Goal: Task Accomplishment & Management: Use online tool/utility

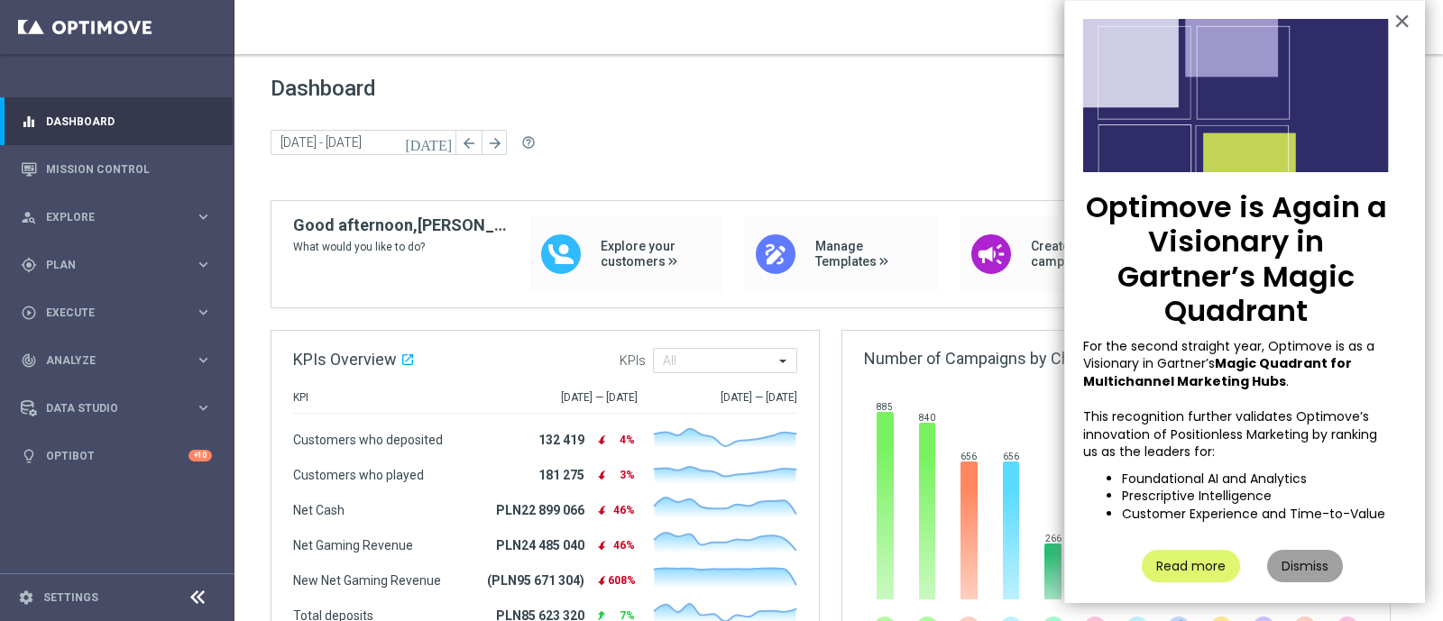
click at [1302, 571] on button "Dismiss" at bounding box center [1305, 566] width 76 height 32
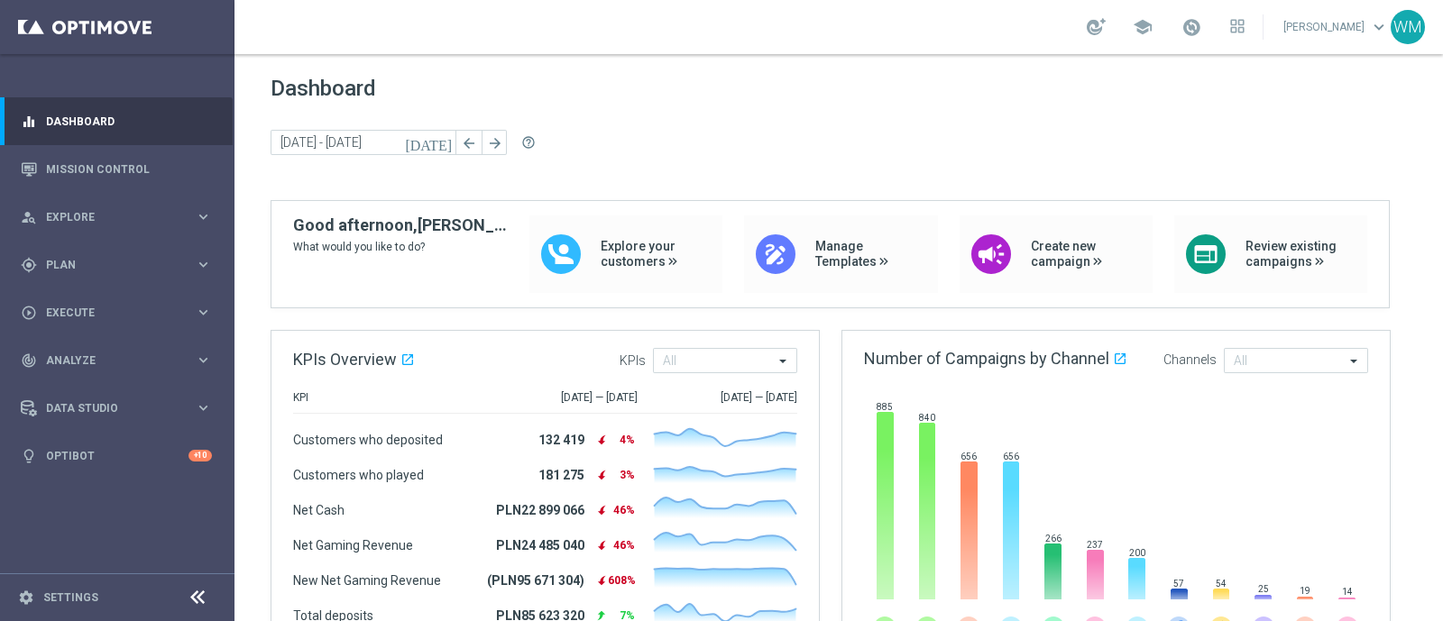
click at [1169, 164] on div "Dashboard [DATE] [DATE] - [DATE] arrow_back arrow_forward help_outline" at bounding box center [839, 138] width 1136 height 124
click at [290, 86] on span "Dashboard" at bounding box center [839, 88] width 1136 height 25
drag, startPoint x: 302, startPoint y: 82, endPoint x: 382, endPoint y: 93, distance: 80.1
click at [382, 93] on span "Dashboard" at bounding box center [839, 88] width 1136 height 25
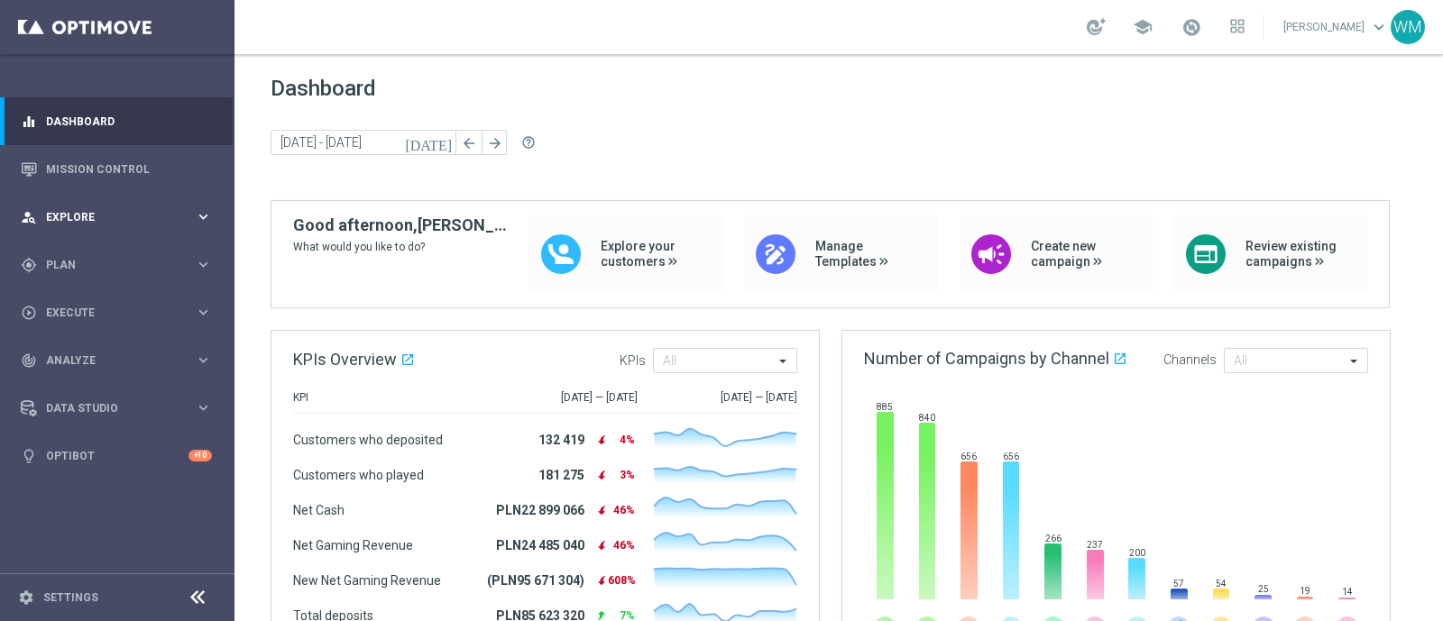
click at [96, 217] on span "Explore" at bounding box center [120, 217] width 149 height 11
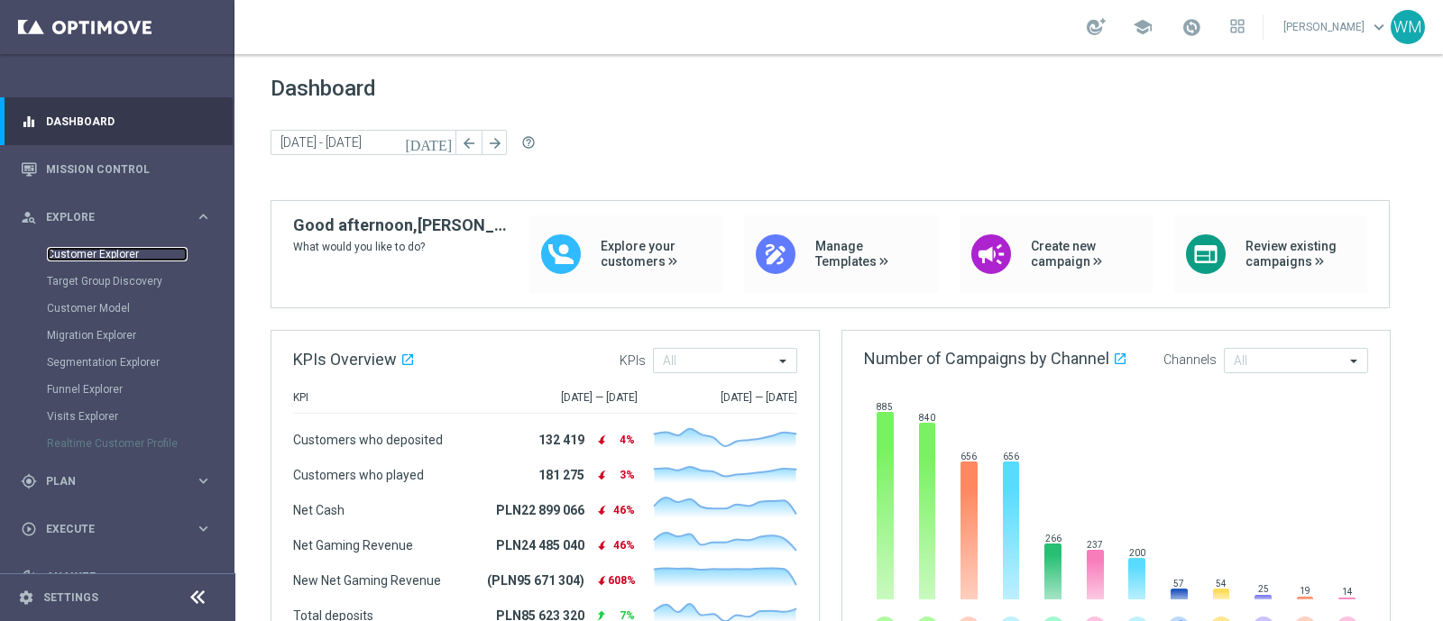
click at [127, 248] on link "Customer Explorer" at bounding box center [117, 254] width 141 height 14
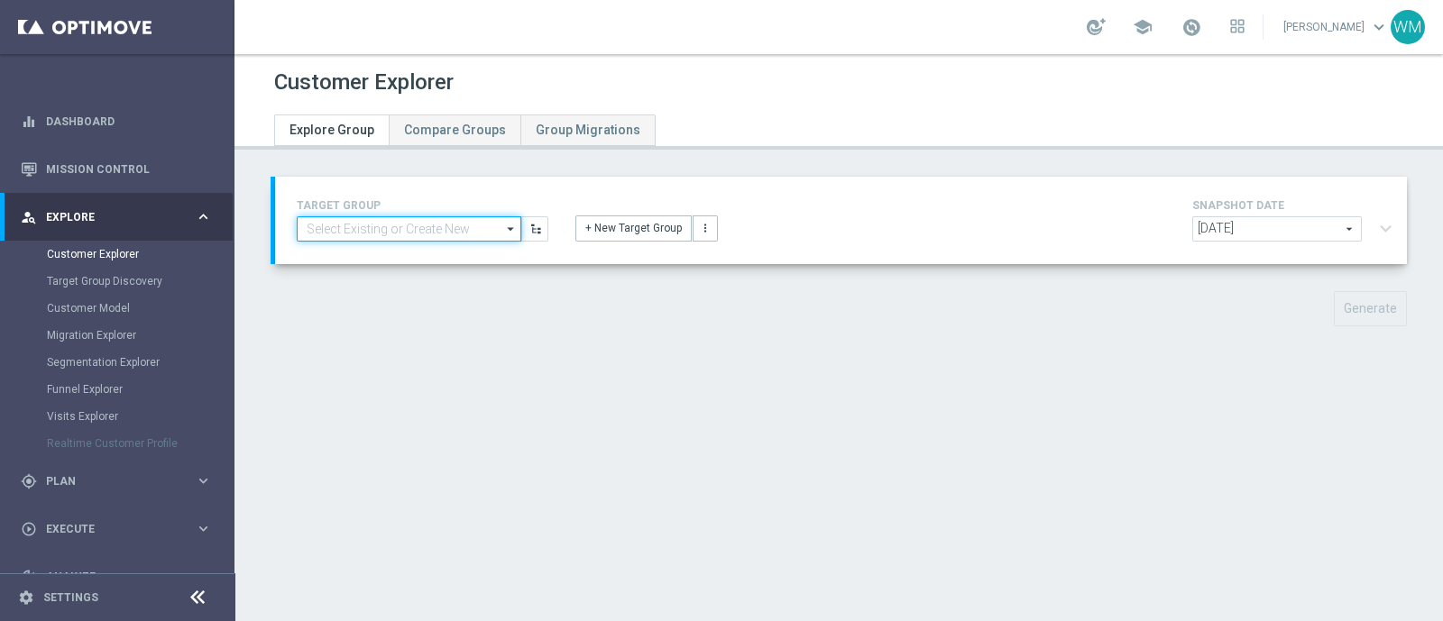
click at [448, 228] on input at bounding box center [409, 228] width 225 height 25
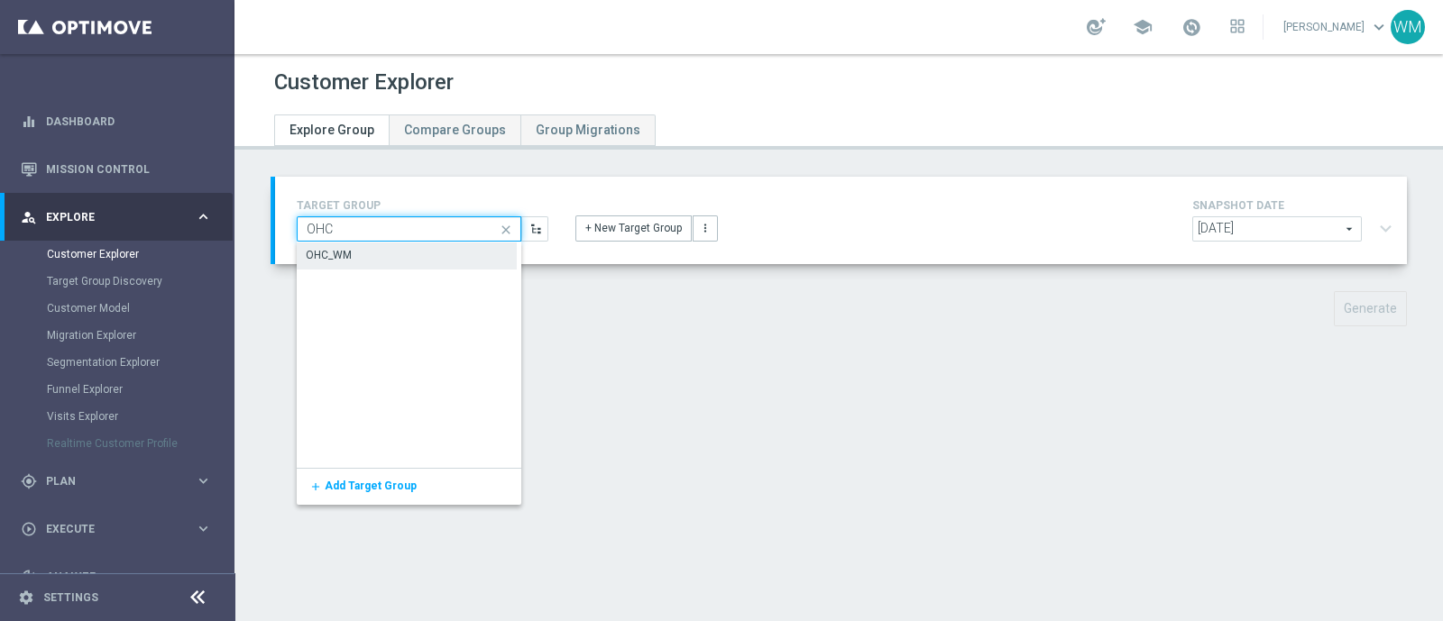
type input "OHC"
click at [415, 252] on div "OHC_WM" at bounding box center [407, 255] width 220 height 25
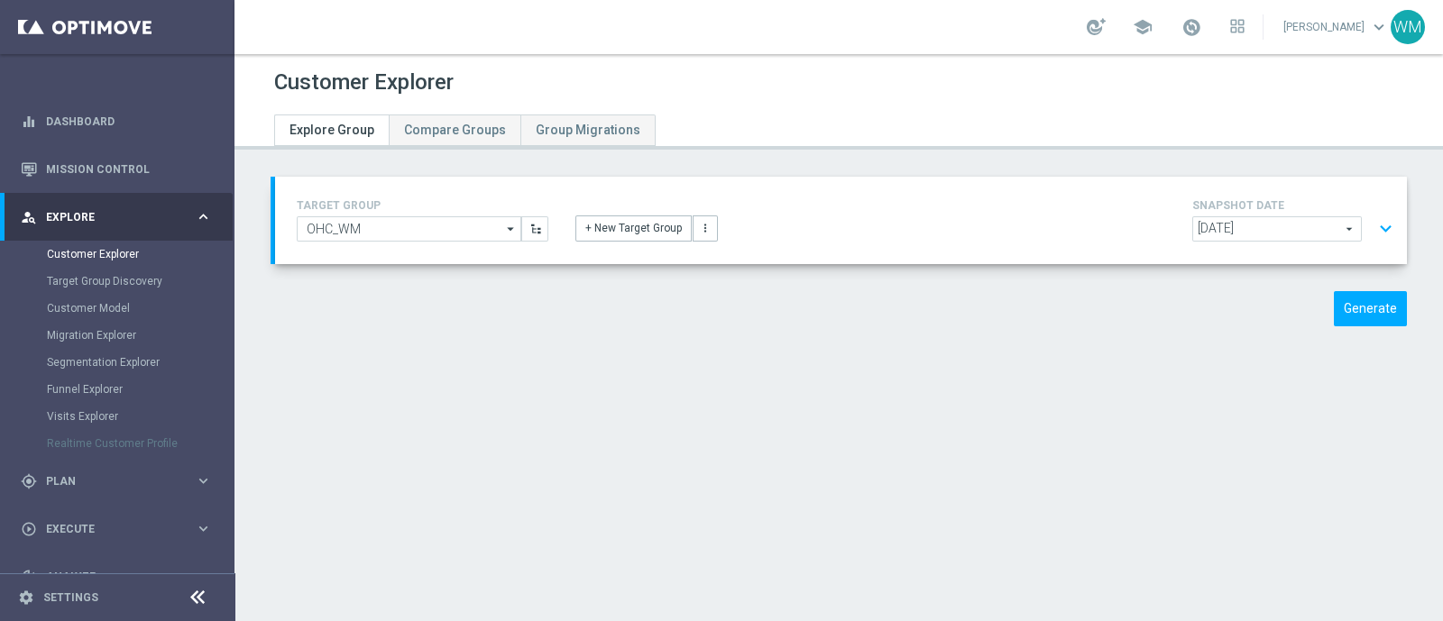
click at [1373, 228] on button "expand_more" at bounding box center [1386, 229] width 26 height 34
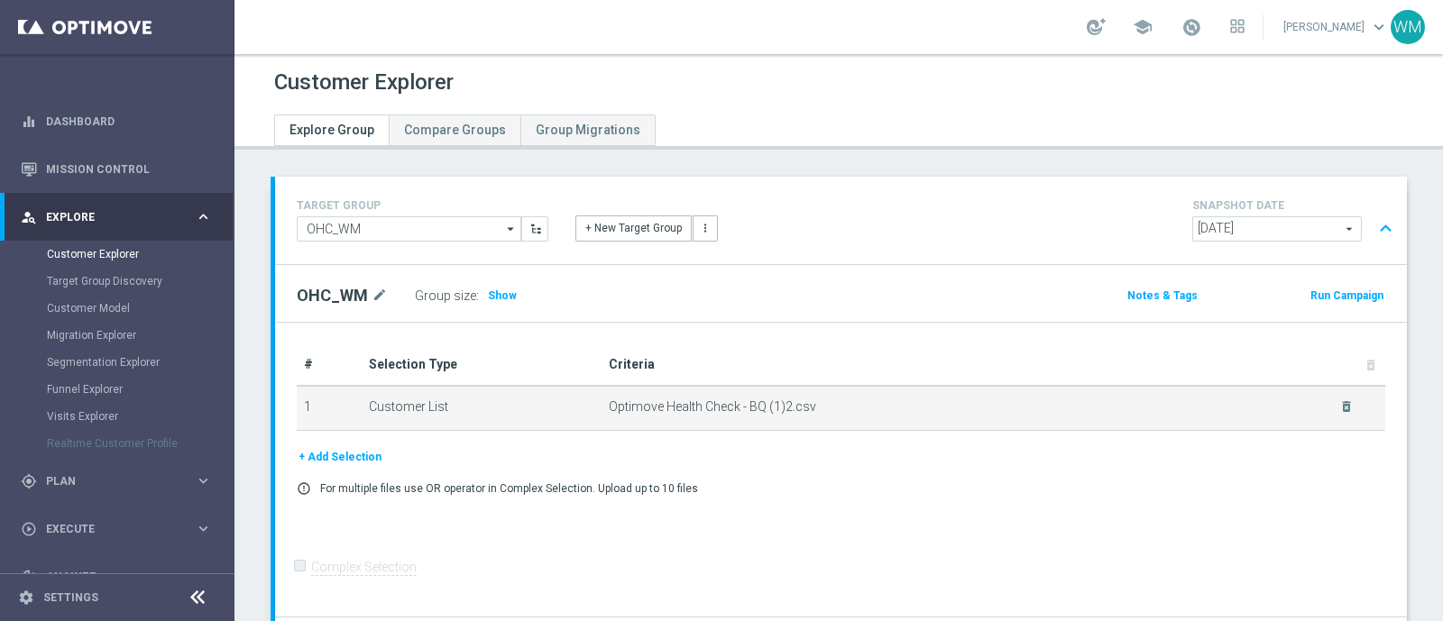
scroll to position [163, 0]
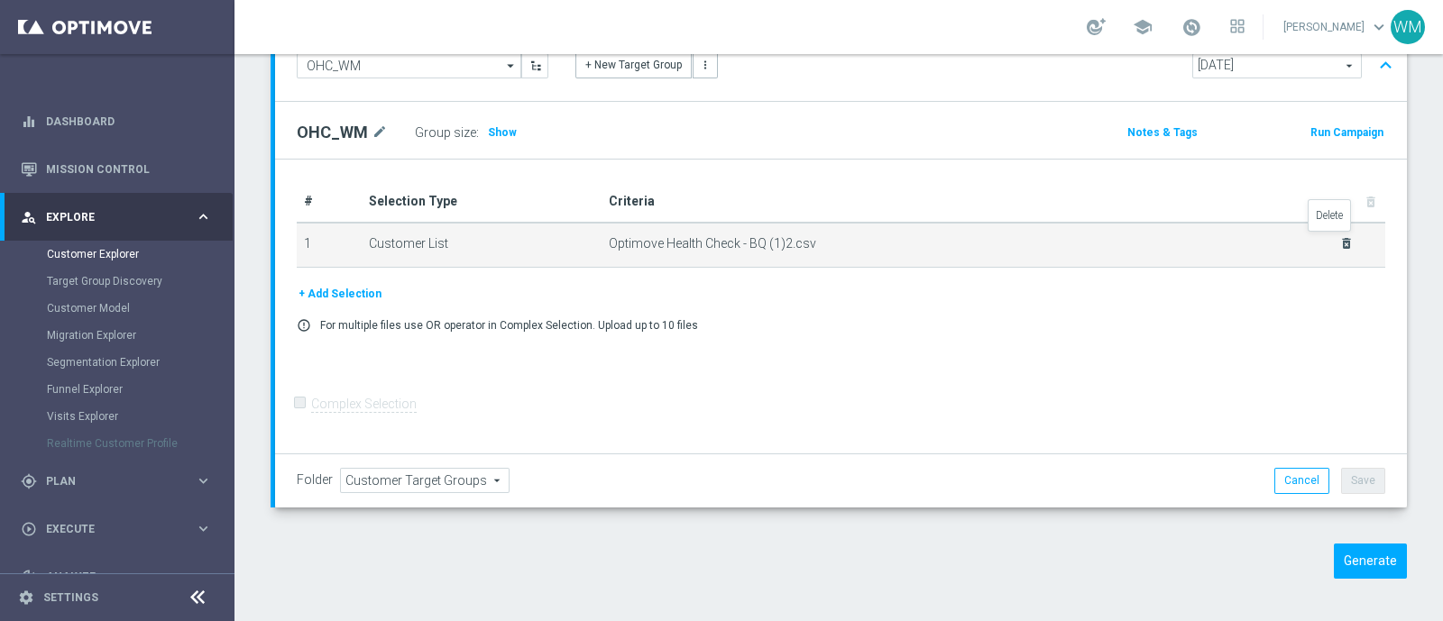
click at [1339, 241] on icon "delete_forever" at bounding box center [1346, 243] width 14 height 14
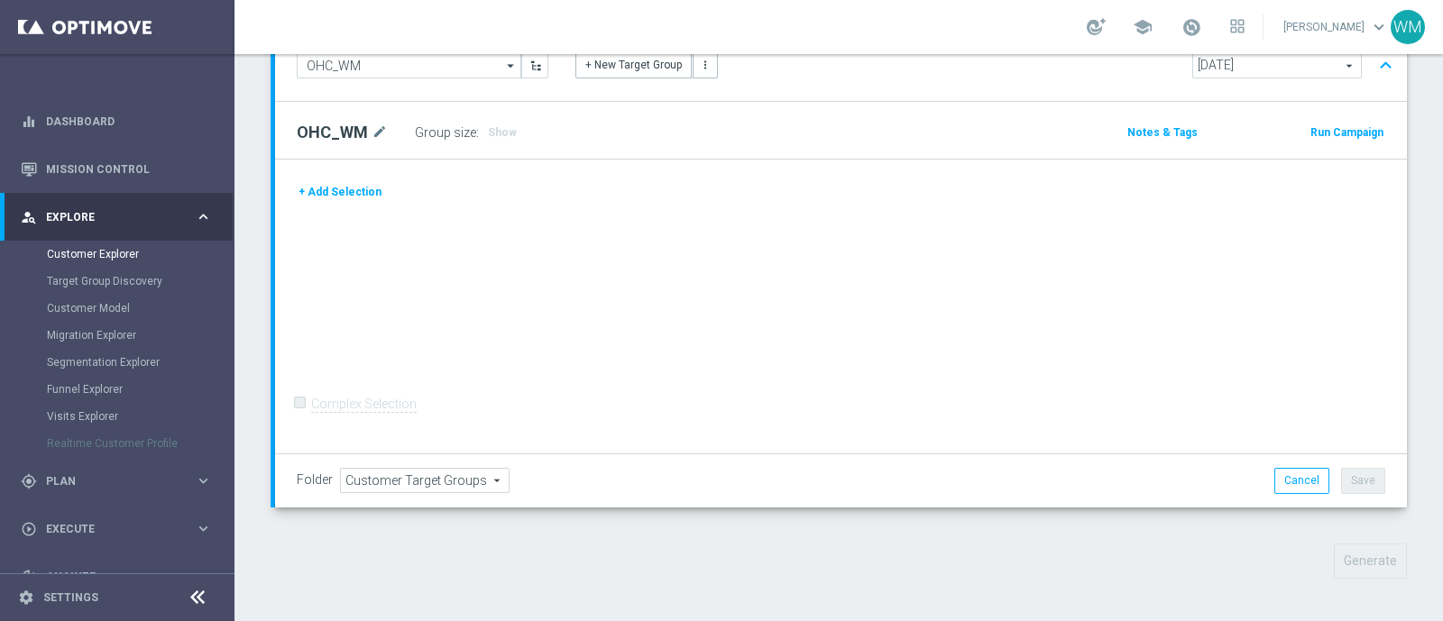
click at [369, 189] on button "+ Add Selection" at bounding box center [340, 192] width 87 height 20
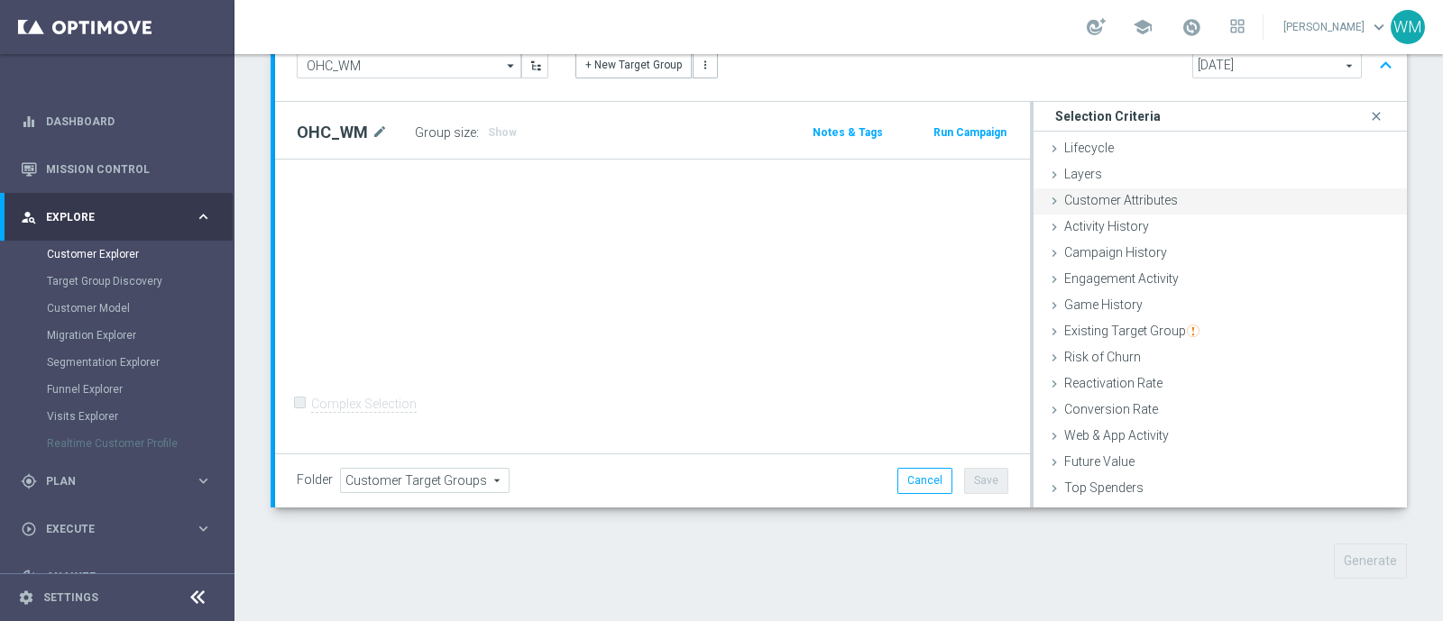
click at [1135, 195] on span "Customer Attributes" at bounding box center [1121, 200] width 114 height 14
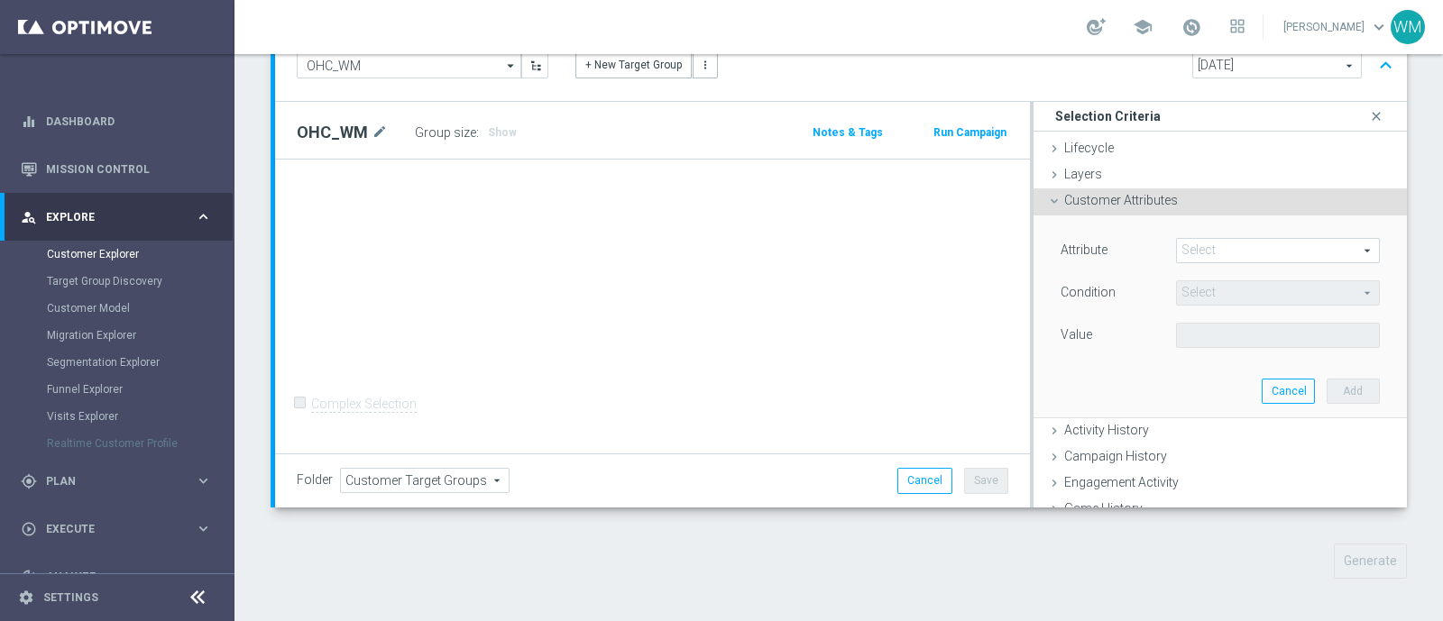
click at [1204, 253] on span at bounding box center [1278, 250] width 202 height 23
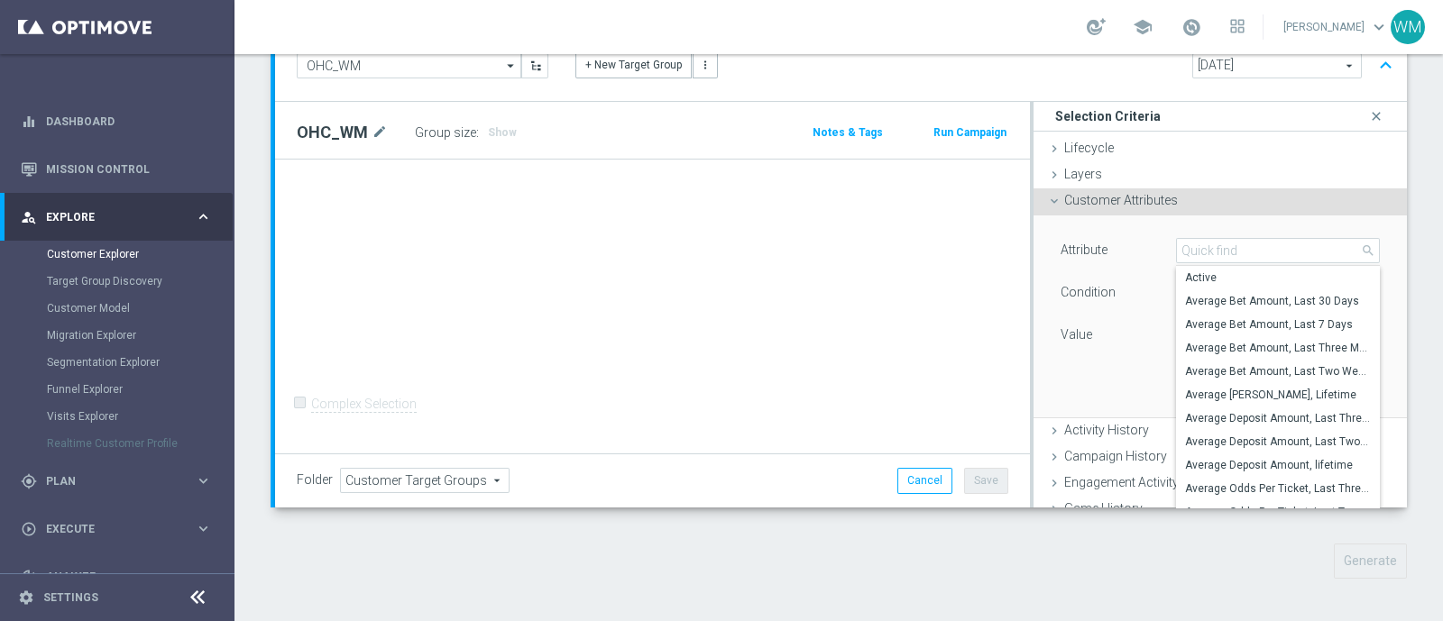
click at [1083, 286] on lable "Condition" at bounding box center [1088, 292] width 55 height 14
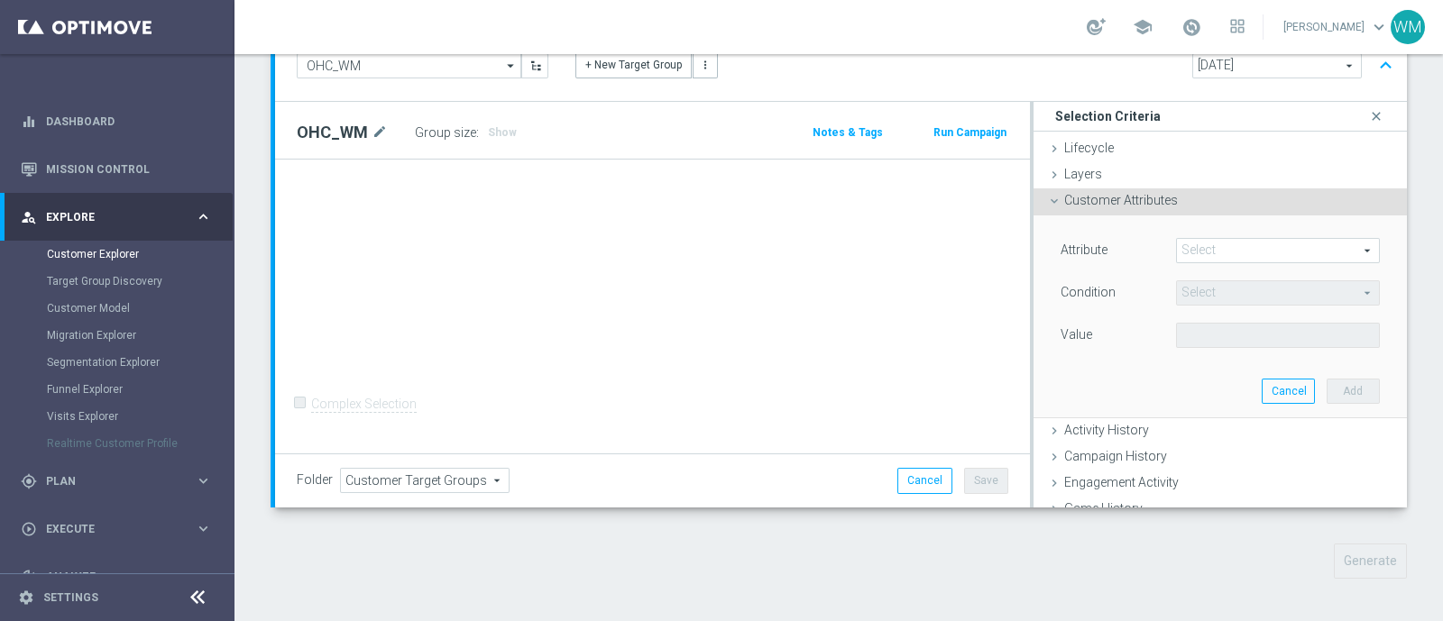
scroll to position [277, 0]
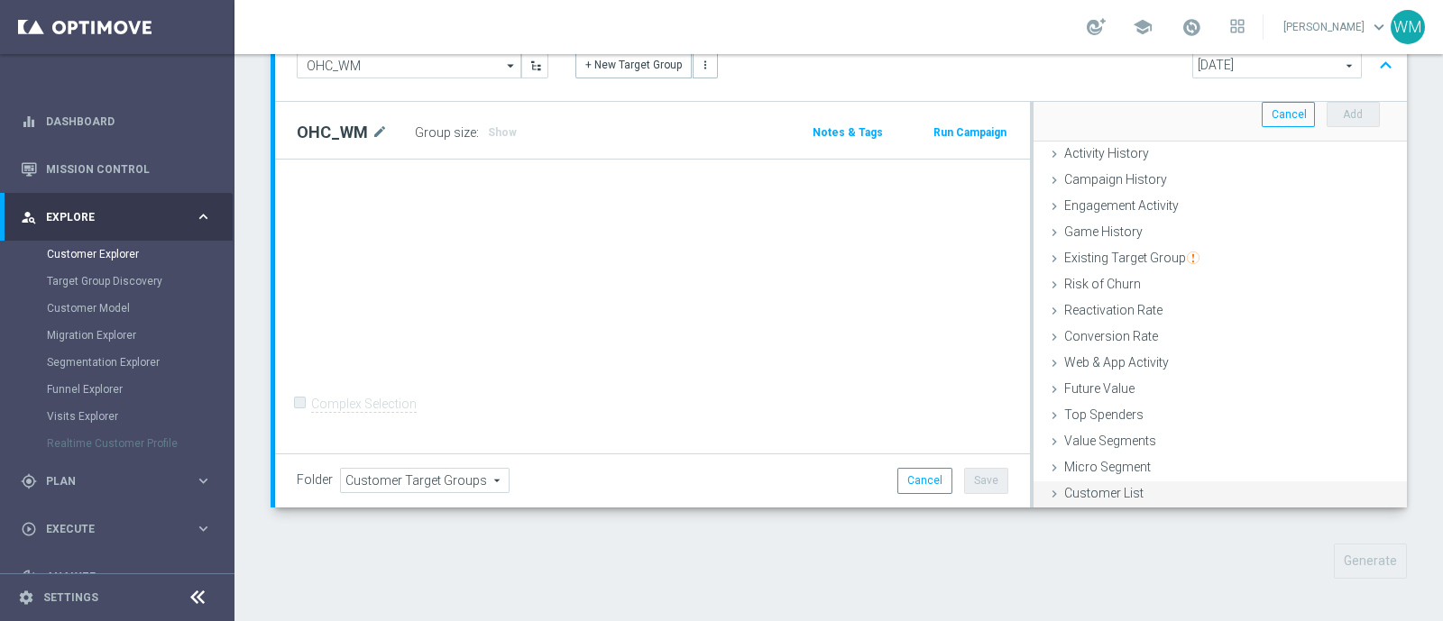
click at [1109, 497] on span "Customer List" at bounding box center [1103, 493] width 79 height 14
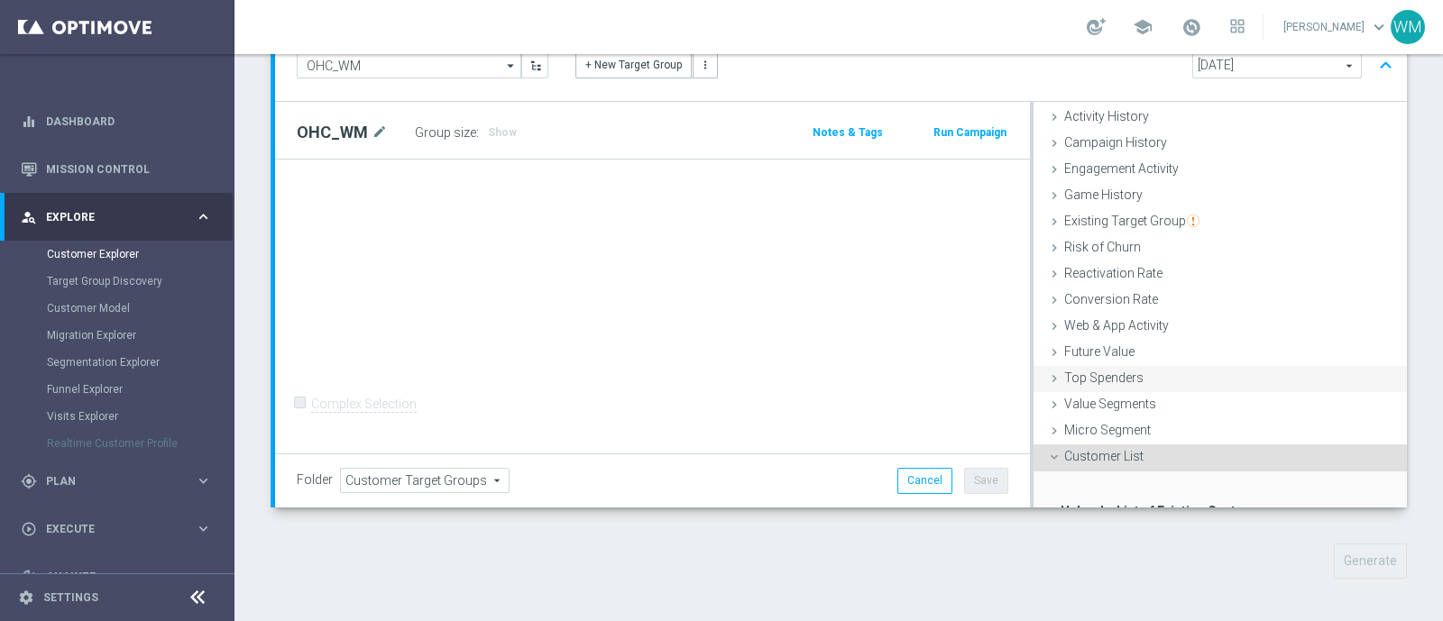
scroll to position [237, 0]
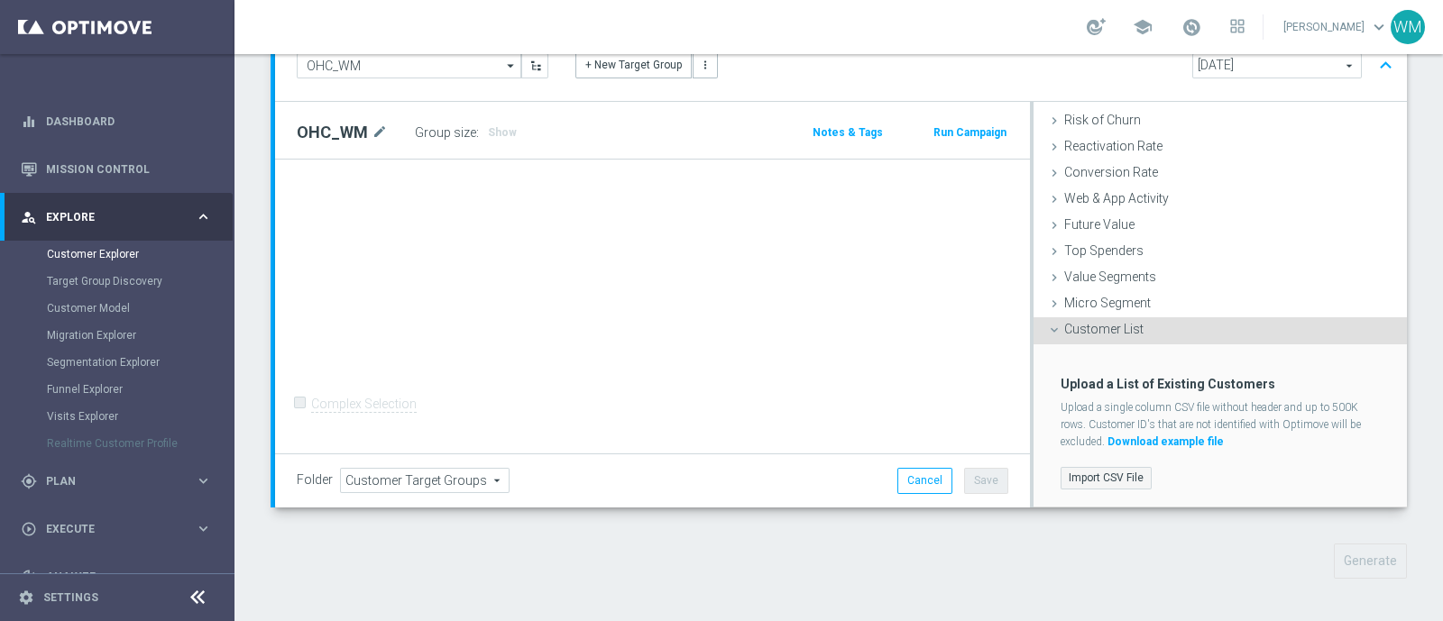
click at [1101, 475] on label "Import CSV File" at bounding box center [1106, 478] width 91 height 23
click at [0, 0] on input "Import CSV File" at bounding box center [0, 0] width 0 height 0
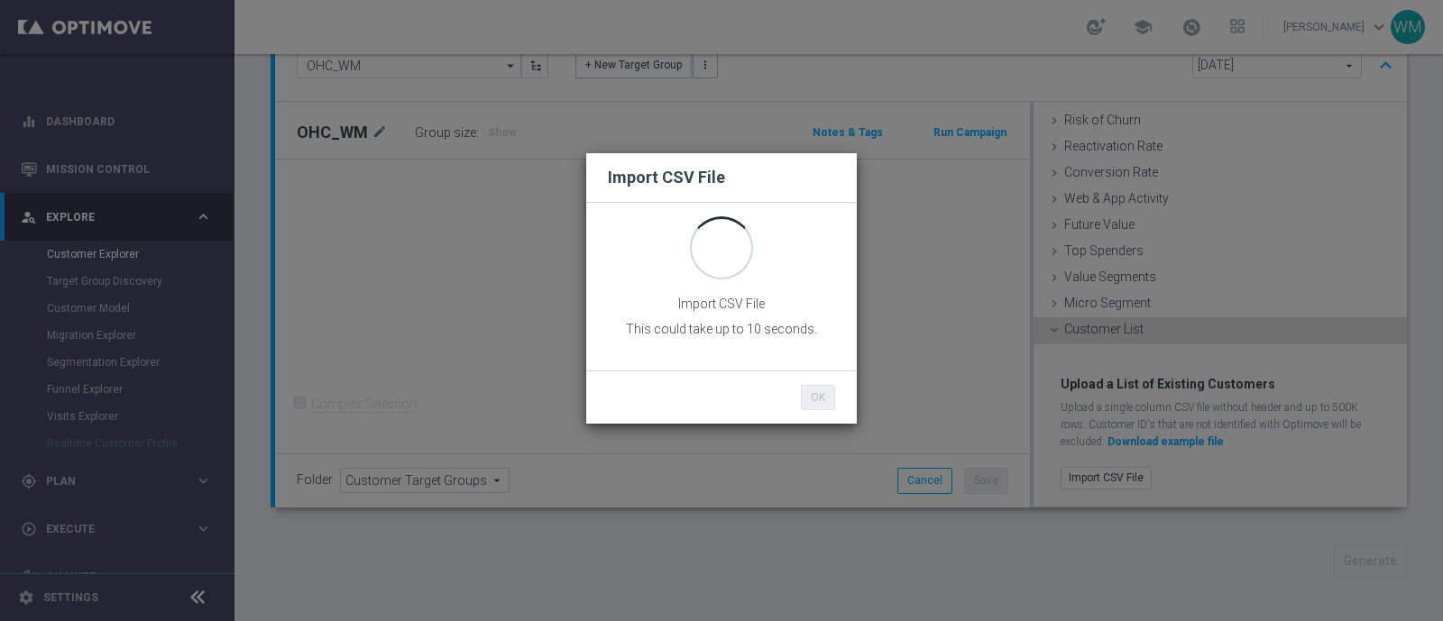
scroll to position [0, 0]
click at [769, 333] on p "This could take up to 10 seconds." at bounding box center [721, 329] width 227 height 16
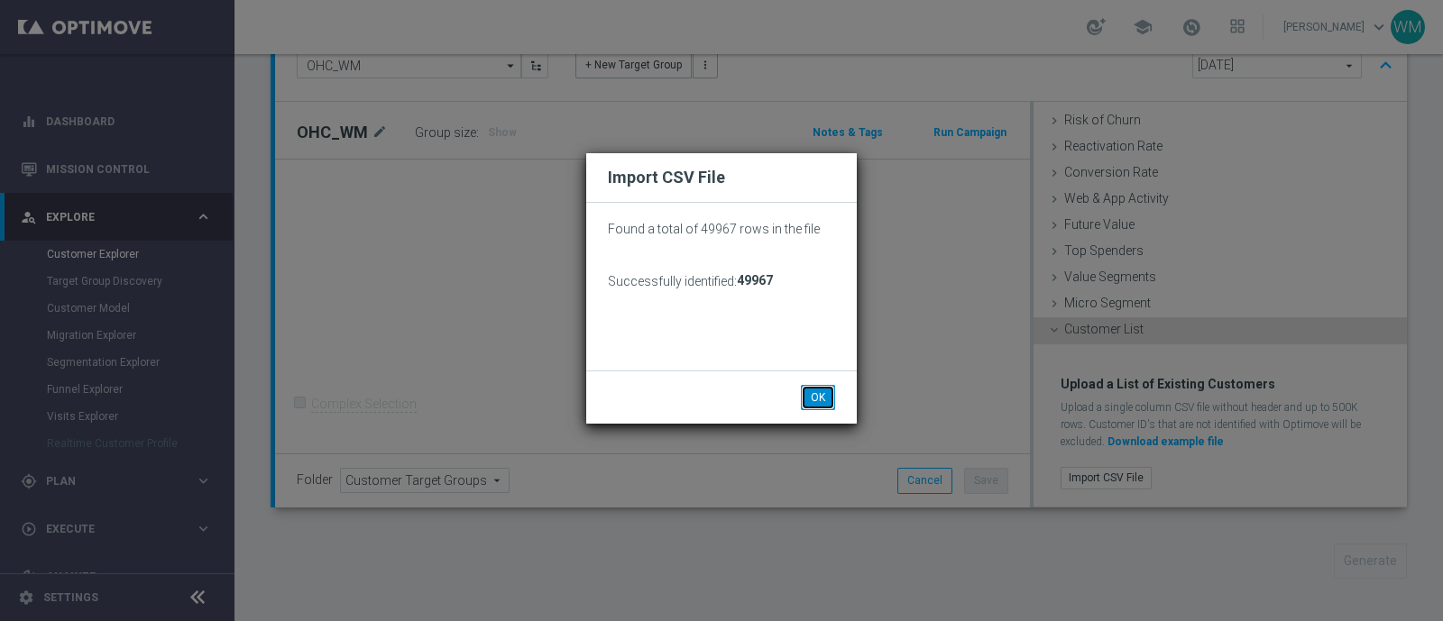
click at [823, 394] on button "OK" at bounding box center [818, 397] width 34 height 25
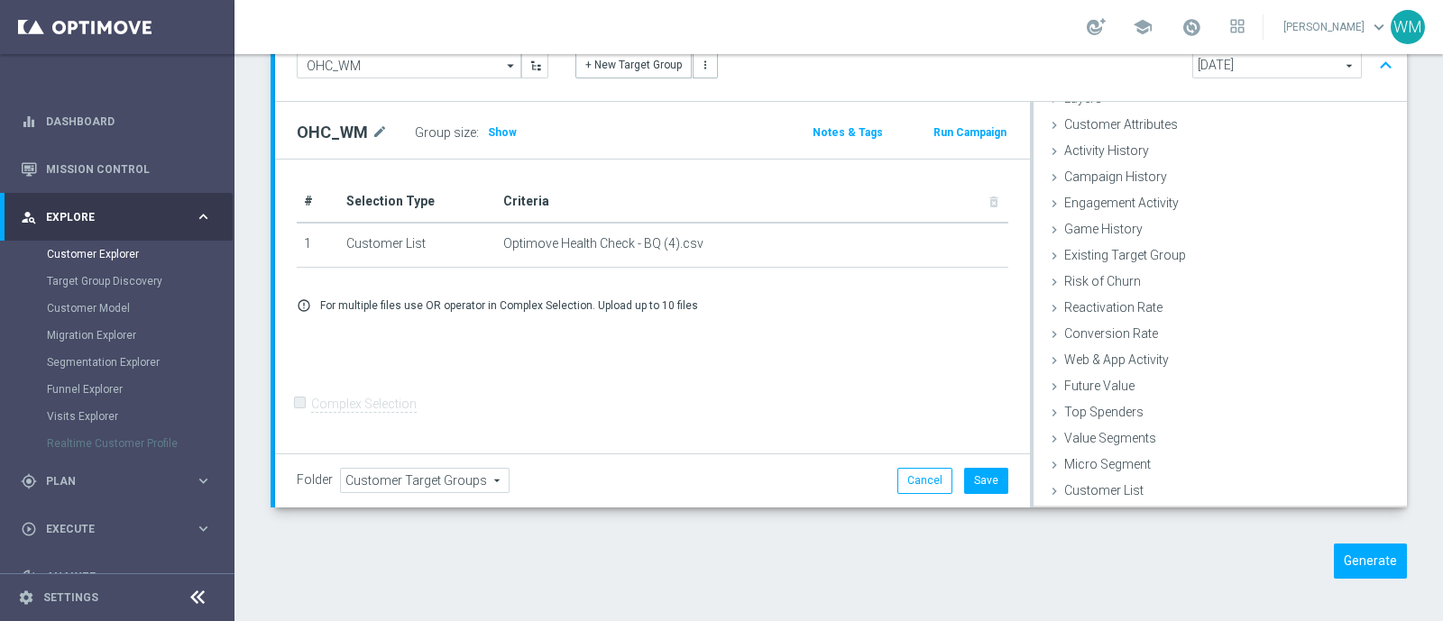
scroll to position [73, 0]
click at [979, 475] on button "Save" at bounding box center [986, 480] width 44 height 25
click at [1375, 557] on button "Generate" at bounding box center [1370, 561] width 73 height 35
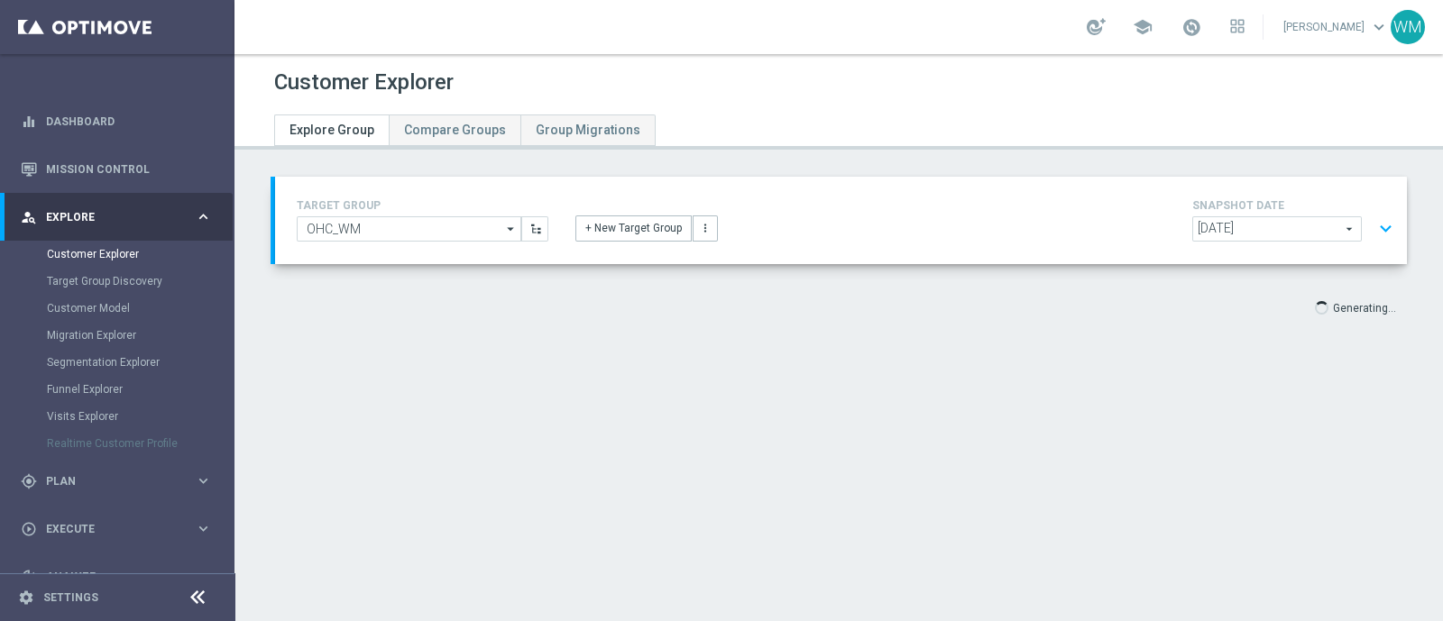
scroll to position [0, 0]
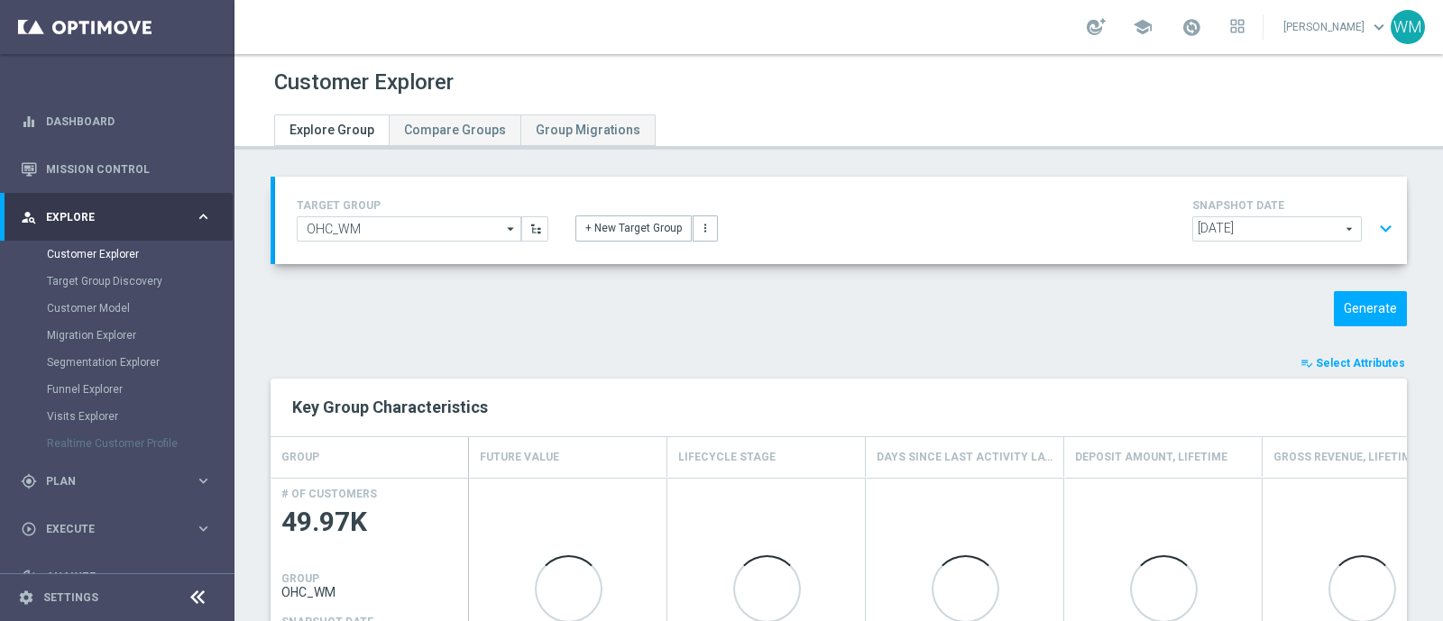
click at [1339, 359] on span "Select Attributes" at bounding box center [1360, 363] width 89 height 13
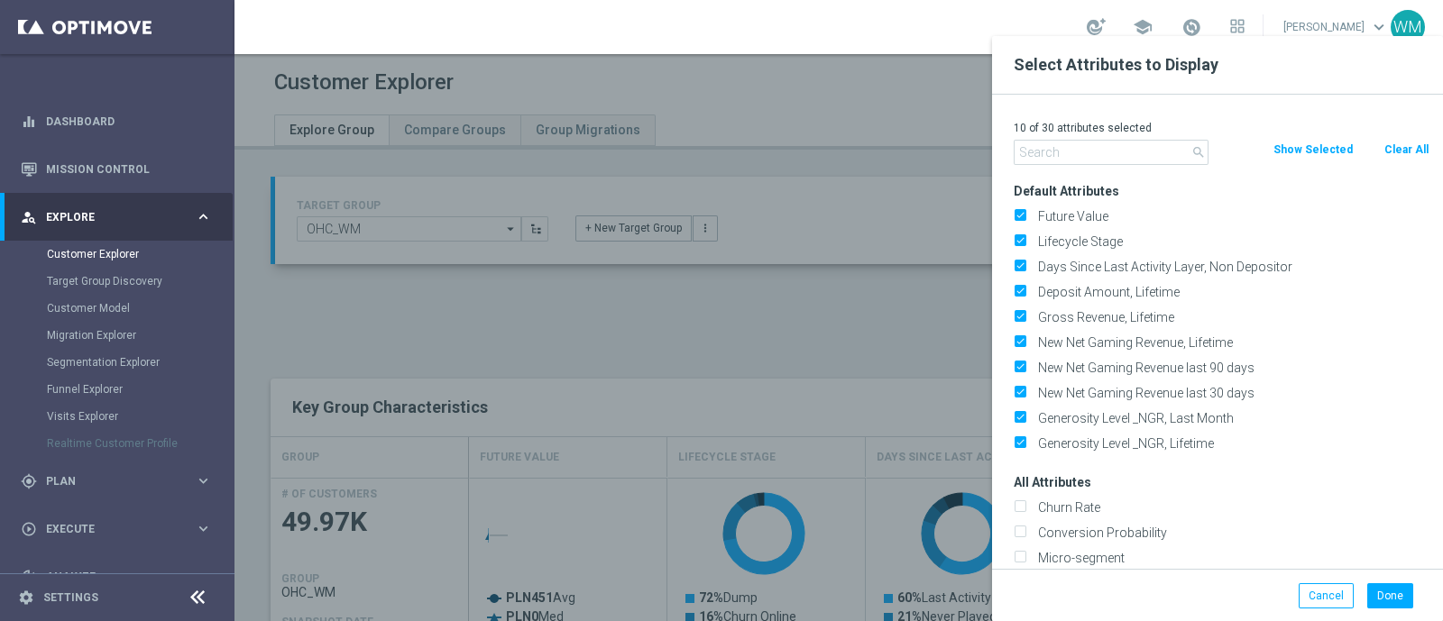
click at [1386, 147] on button "Clear All" at bounding box center [1407, 150] width 48 height 20
checkbox input "false"
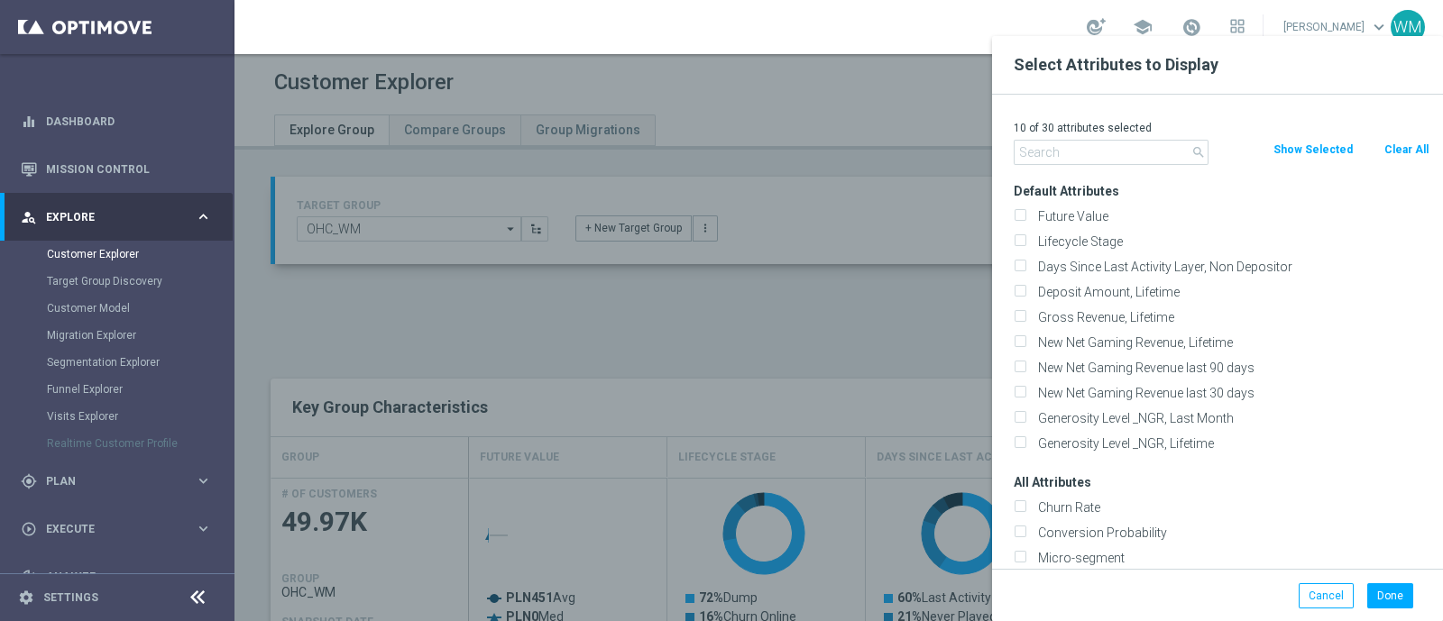
checkbox input "false"
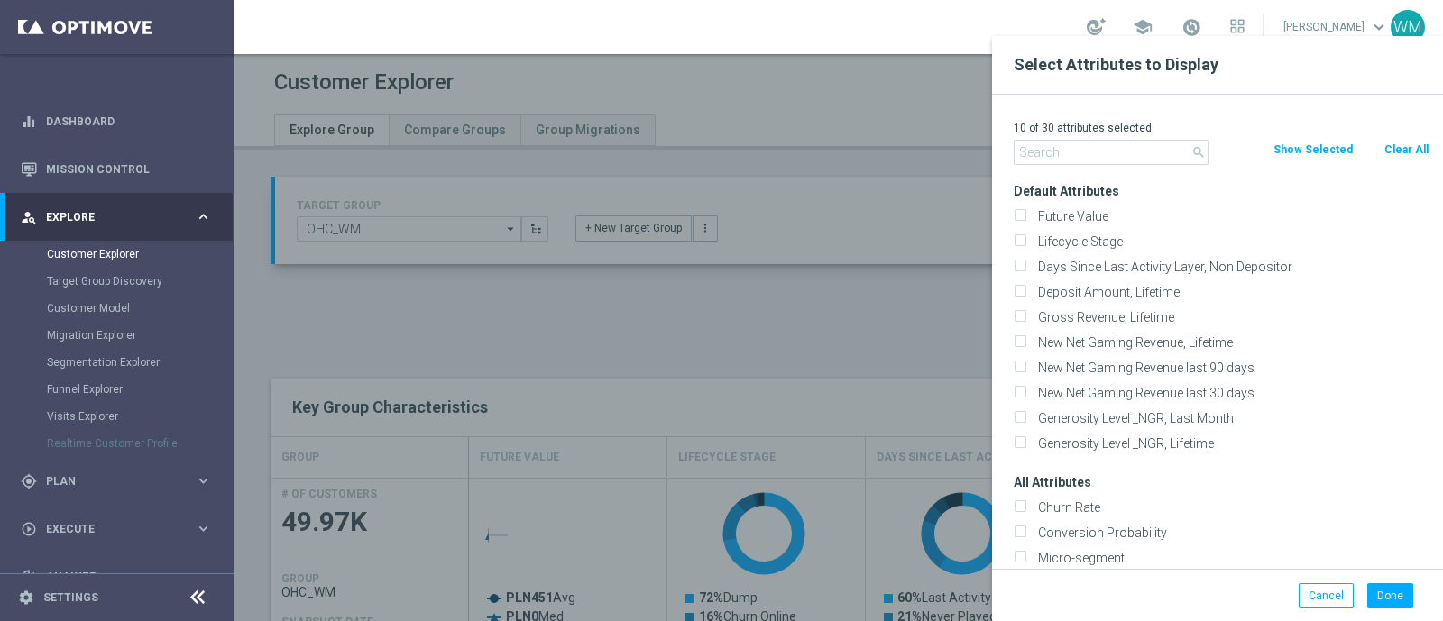
checkbox input "false"
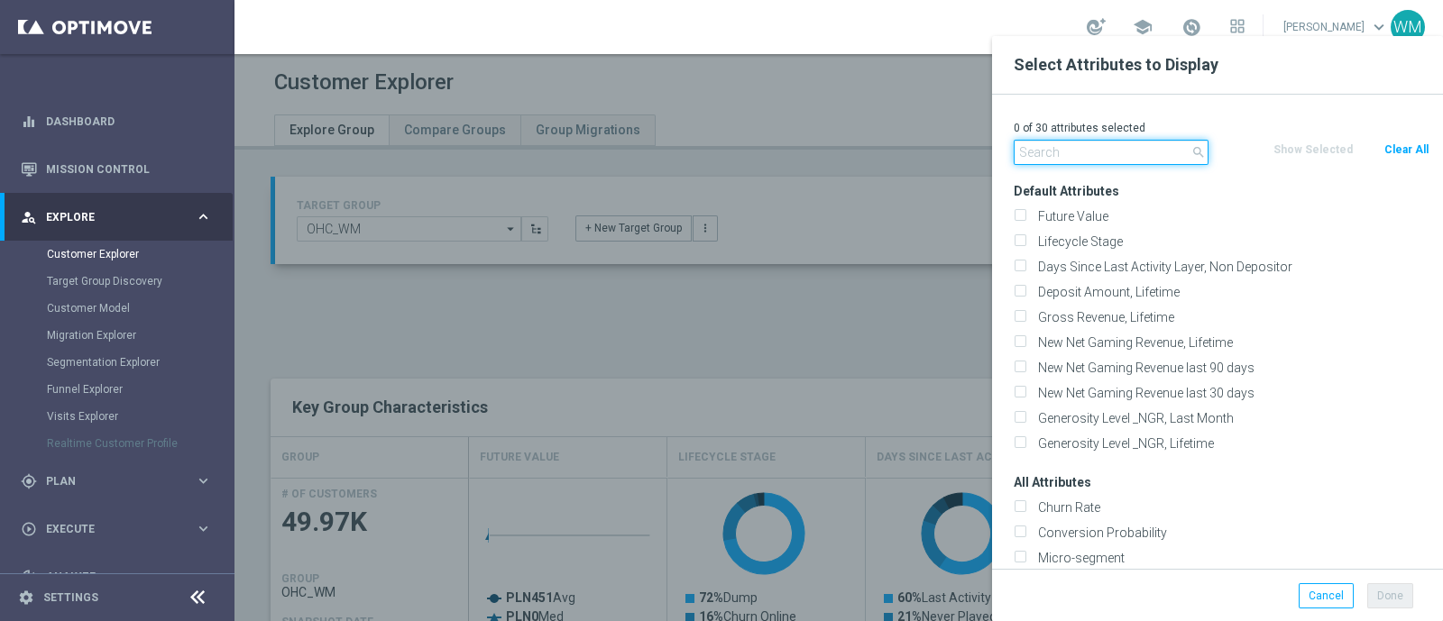
click at [1122, 151] on input "text" at bounding box center [1111, 152] width 195 height 25
paste input "Liability Factor Live"
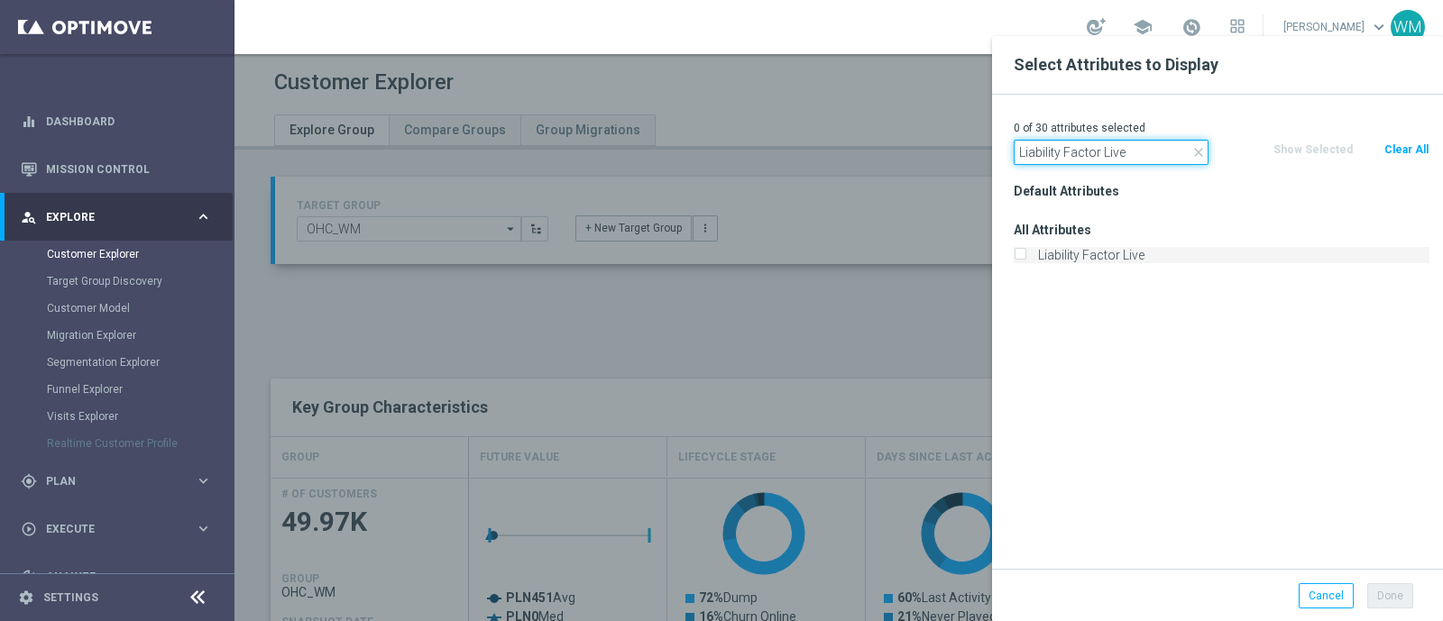
type input "Liability Factor Live"
click at [1086, 254] on label "Liability Factor Live" at bounding box center [1231, 255] width 398 height 16
click at [1025, 254] on input "Liability Factor Live" at bounding box center [1020, 258] width 12 height 12
checkbox input "true"
click at [1094, 153] on input "Liability Factor Live" at bounding box center [1111, 152] width 195 height 25
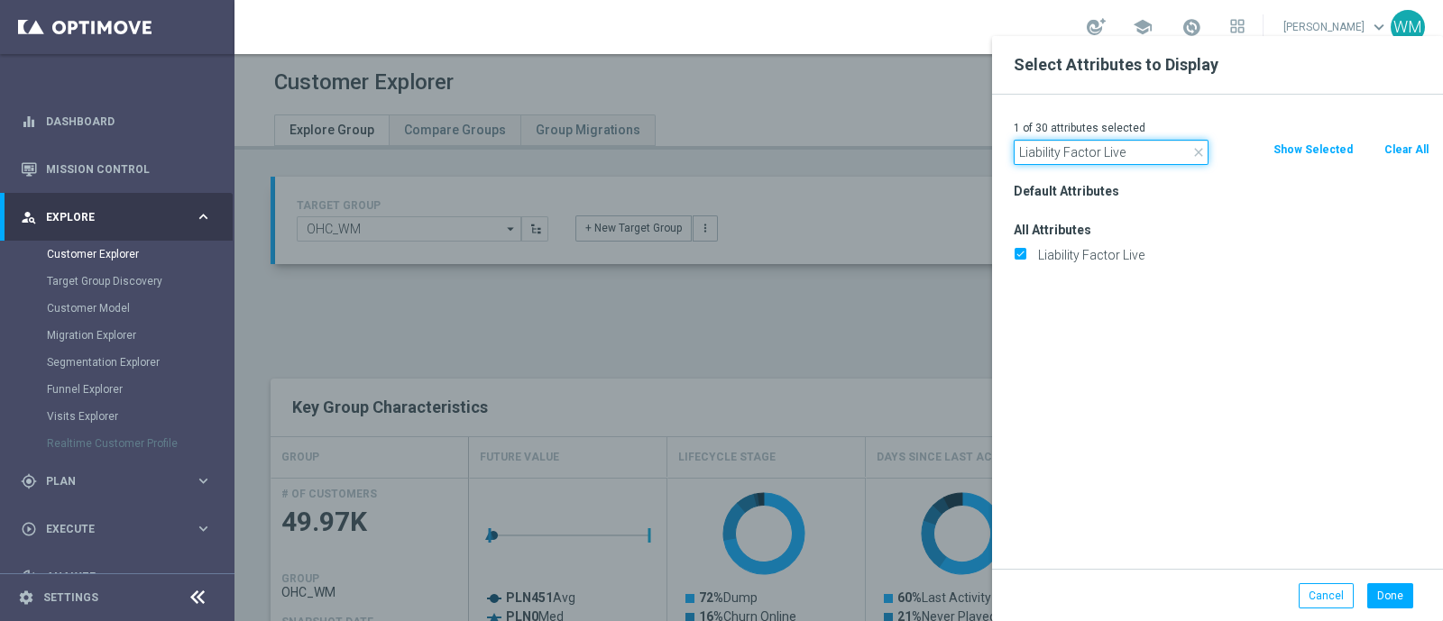
click at [1094, 153] on input "Liability Factor Live" at bounding box center [1111, 152] width 195 height 25
paste input "Prematch"
type input "Liability Factor Prematch"
click at [1060, 250] on label "Liability Factor Prematch" at bounding box center [1231, 255] width 398 height 16
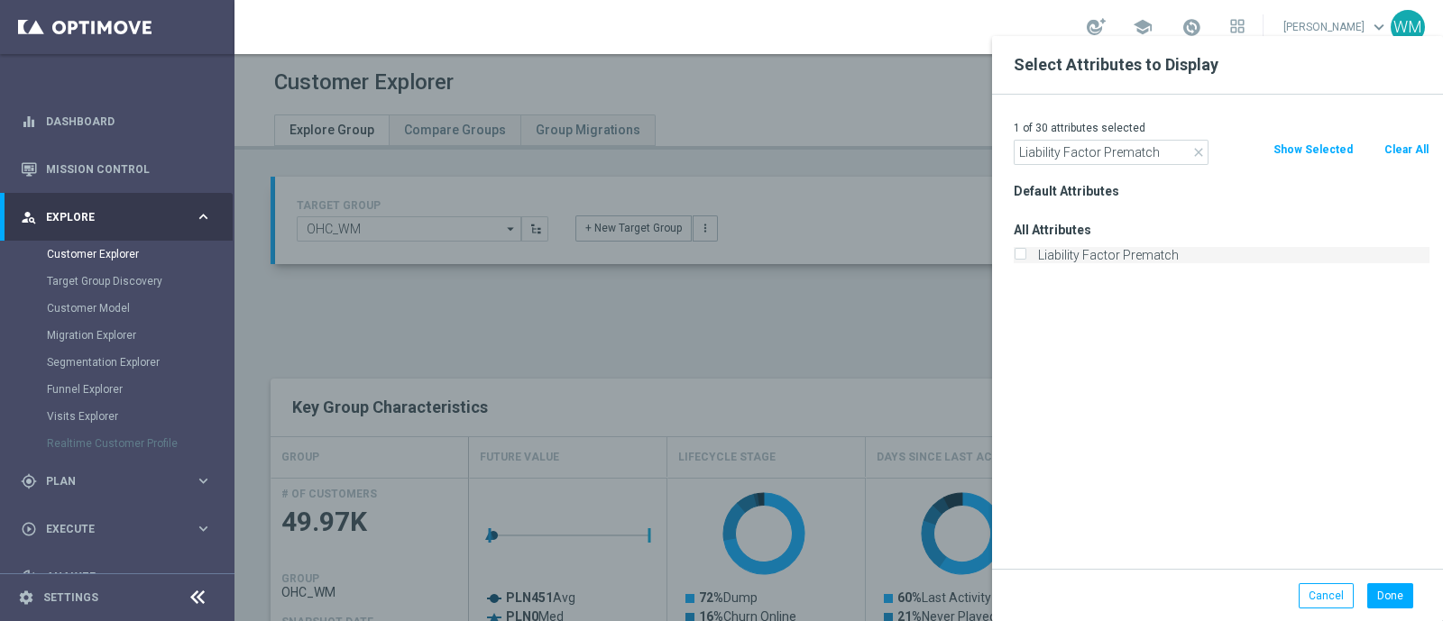
click at [1025, 252] on input "Liability Factor Prematch" at bounding box center [1020, 258] width 12 height 12
checkbox input "true"
click at [1102, 149] on input "Liability Factor Prematch" at bounding box center [1111, 152] width 195 height 25
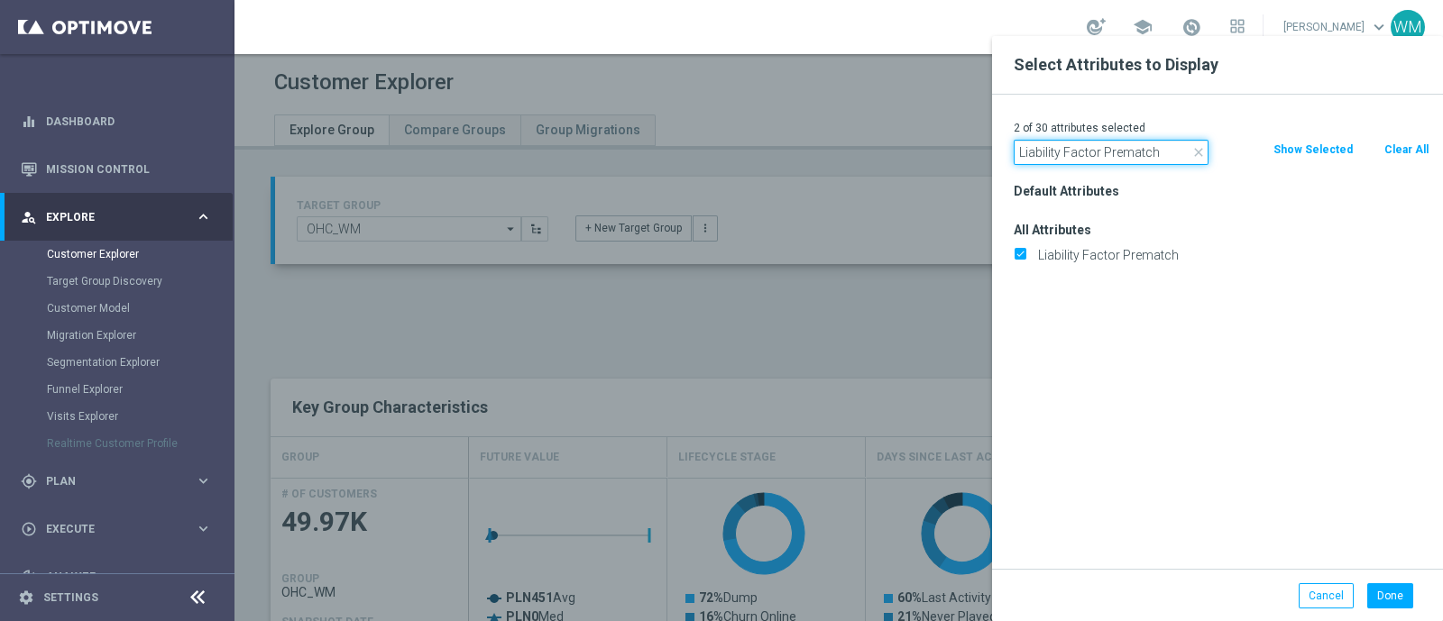
paste input "STS_ValueSegment"
type input "STS_ValueSegment"
click at [1070, 250] on label "STS_ValueSegment" at bounding box center [1231, 255] width 398 height 16
click at [1025, 252] on input "STS_ValueSegment" at bounding box center [1020, 258] width 12 height 12
checkbox input "true"
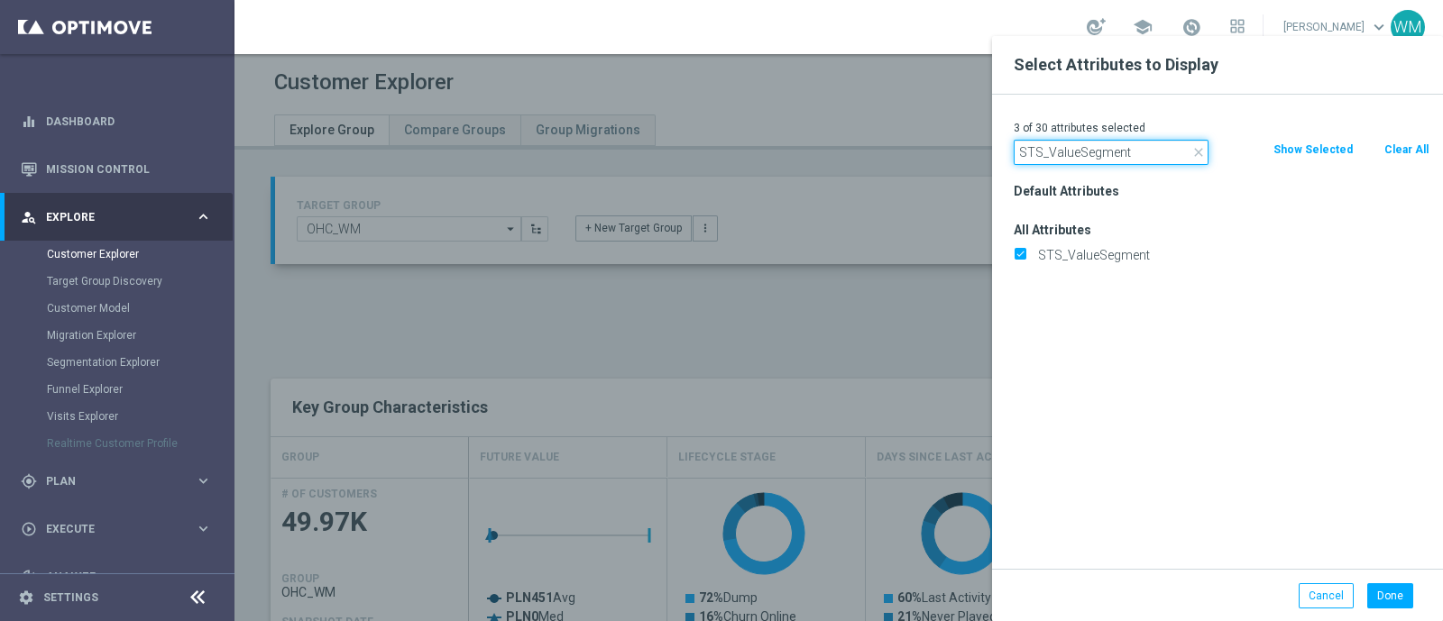
click at [1064, 159] on input "STS_ValueSegment" at bounding box center [1111, 152] width 195 height 25
paste input "tage Deposi"
type input "Stage Deposit"
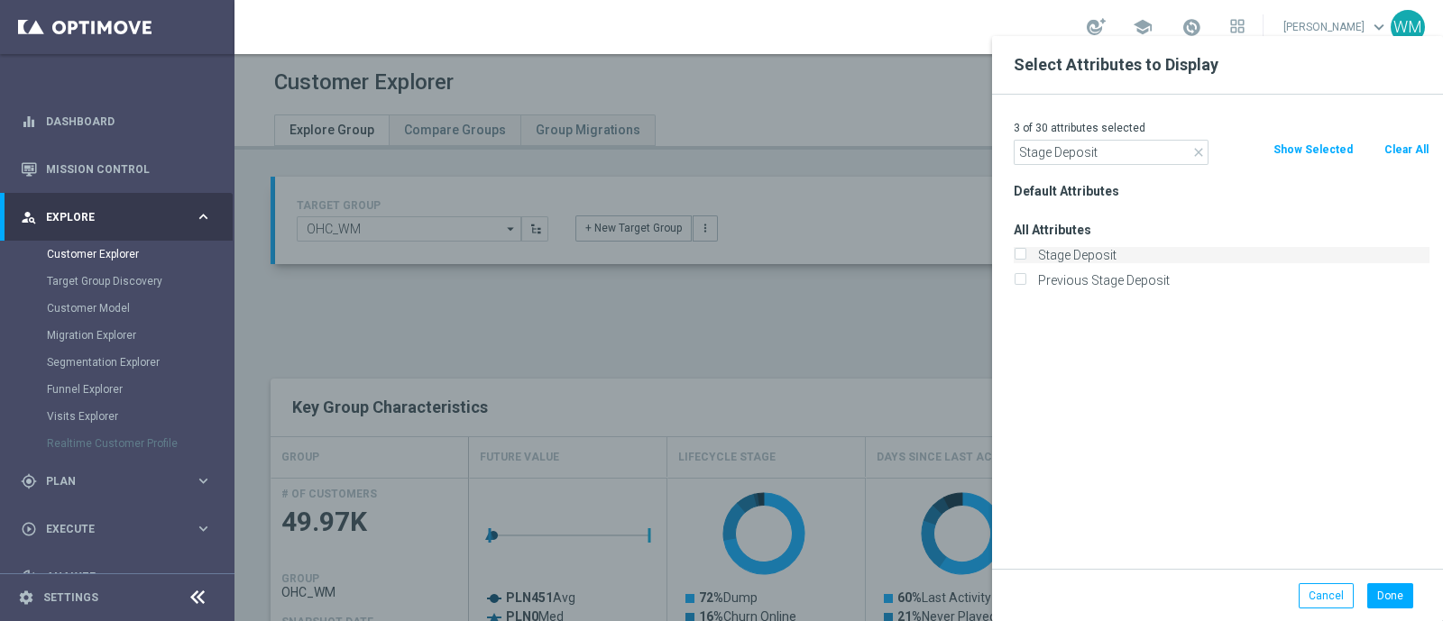
click at [1059, 254] on label "Stage Deposit" at bounding box center [1231, 255] width 398 height 16
click at [1025, 254] on input "Stage Deposit" at bounding box center [1020, 258] width 12 height 12
checkbox input "true"
click at [1090, 146] on input "Stage Deposit" at bounding box center [1111, 152] width 195 height 25
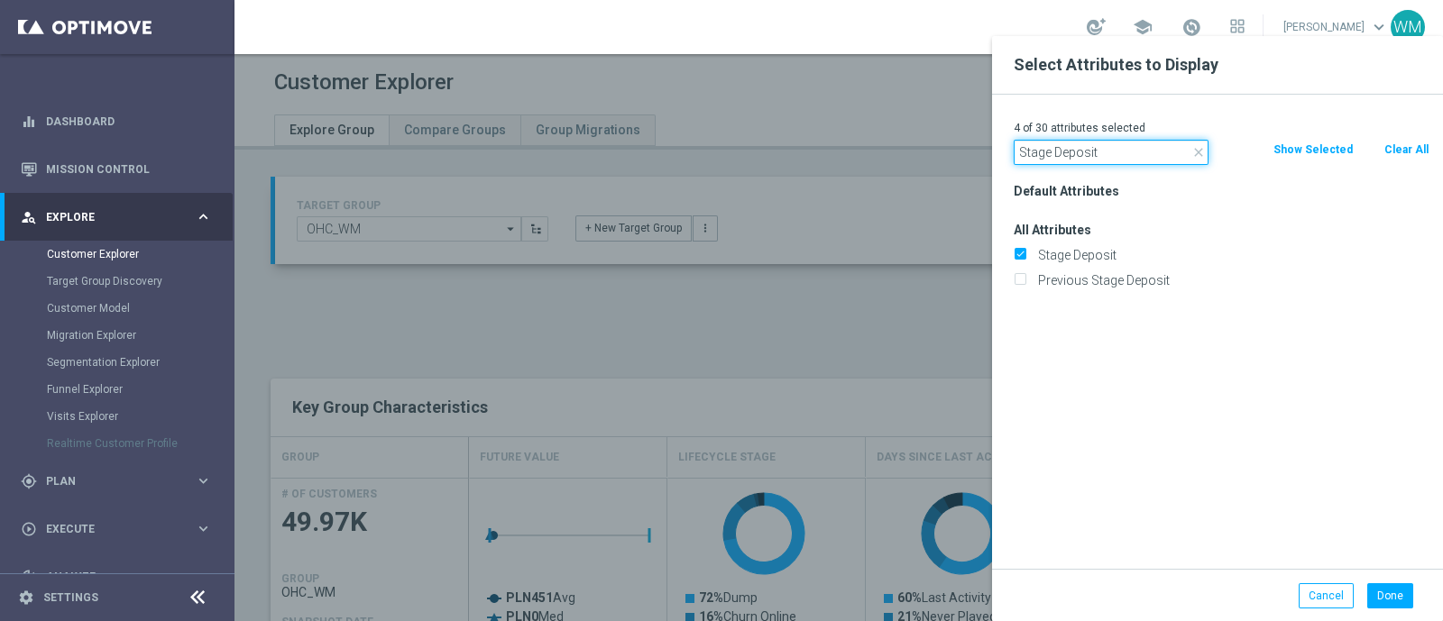
click at [1090, 146] on input "Stage Deposit" at bounding box center [1111, 152] width 195 height 25
type input "agree"
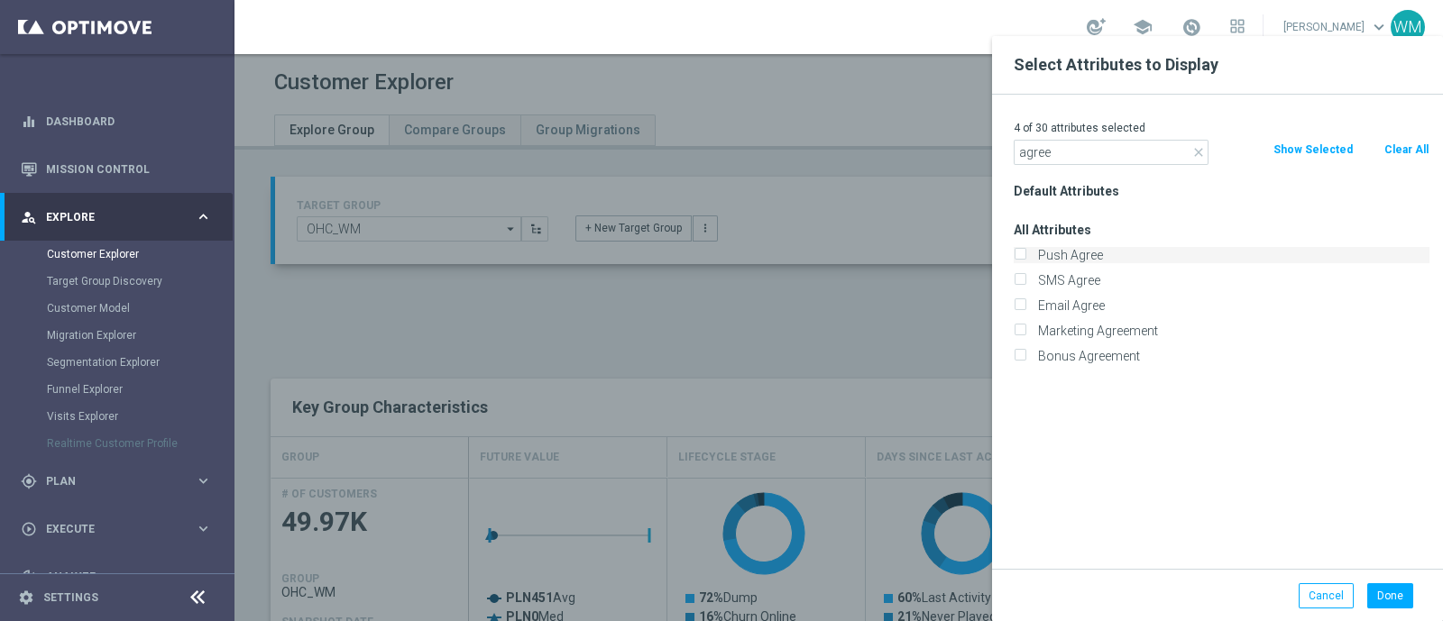
click at [1064, 254] on label "Push Agree" at bounding box center [1231, 255] width 398 height 16
click at [1025, 254] on input "Push Agree" at bounding box center [1020, 258] width 12 height 12
checkbox input "true"
click at [1066, 276] on label "SMS Agree" at bounding box center [1231, 280] width 398 height 16
click at [1025, 277] on input "SMS Agree" at bounding box center [1020, 283] width 12 height 12
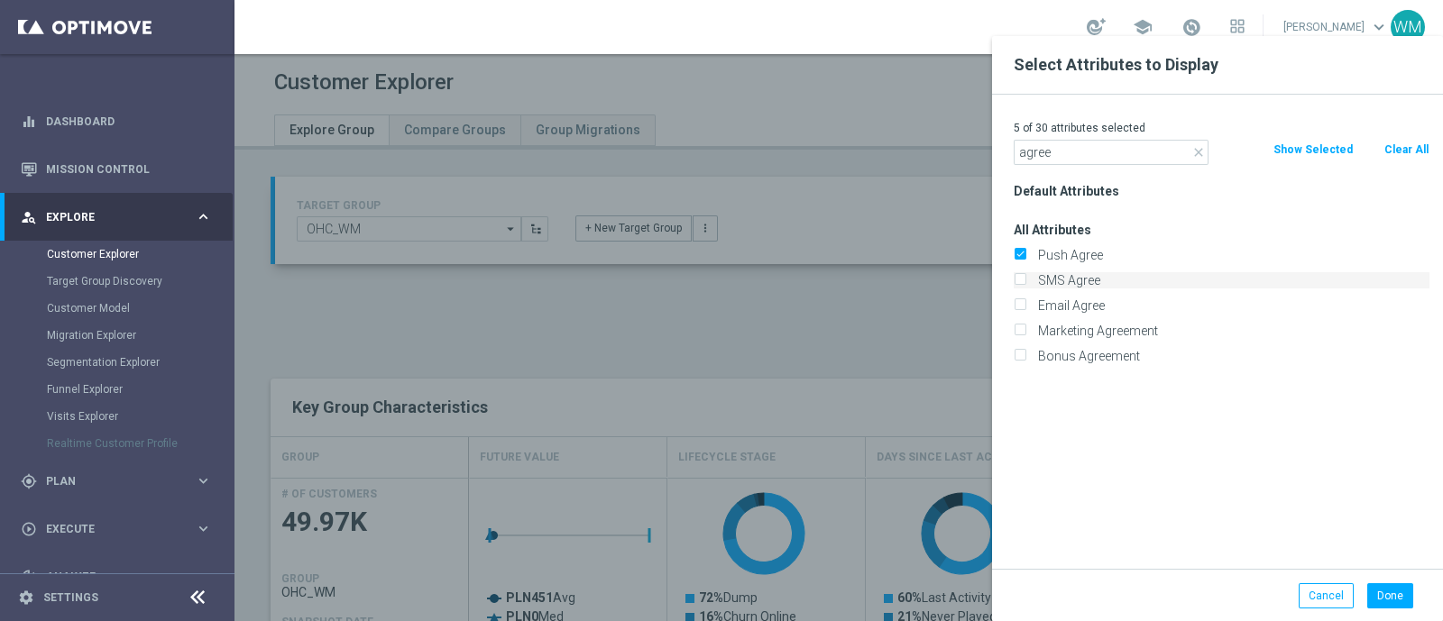
checkbox input "true"
click at [1064, 308] on label "Email Agree" at bounding box center [1231, 306] width 398 height 16
click at [1025, 308] on input "Email Agree" at bounding box center [1020, 308] width 12 height 12
checkbox input "true"
click at [1064, 328] on label "Marketing Agreement" at bounding box center [1231, 331] width 398 height 16
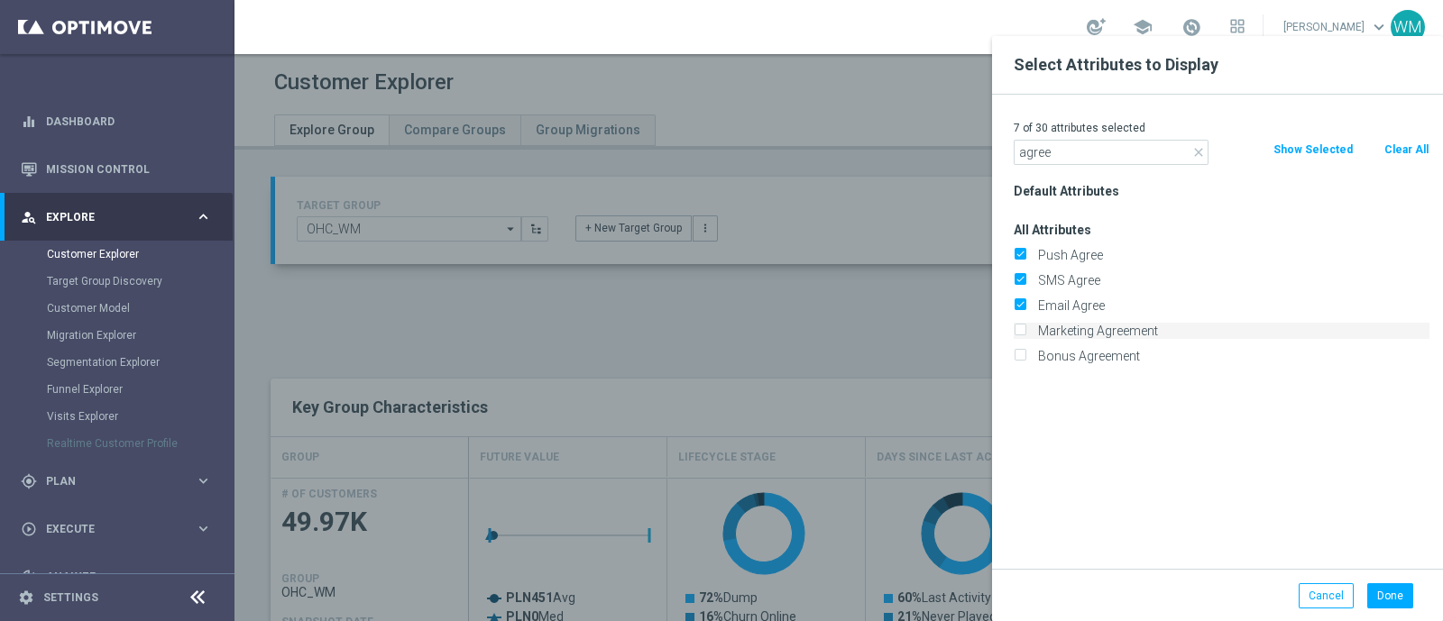
click at [1025, 328] on input "Marketing Agreement" at bounding box center [1020, 333] width 12 height 12
checkbox input "true"
click at [1028, 152] on input "agree" at bounding box center [1111, 152] width 195 height 25
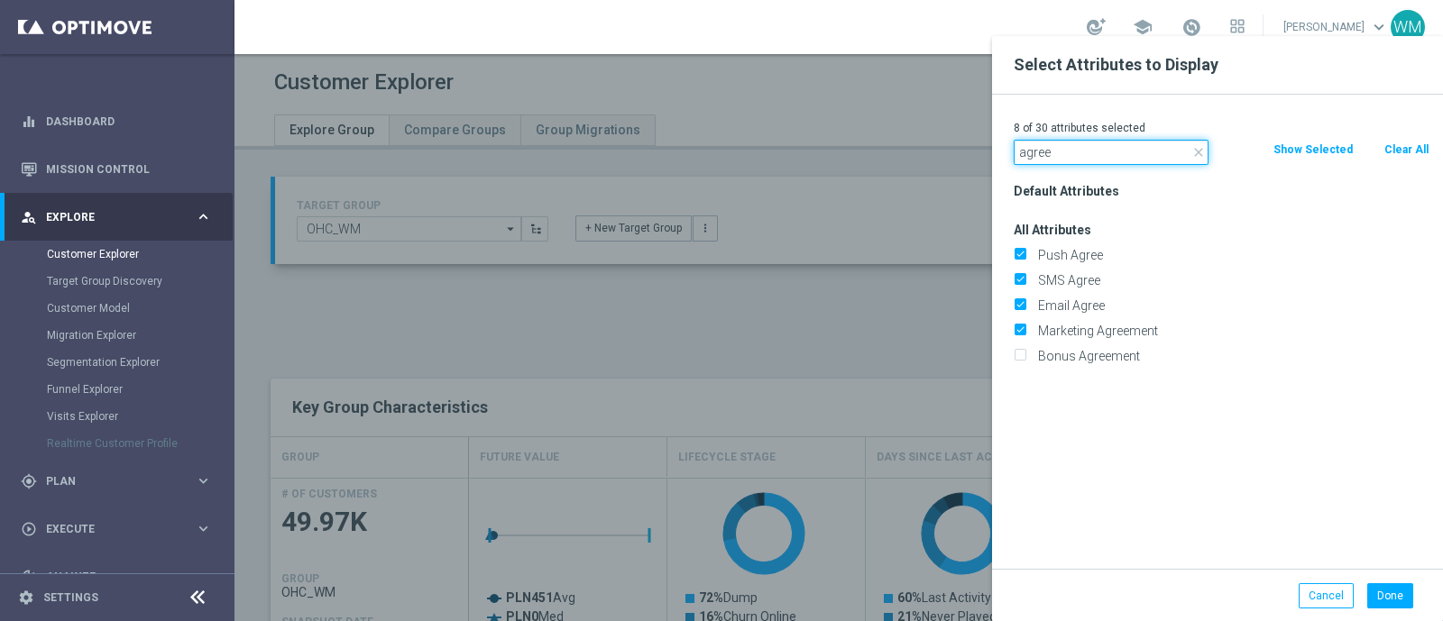
paste input "Onlin"
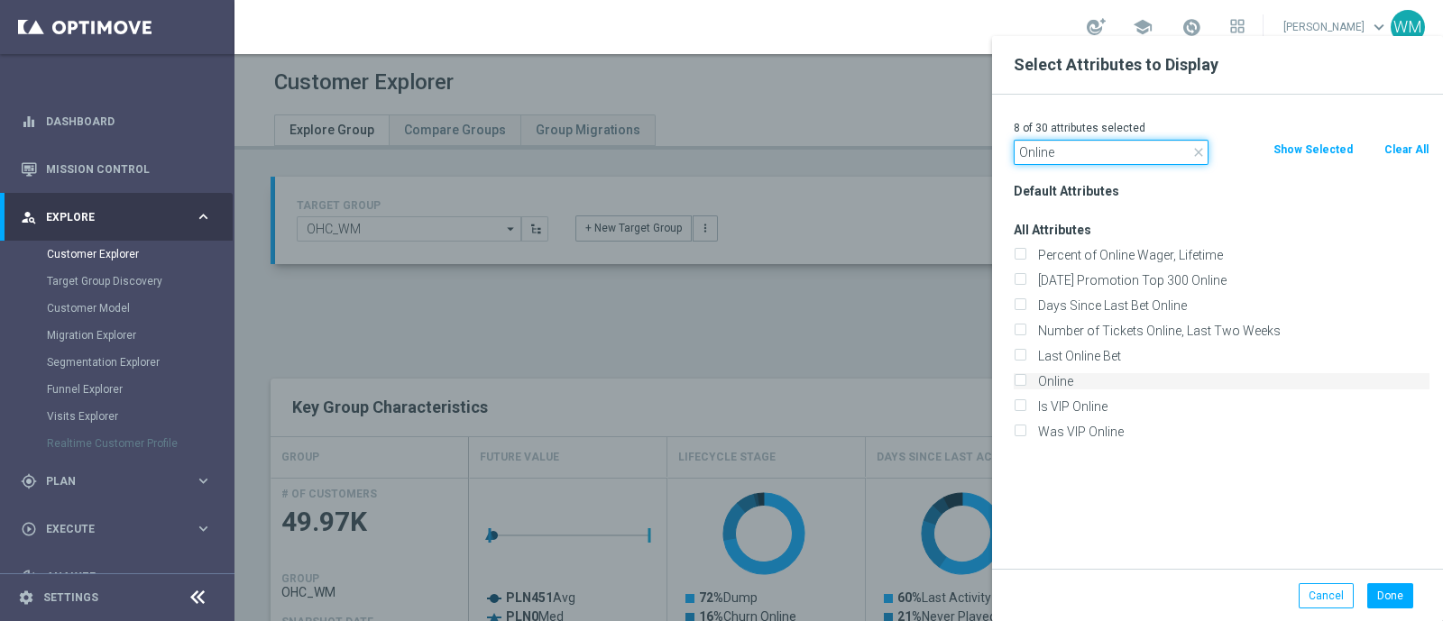
type input "Online"
click at [1044, 374] on label "Online" at bounding box center [1231, 381] width 398 height 16
click at [1025, 378] on input "Online" at bounding box center [1020, 384] width 12 height 12
checkbox input "true"
click at [1050, 152] on input "Online" at bounding box center [1111, 152] width 195 height 25
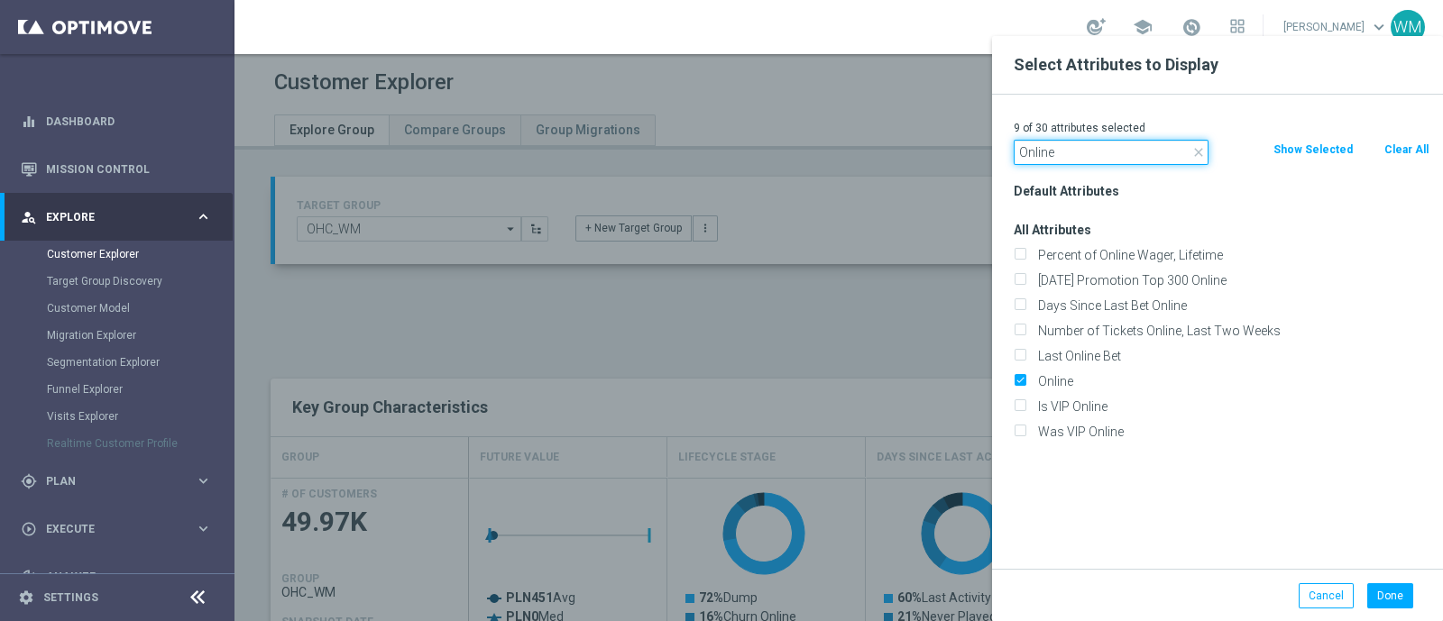
click at [1050, 152] on input "Online" at bounding box center [1111, 152] width 195 height 25
paste input "Canceled"
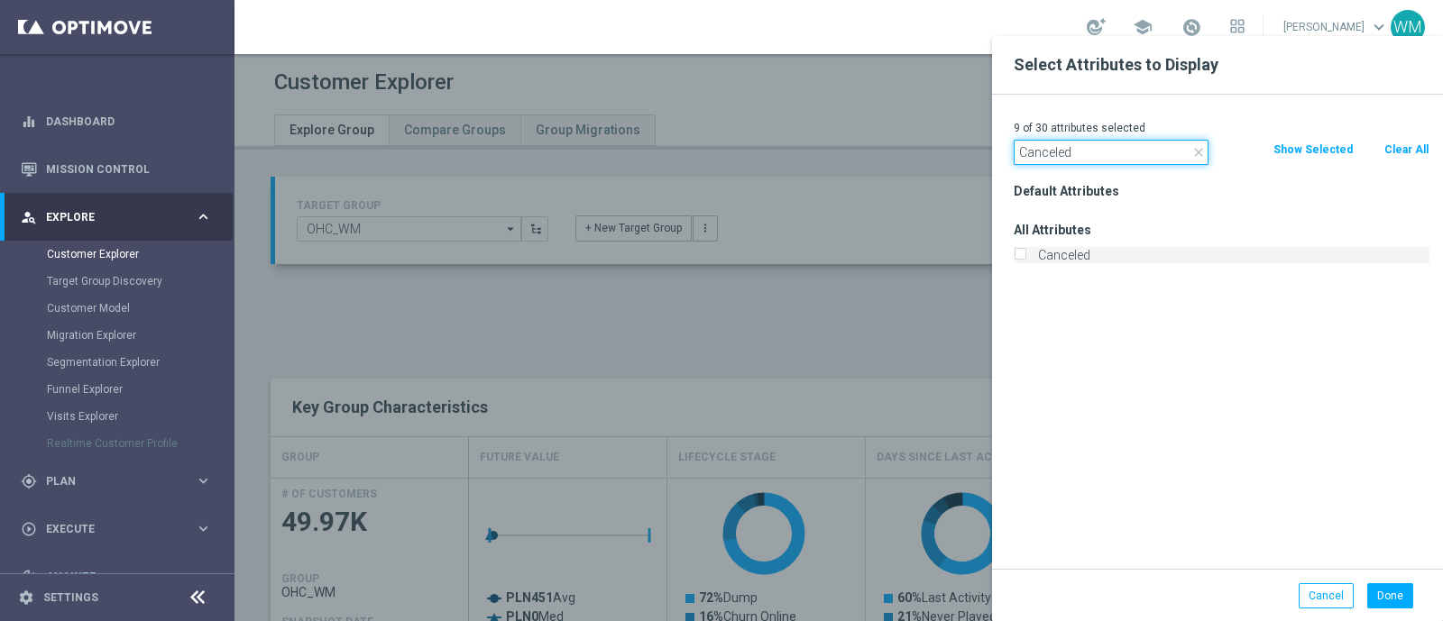
type input "Canceled"
click at [1078, 256] on label "Canceled" at bounding box center [1231, 255] width 398 height 16
click at [1025, 256] on input "Canceled" at bounding box center [1020, 258] width 12 height 12
checkbox input "true"
click at [1054, 148] on input "Canceled" at bounding box center [1111, 152] width 195 height 25
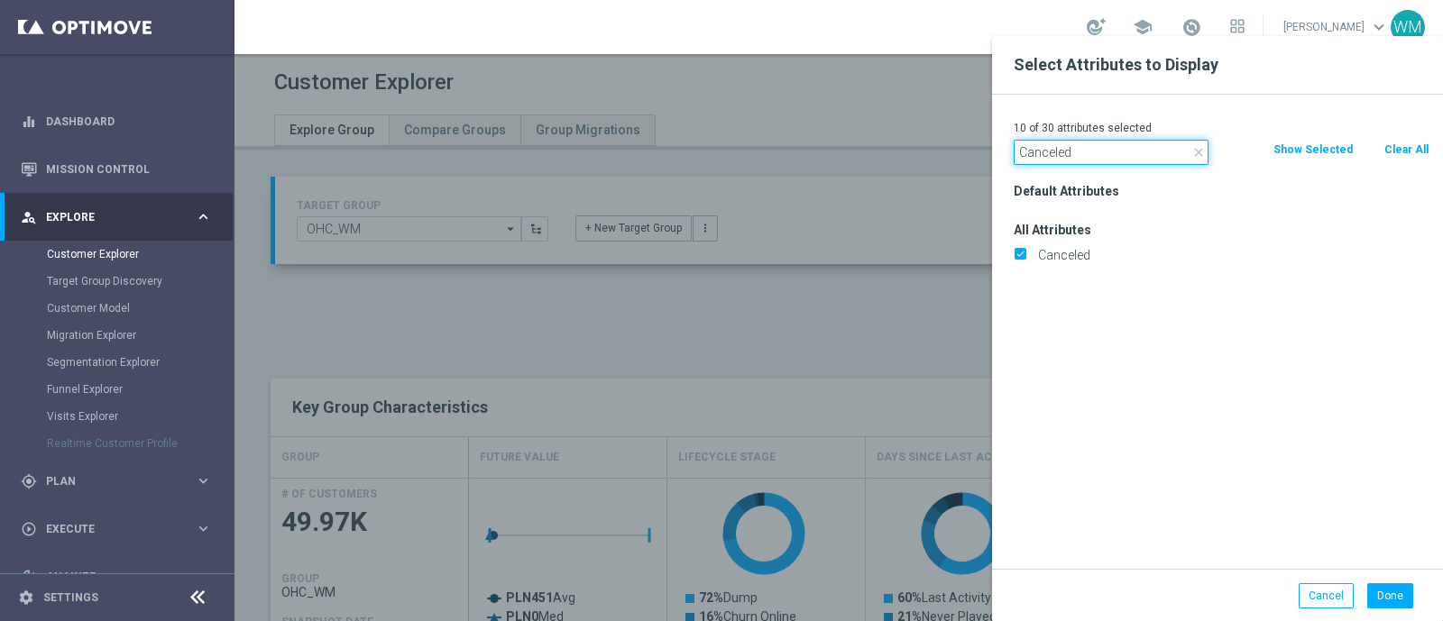
click at [1054, 148] on input "Canceled" at bounding box center [1111, 152] width 195 height 25
paste input "Incomplete"
type input "Incomplete"
click at [1058, 254] on label "Incomplete" at bounding box center [1231, 255] width 398 height 16
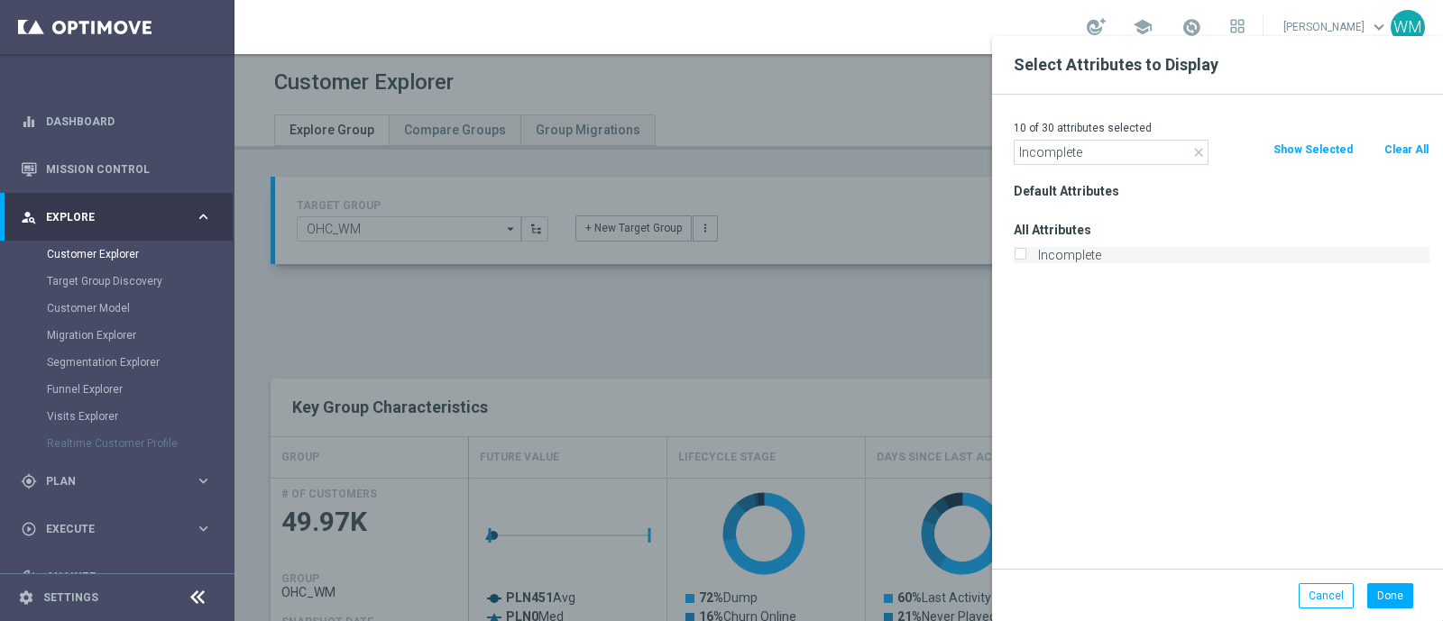
click at [1025, 254] on input "Incomplete" at bounding box center [1020, 258] width 12 height 12
checkbox input "true"
click at [1036, 158] on input "Incomplete" at bounding box center [1111, 152] width 195 height 25
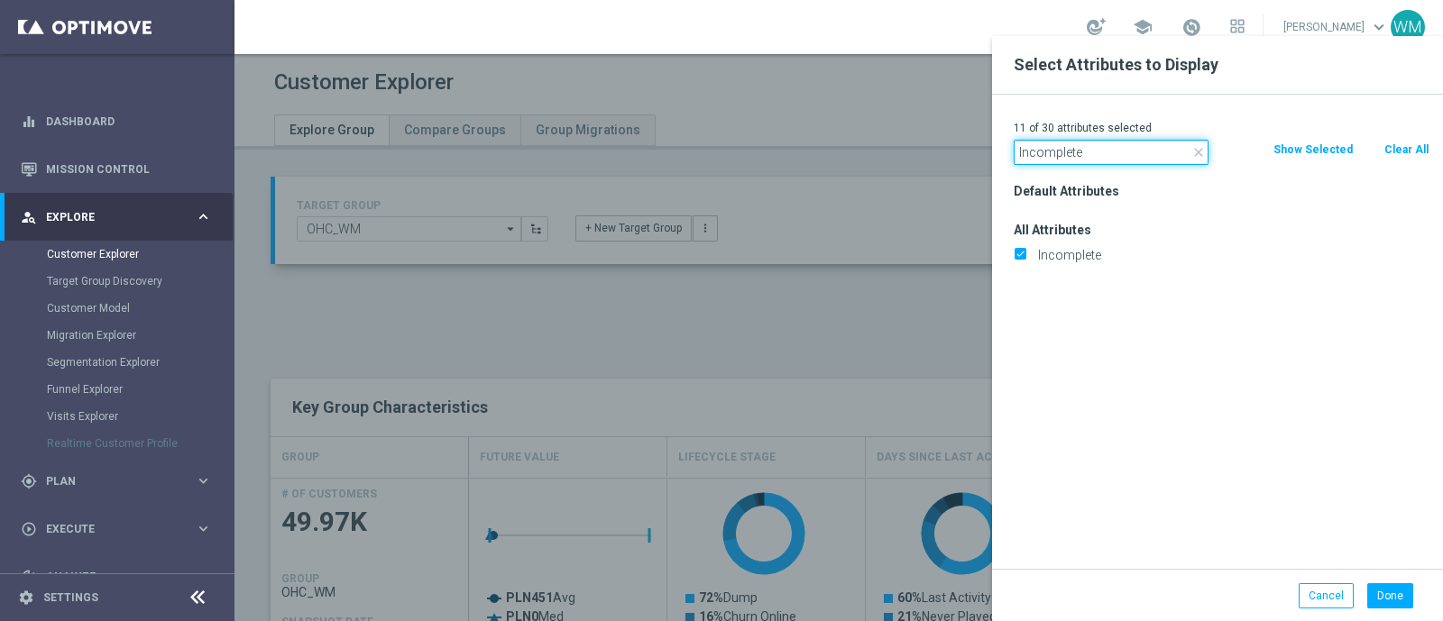
paste input "Selfexcluded Client"
type input "Selfexcluded Client"
click at [1062, 254] on label "Selfexcluded Client" at bounding box center [1231, 255] width 398 height 16
click at [1025, 254] on input "Selfexcluded Client" at bounding box center [1020, 258] width 12 height 12
checkbox input "true"
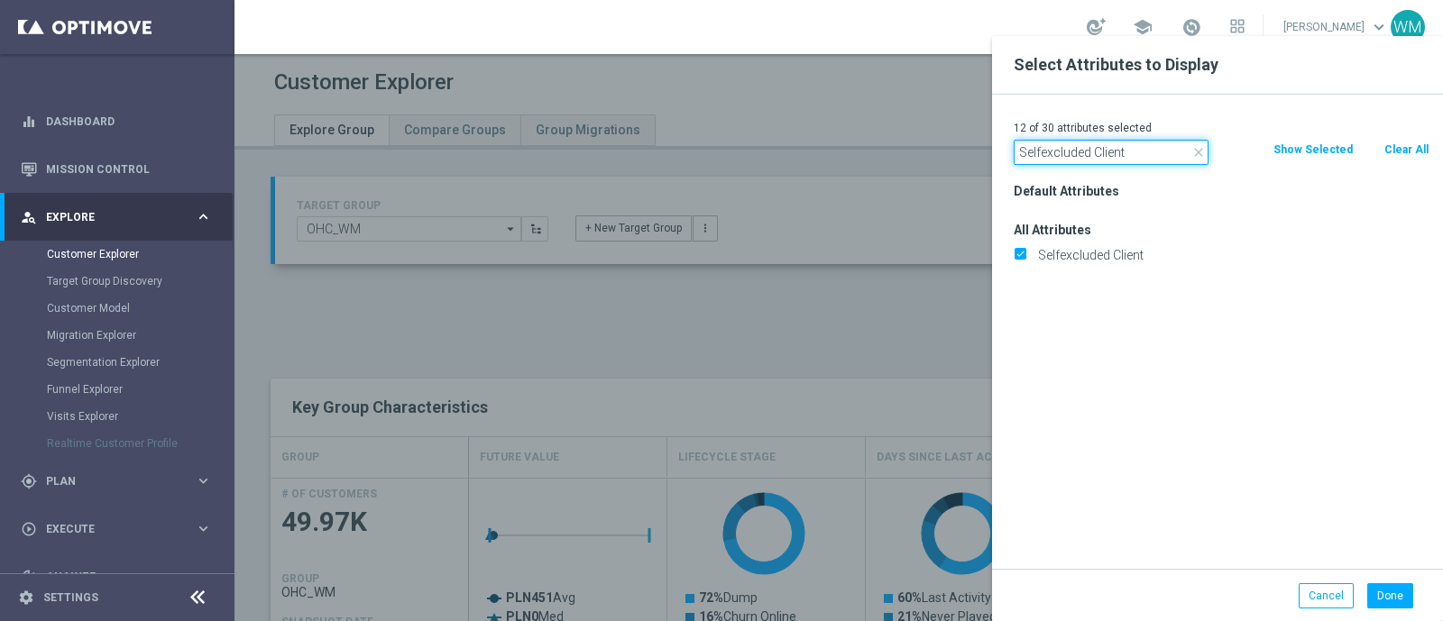
click at [1044, 152] on input "Selfexcluded Client" at bounding box center [1111, 152] width 195 height 25
paste input "Is Test Accou"
type input "Is Test Account"
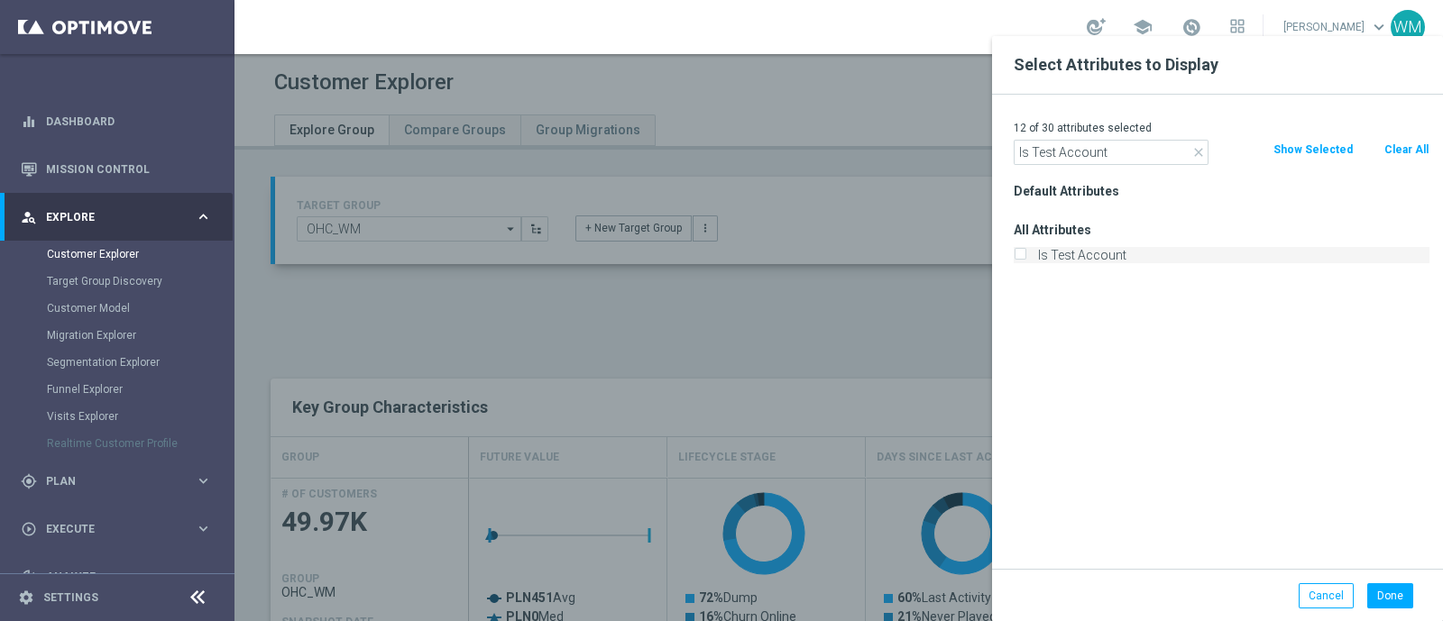
click at [1052, 251] on label "Is Test Account" at bounding box center [1231, 255] width 398 height 16
click at [1025, 252] on input "Is Test Account" at bounding box center [1020, 258] width 12 height 12
checkbox input "true"
click at [1062, 148] on input "Is Test Account" at bounding box center [1111, 152] width 195 height 25
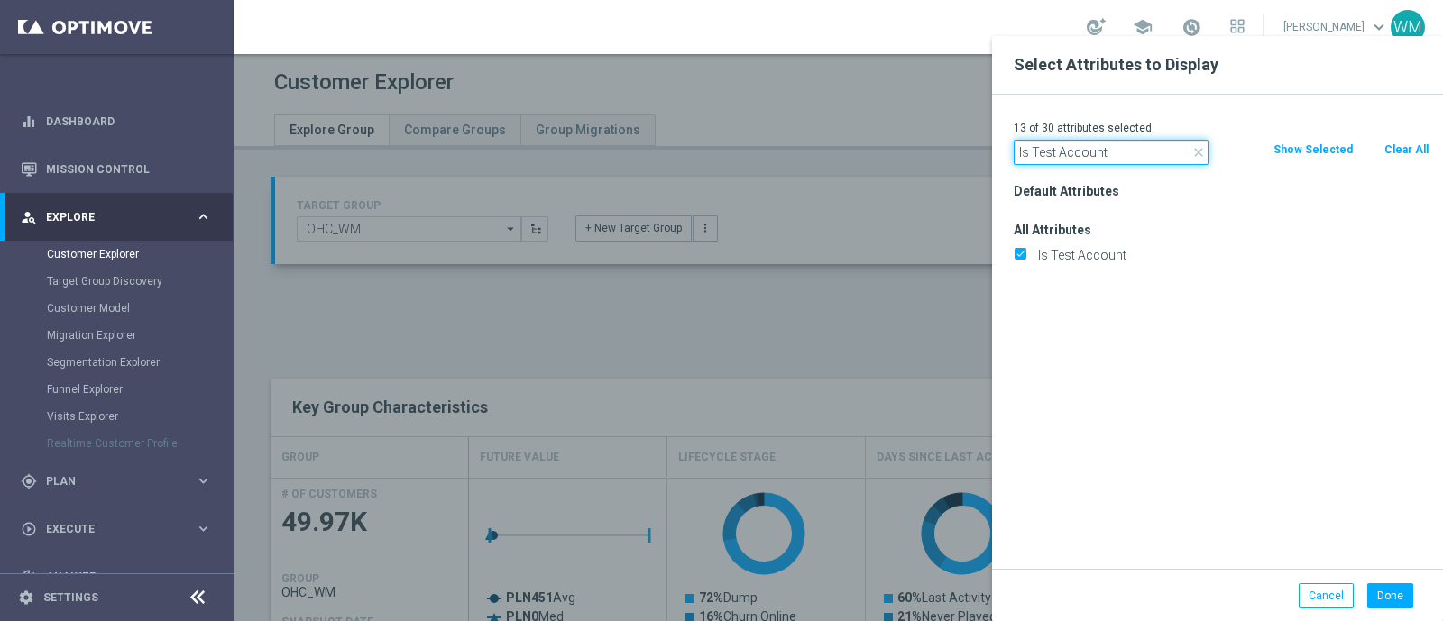
click at [1062, 148] on input "Is Test Account" at bounding box center [1111, 152] width 195 height 25
paste input "Bonus Agreeme"
type input "Bonus Agreement"
click at [1065, 261] on label "Bonus Agreement" at bounding box center [1231, 255] width 398 height 16
click at [1025, 261] on input "Bonus Agreement" at bounding box center [1020, 258] width 12 height 12
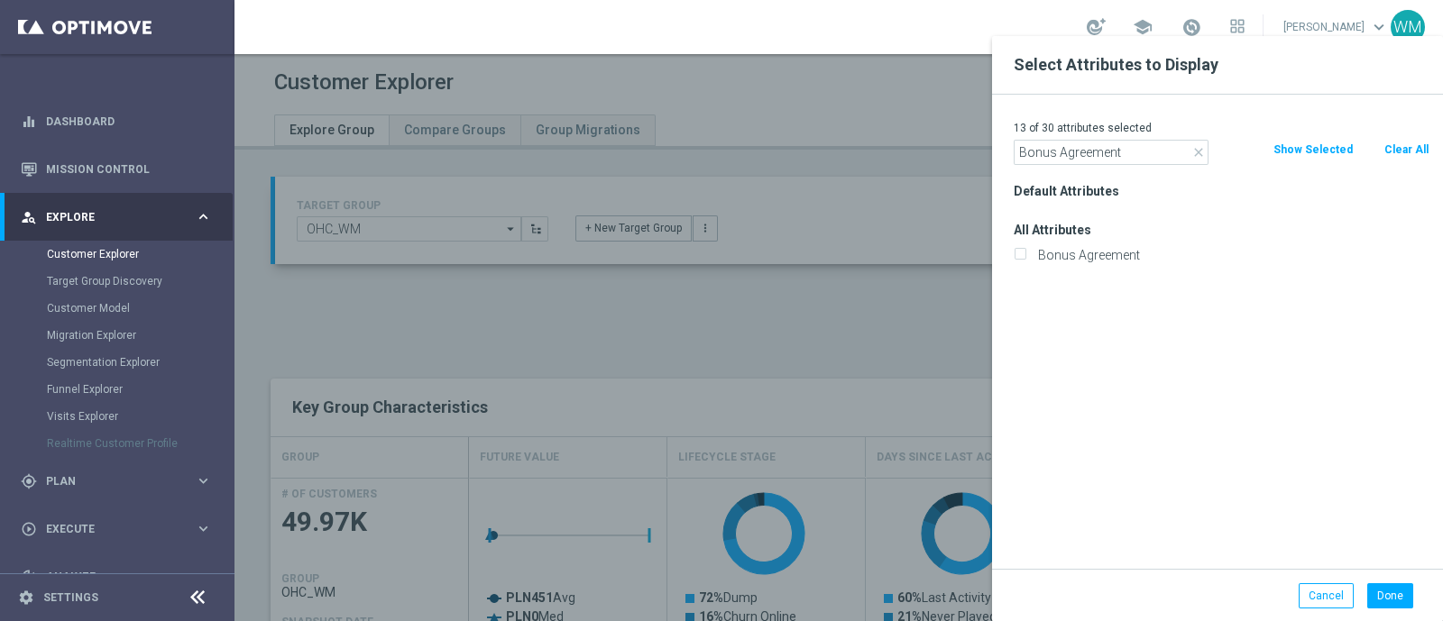
checkbox input "true"
click at [1064, 152] on input "Bonus Agreement" at bounding box center [1111, 152] width 195 height 25
paste input "Is Black Listed"
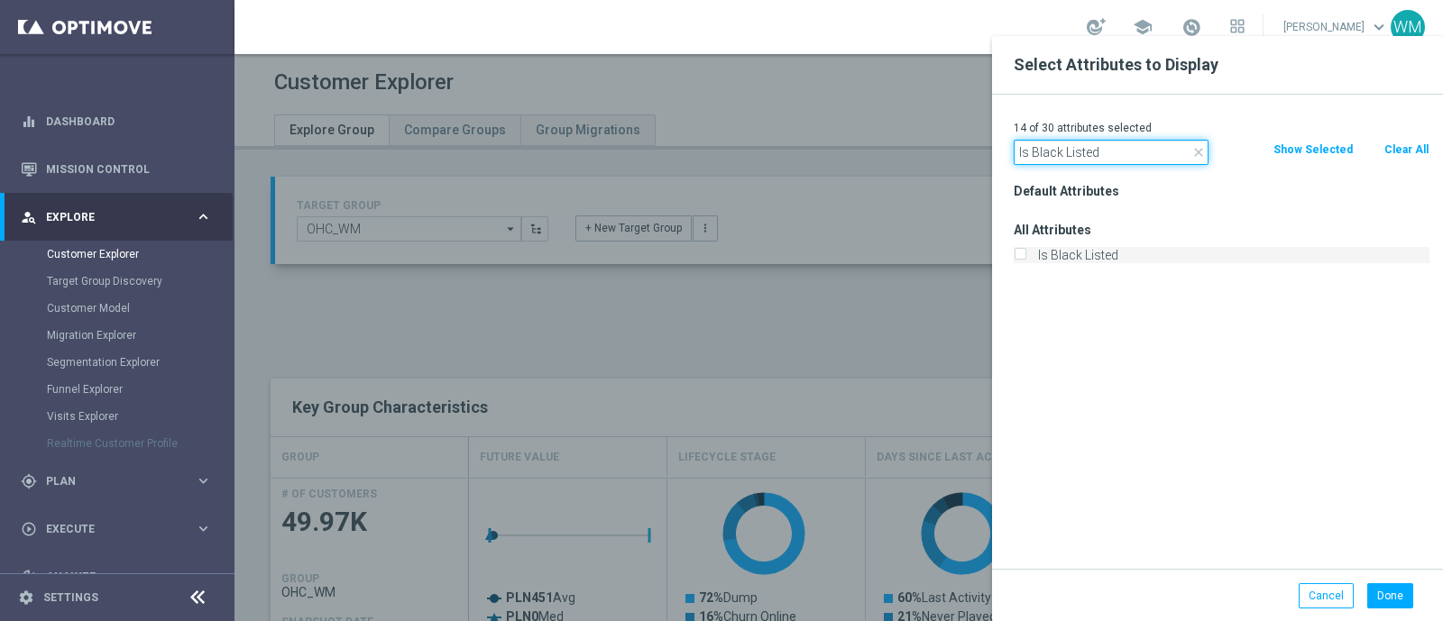
type input "Is Black Listed"
click at [1066, 258] on label "Is Black Listed" at bounding box center [1231, 255] width 398 height 16
click at [1025, 258] on input "Is Black Listed" at bounding box center [1020, 258] width 12 height 12
checkbox input "true"
click at [1053, 154] on input "Is Black Listed" at bounding box center [1111, 152] width 195 height 25
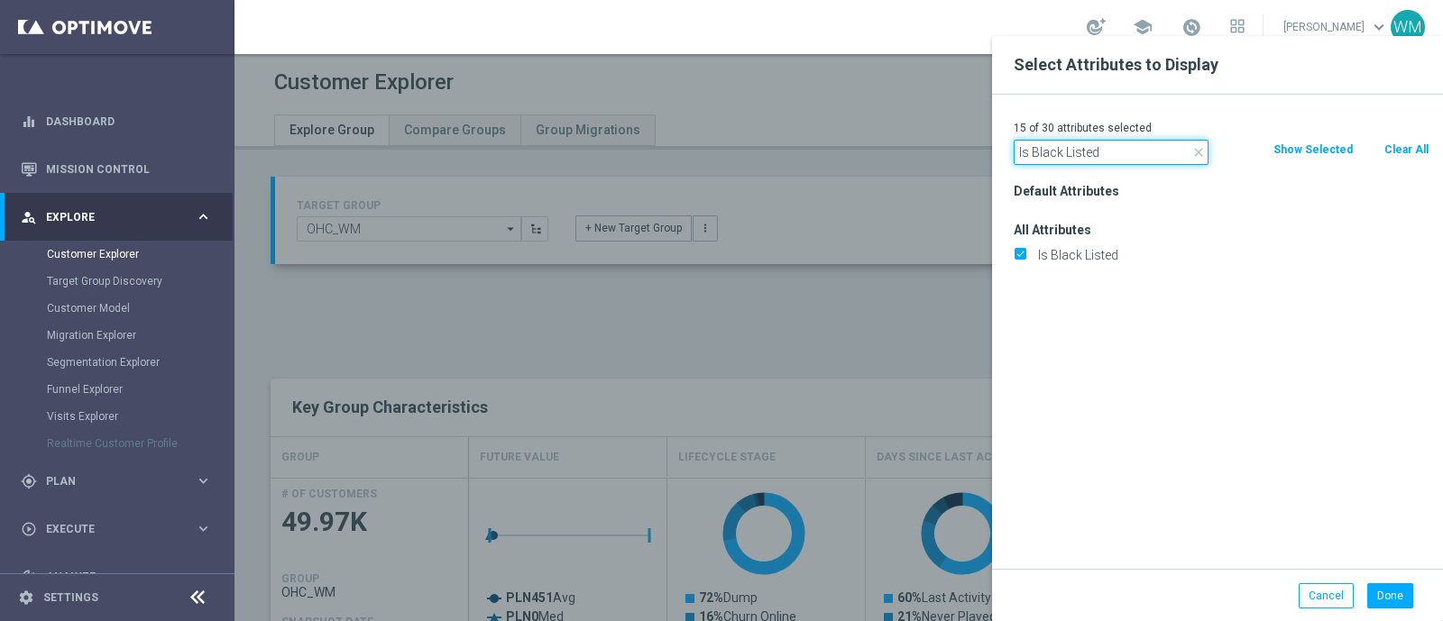
click at [1053, 154] on input "Is Black Listed" at bounding box center [1111, 152] width 195 height 25
paste input "ock"
type input "Is Blocked"
click at [1047, 248] on label "Is Blocked" at bounding box center [1231, 255] width 398 height 16
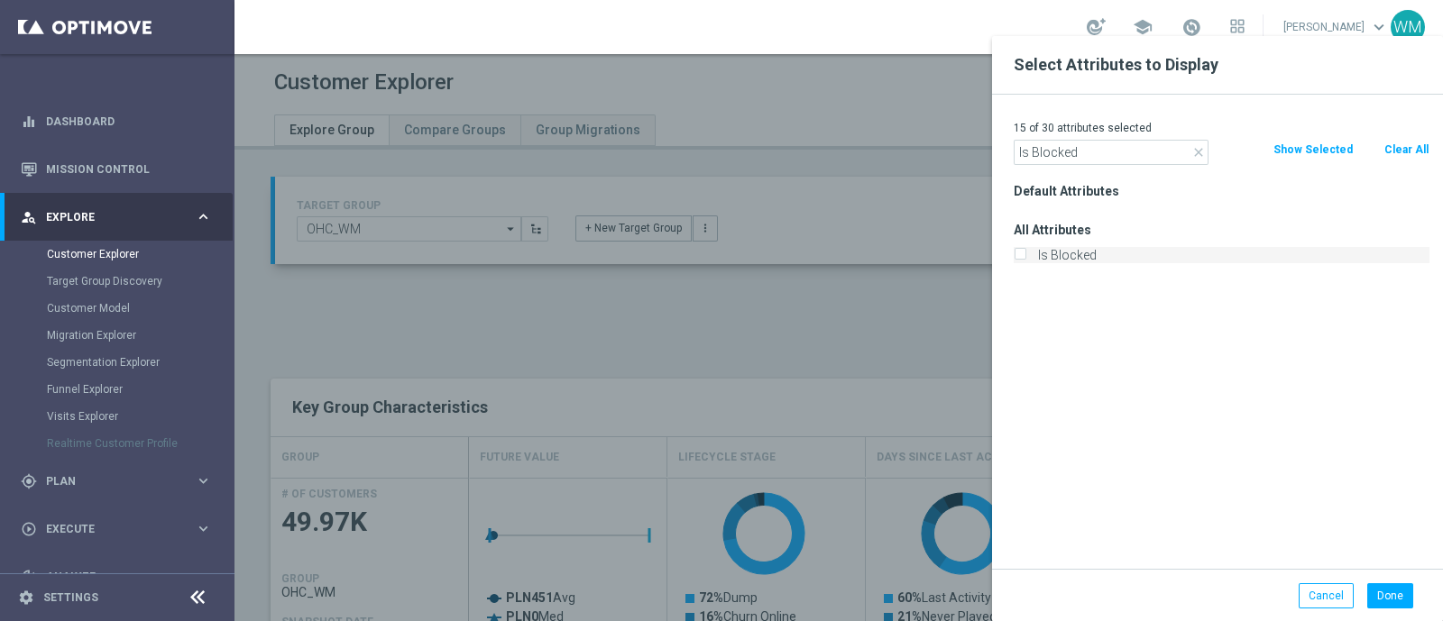
click at [1025, 252] on input "Is Blocked" at bounding box center [1020, 258] width 12 height 12
checkbox input "true"
click at [1068, 151] on input "Is Blocked" at bounding box center [1111, 152] width 195 height 25
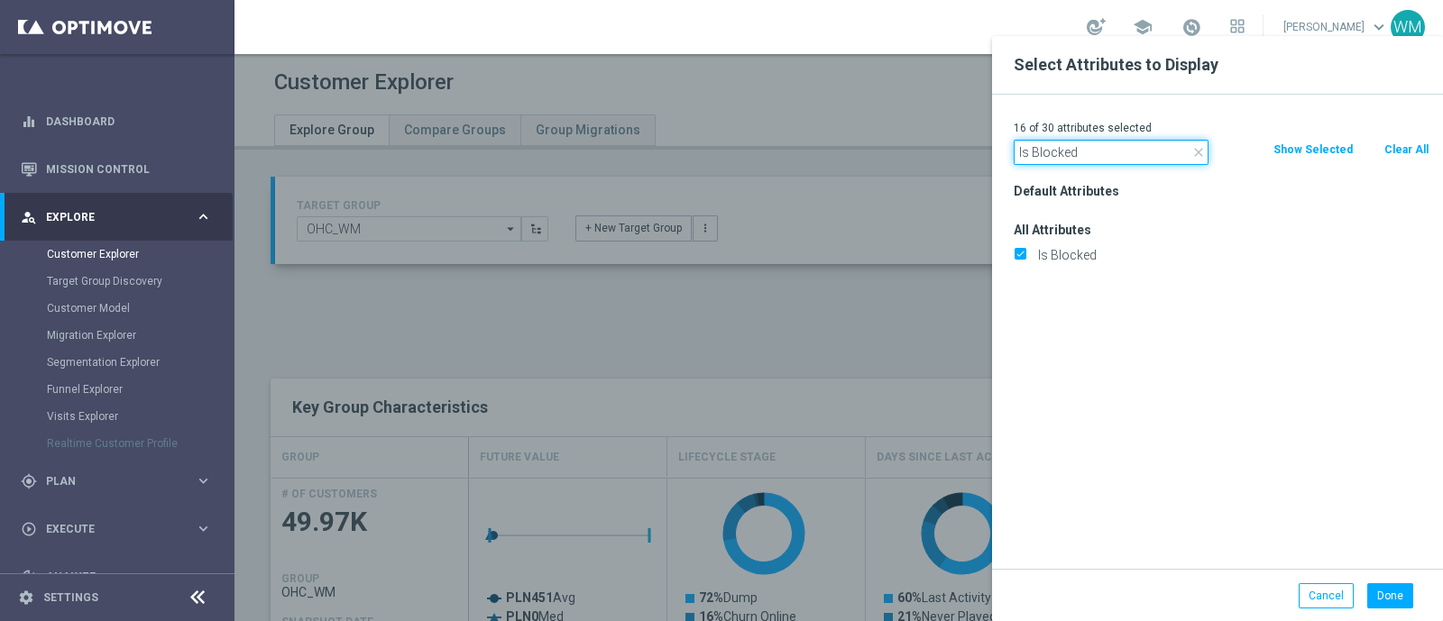
paste input "Email Verifi"
type input "Is Email Verified"
click at [1071, 247] on label "Is Email Verified" at bounding box center [1231, 255] width 398 height 16
click at [1025, 252] on input "Is Email Verified" at bounding box center [1020, 258] width 12 height 12
checkbox input "true"
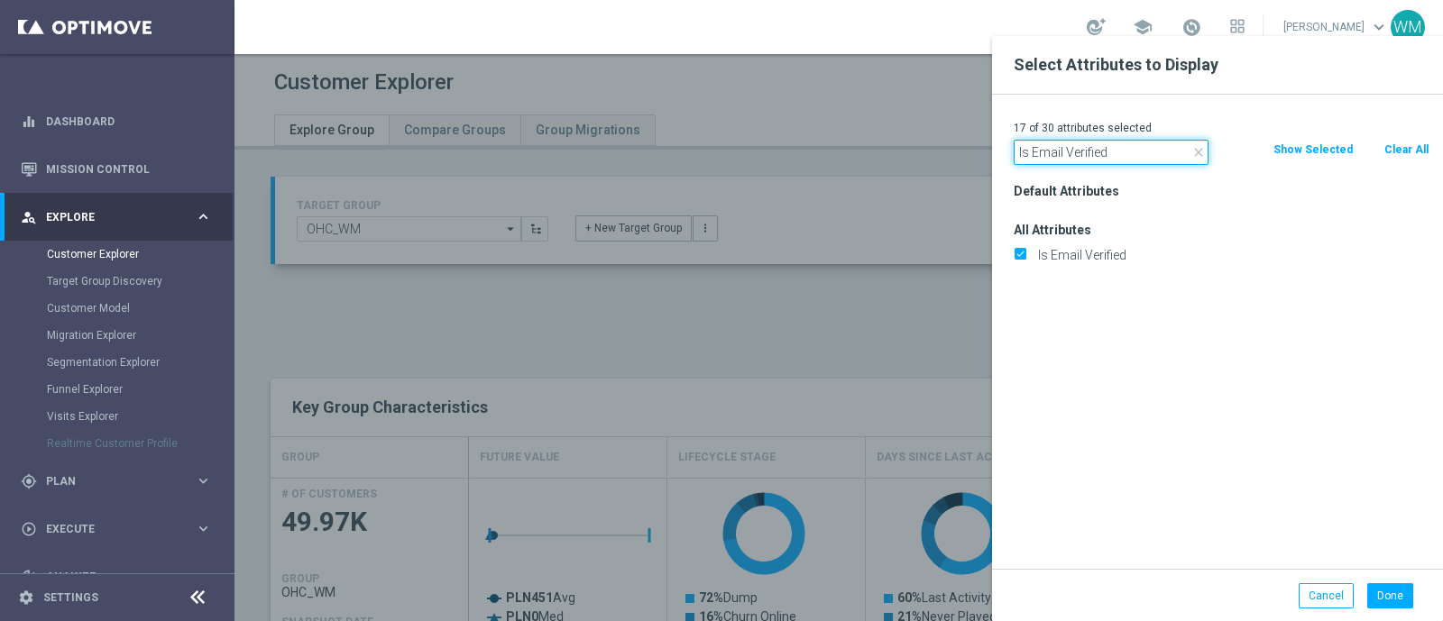
click at [1061, 148] on input "Is Email Verified" at bounding box center [1111, 152] width 195 height 25
paste input "Phone"
type input "Is Phone Verified"
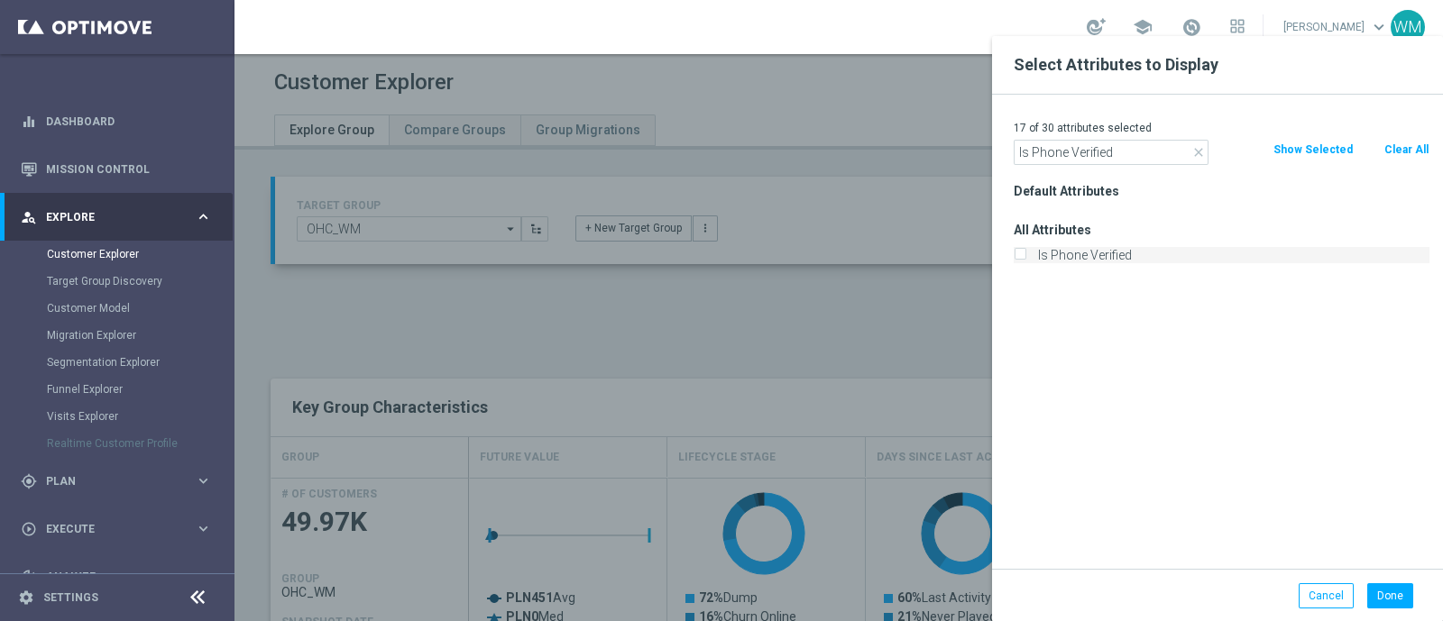
click at [1060, 248] on label "Is Phone Verified" at bounding box center [1231, 255] width 398 height 16
click at [1025, 252] on input "Is Phone Verified" at bounding box center [1020, 258] width 12 height 12
checkbox input "true"
click at [1112, 161] on input "Is Phone Verified" at bounding box center [1111, 152] width 195 height 25
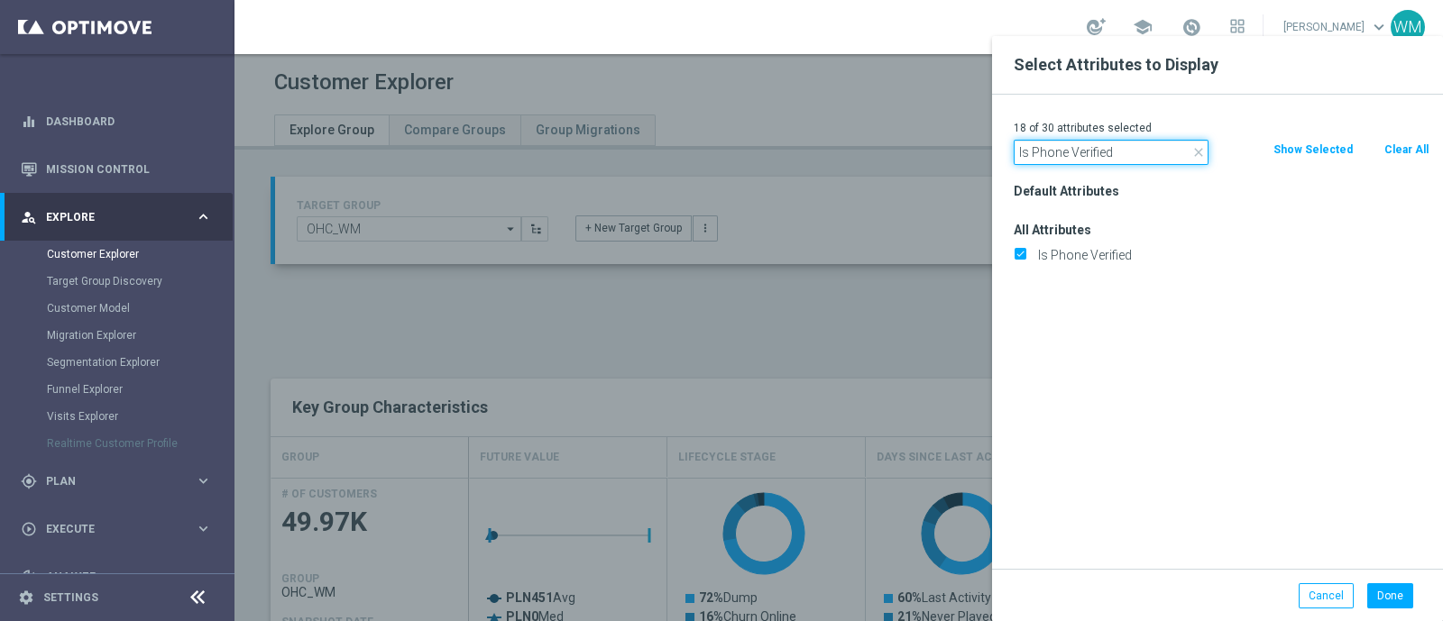
click at [1112, 161] on input "Is Phone Verified" at bounding box center [1111, 152] width 195 height 25
paste input "Temporary"
type input "Is Temporary"
click at [1088, 257] on label "Is Temporary" at bounding box center [1231, 255] width 398 height 16
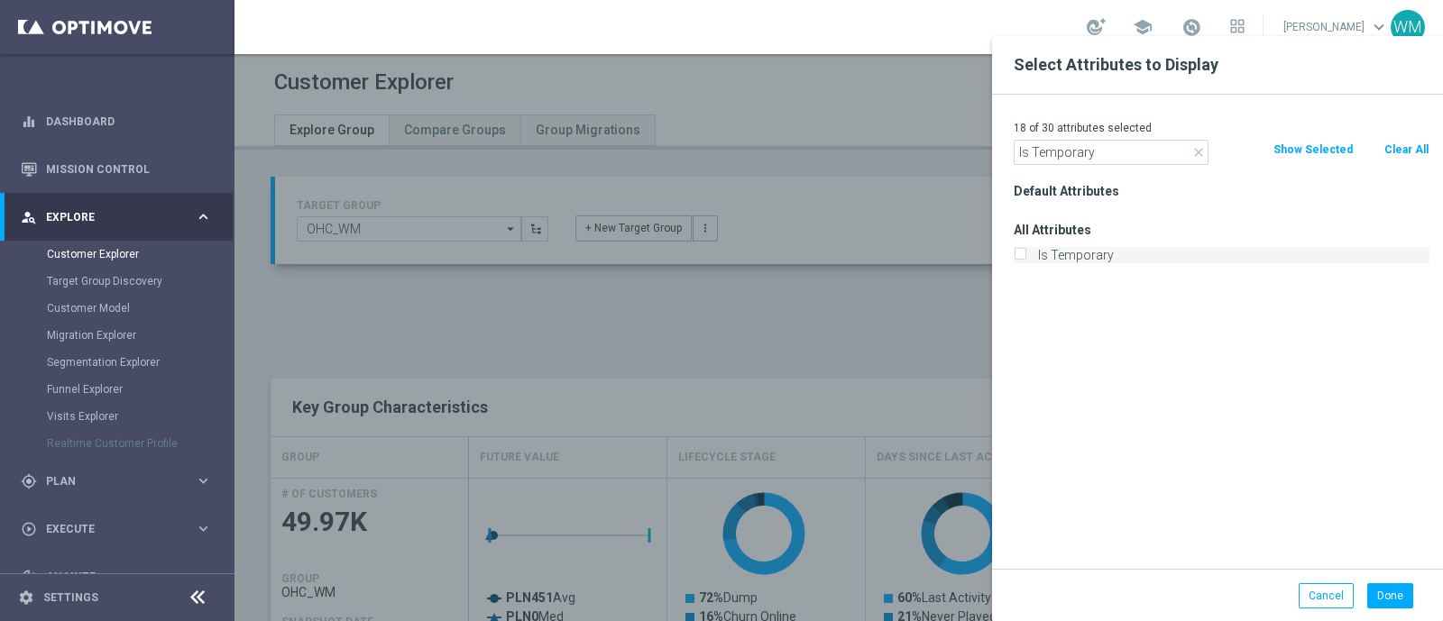
click at [1025, 257] on input "Is Temporary" at bounding box center [1020, 258] width 12 height 12
checkbox input "true"
click at [1377, 594] on button "Done" at bounding box center [1390, 596] width 46 height 25
type input "Search"
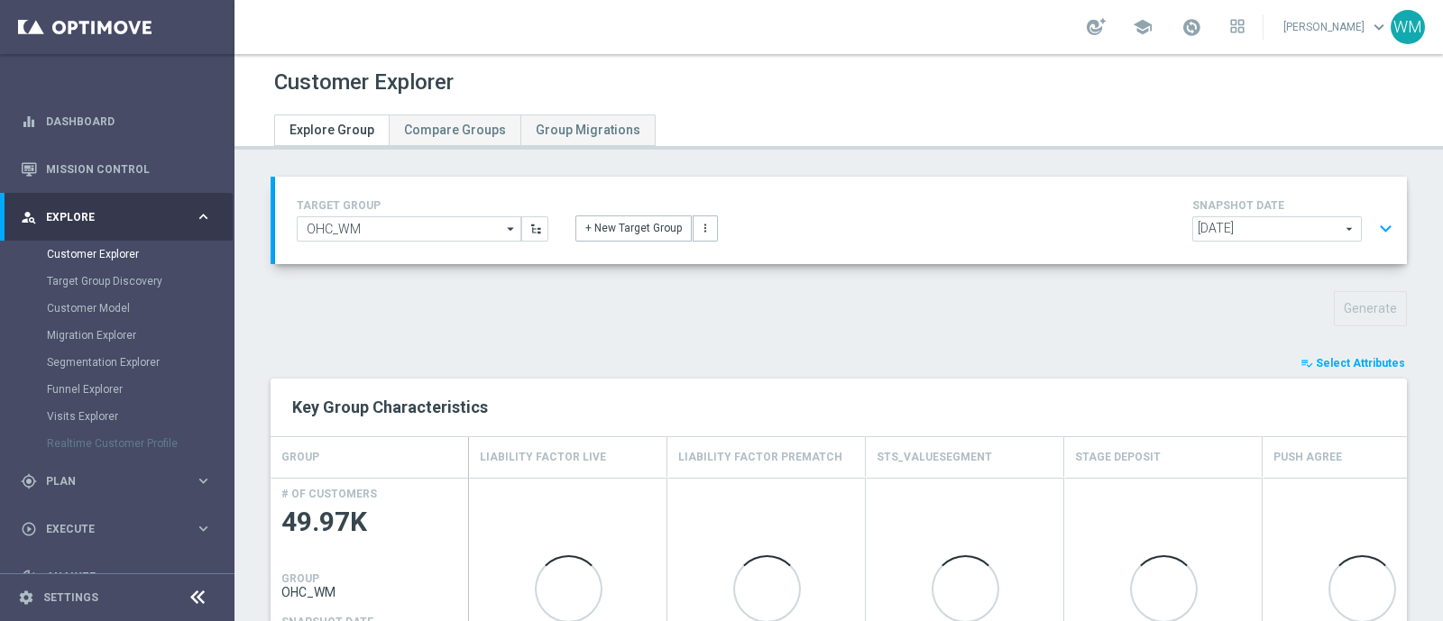
click at [1177, 369] on div "playlist_add_check Select Attributes" at bounding box center [838, 364] width 1163 height 20
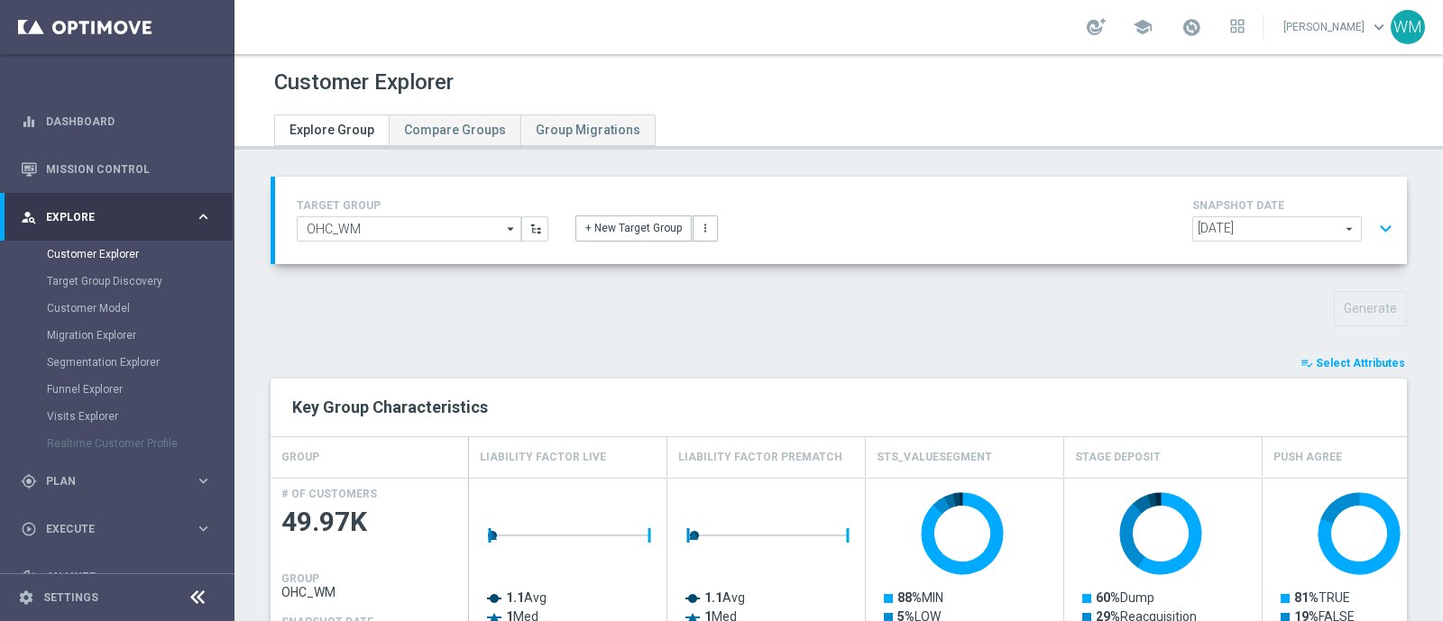
click at [1349, 363] on span "Select Attributes" at bounding box center [1360, 363] width 89 height 13
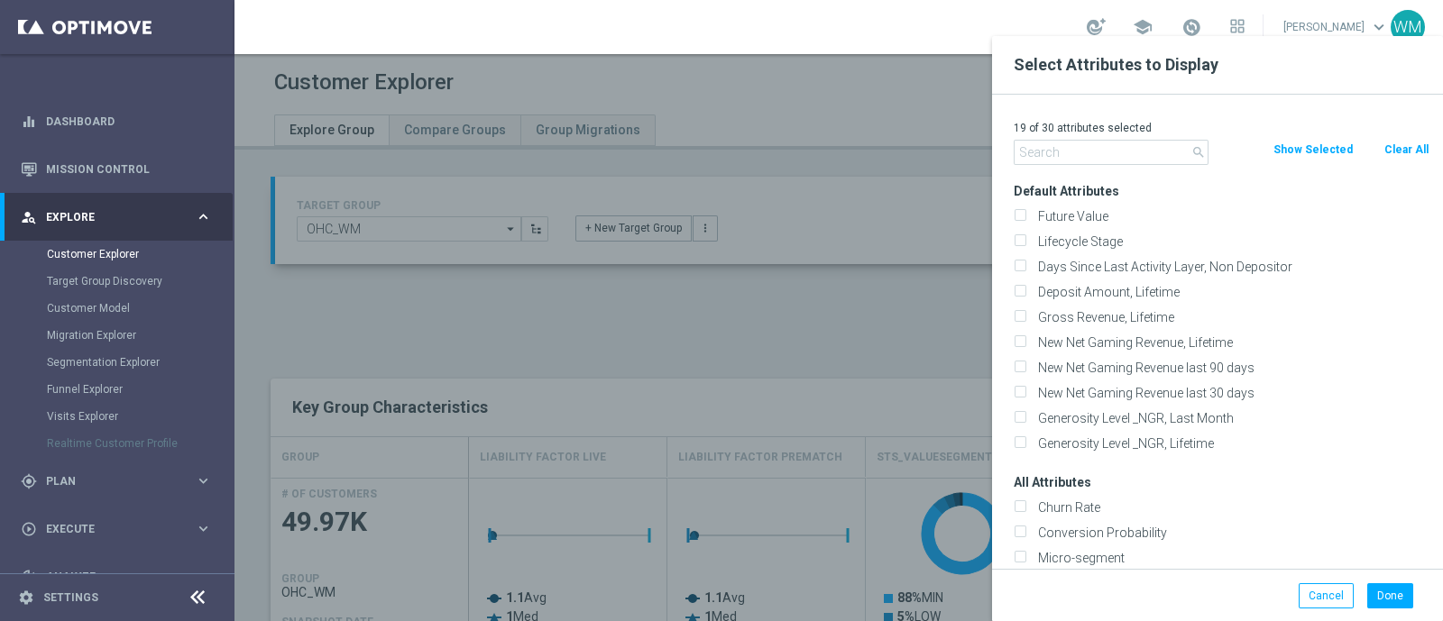
click at [1132, 148] on input "text" at bounding box center [1111, 152] width 195 height 25
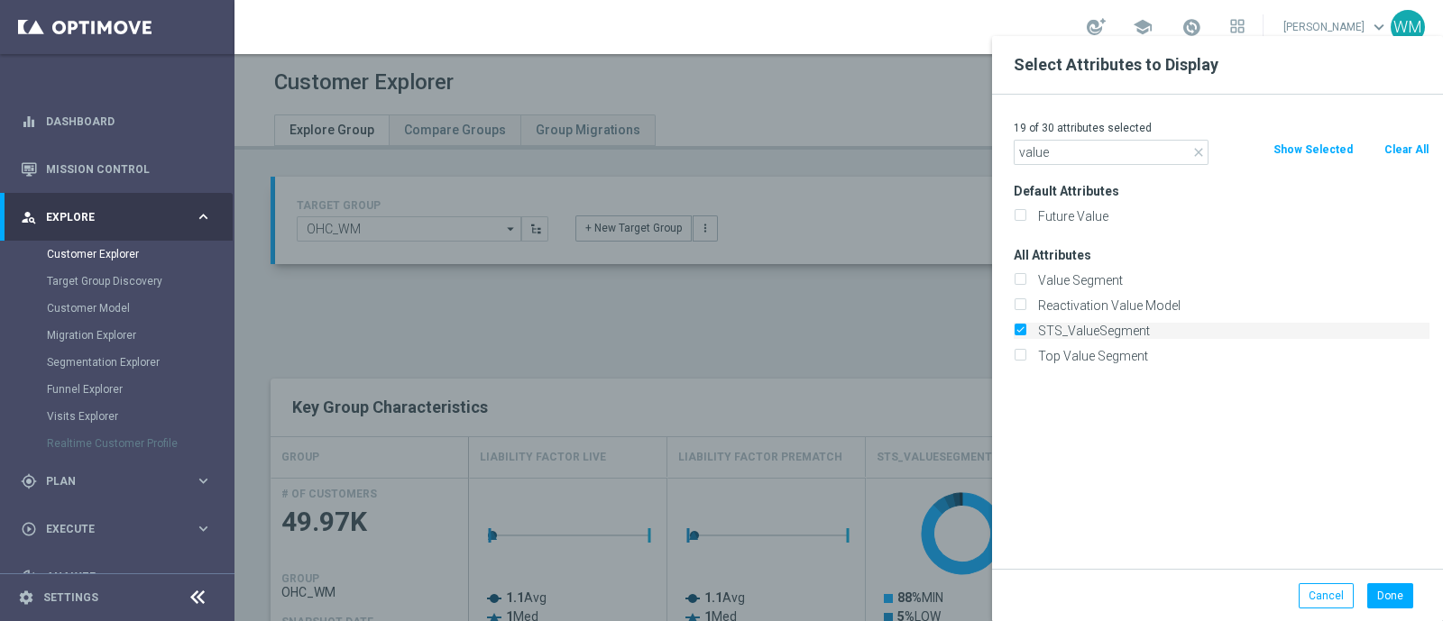
type input "value"
click at [1053, 336] on label "STS_ValueSegment" at bounding box center [1231, 331] width 398 height 16
click at [1025, 336] on input "STS_ValueSegment" at bounding box center [1020, 333] width 12 height 12
checkbox input "false"
click at [1044, 151] on input "value" at bounding box center [1111, 152] width 195 height 25
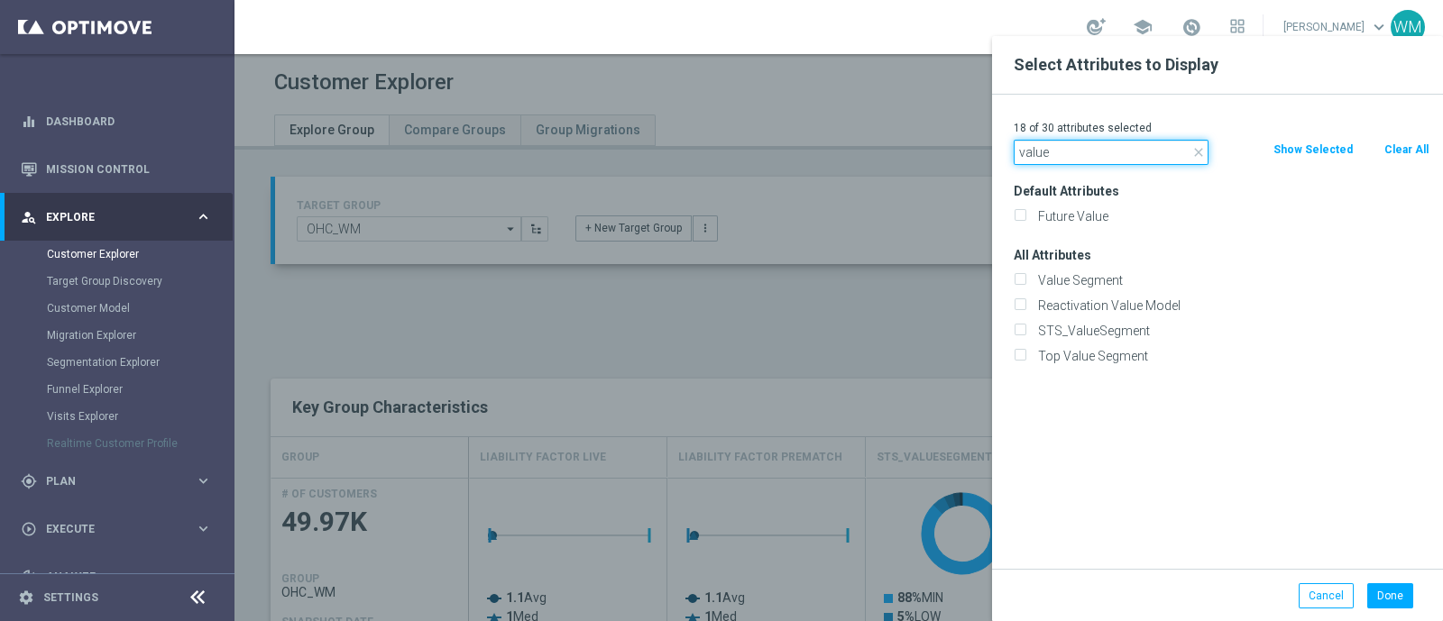
click at [1044, 151] on input "value" at bounding box center [1111, 152] width 195 height 25
type input "segment"
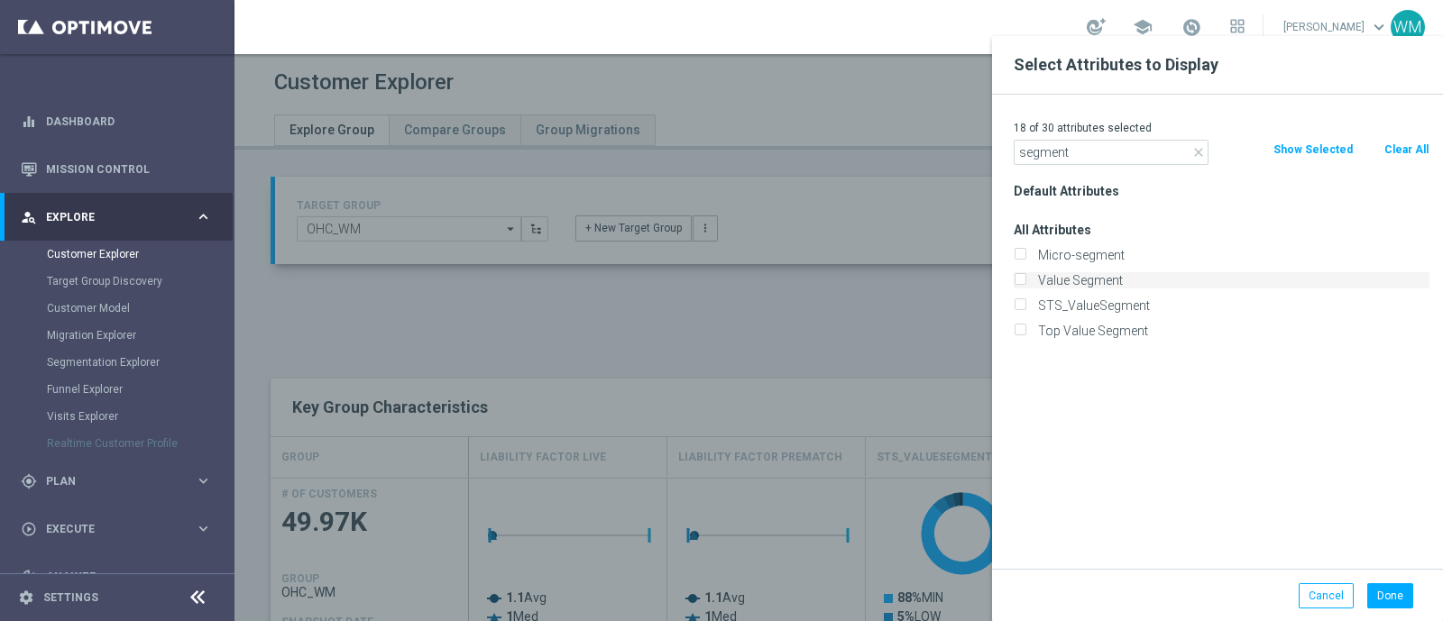
click at [1076, 280] on label "Value Segment" at bounding box center [1231, 280] width 398 height 16
click at [1025, 280] on input "Value Segment" at bounding box center [1020, 283] width 12 height 12
checkbox input "true"
click at [1396, 593] on button "Done" at bounding box center [1390, 596] width 46 height 25
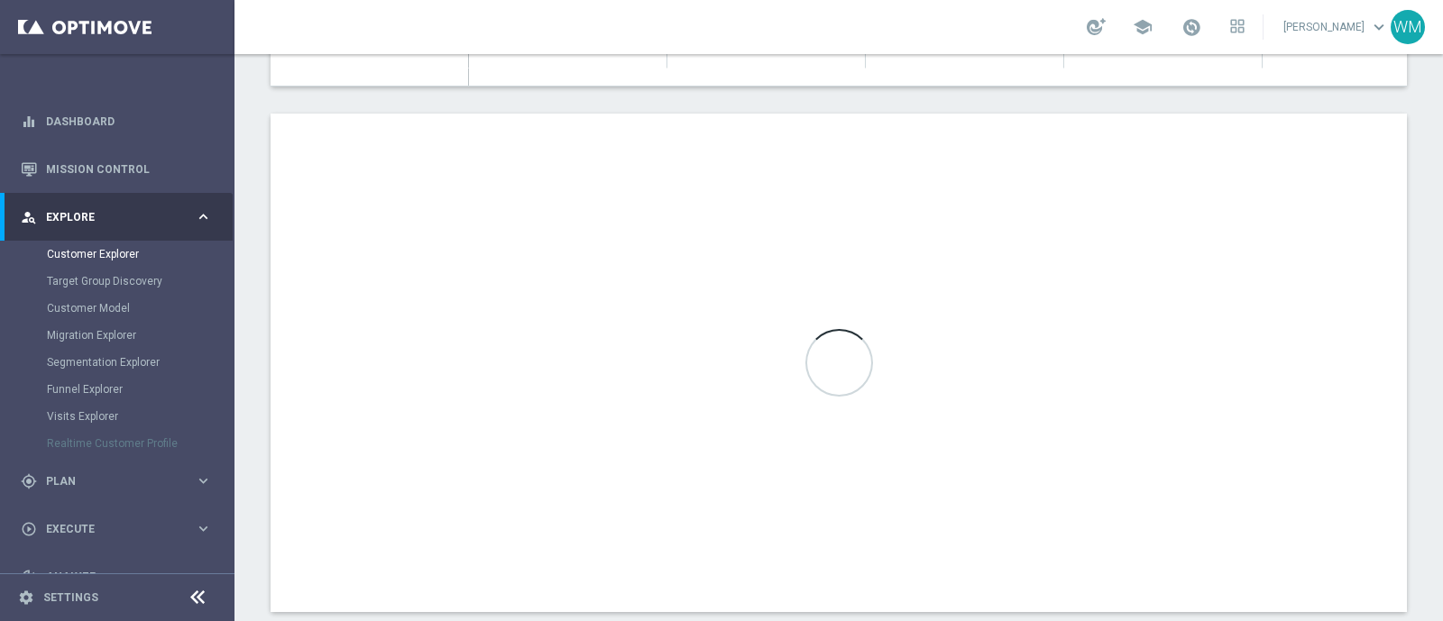
scroll to position [631, 0]
click at [1096, 101] on div "playlist_add_check Select Attributes Key Group Characteristics GROUP Value Segm…" at bounding box center [839, 166] width 1136 height 889
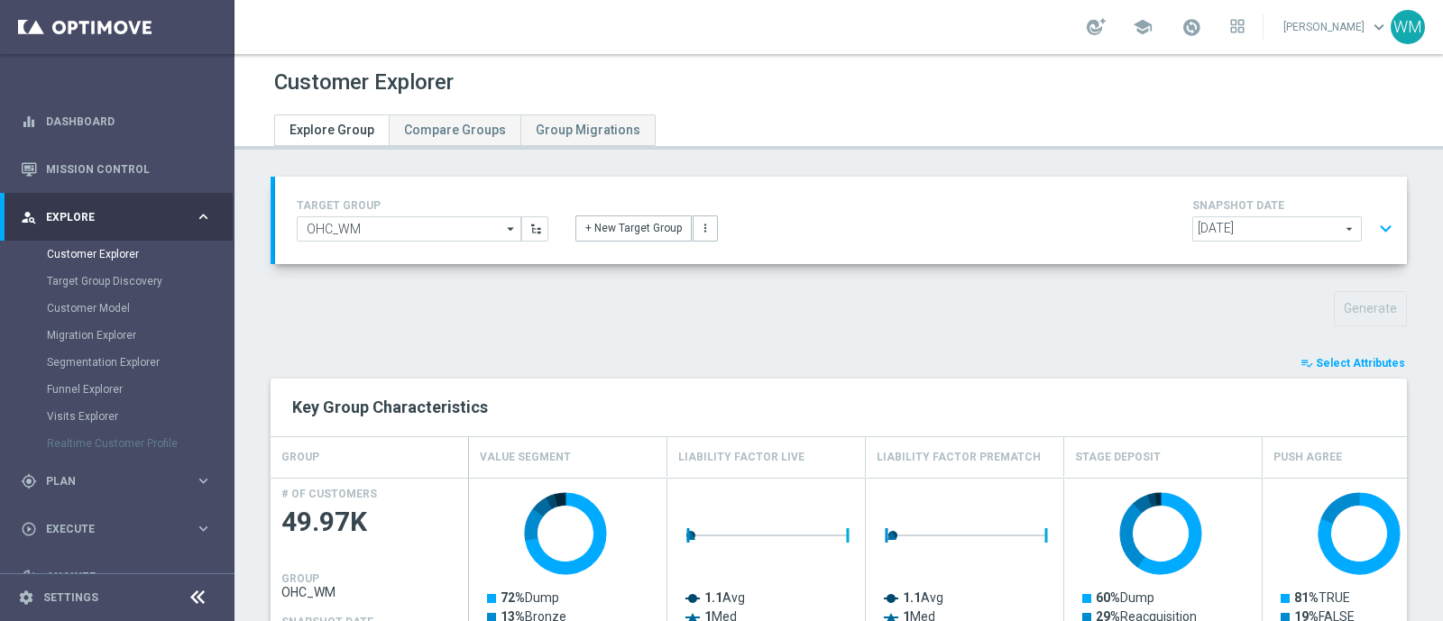
click at [1159, 105] on div at bounding box center [839, 116] width 1156 height 32
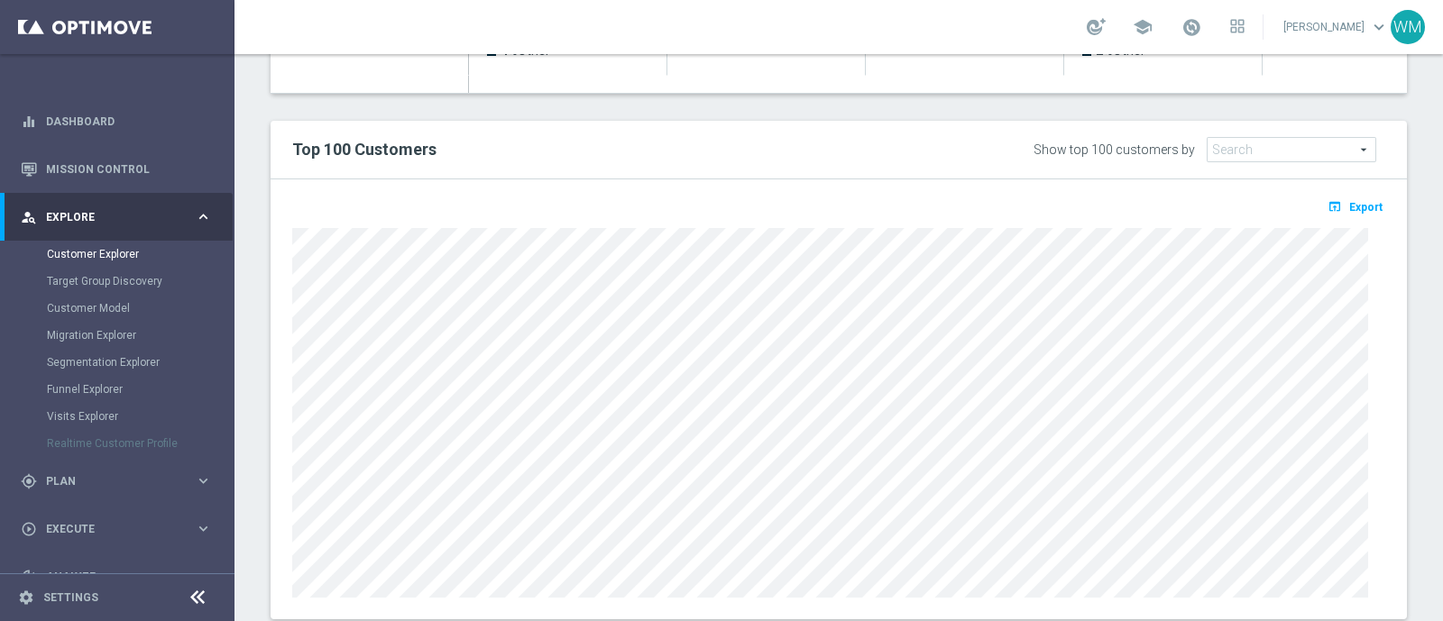
scroll to position [624, 0]
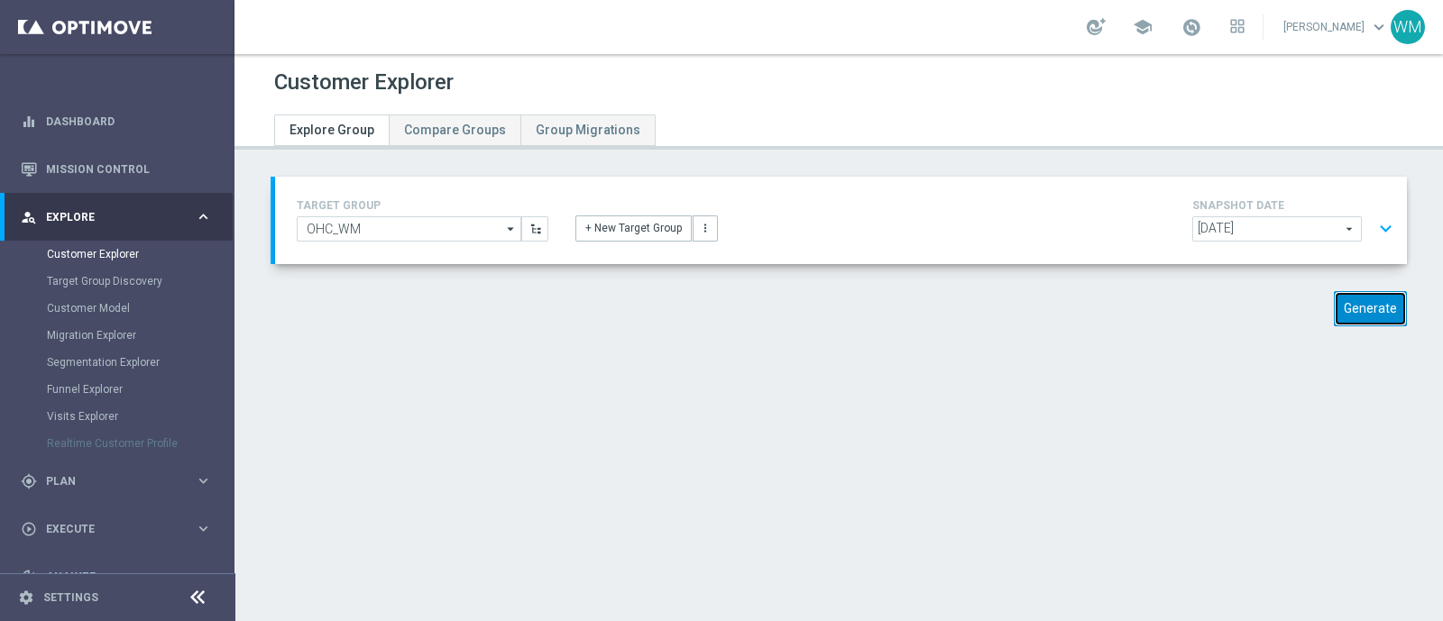
click at [1353, 304] on button "Generate" at bounding box center [1370, 308] width 73 height 35
click at [911, 242] on div "TARGET GROUP OHC_WM OHC_WM arrow_drop_down Show Selected 0 of NaN - Campaign 1" at bounding box center [841, 220] width 1116 height 51
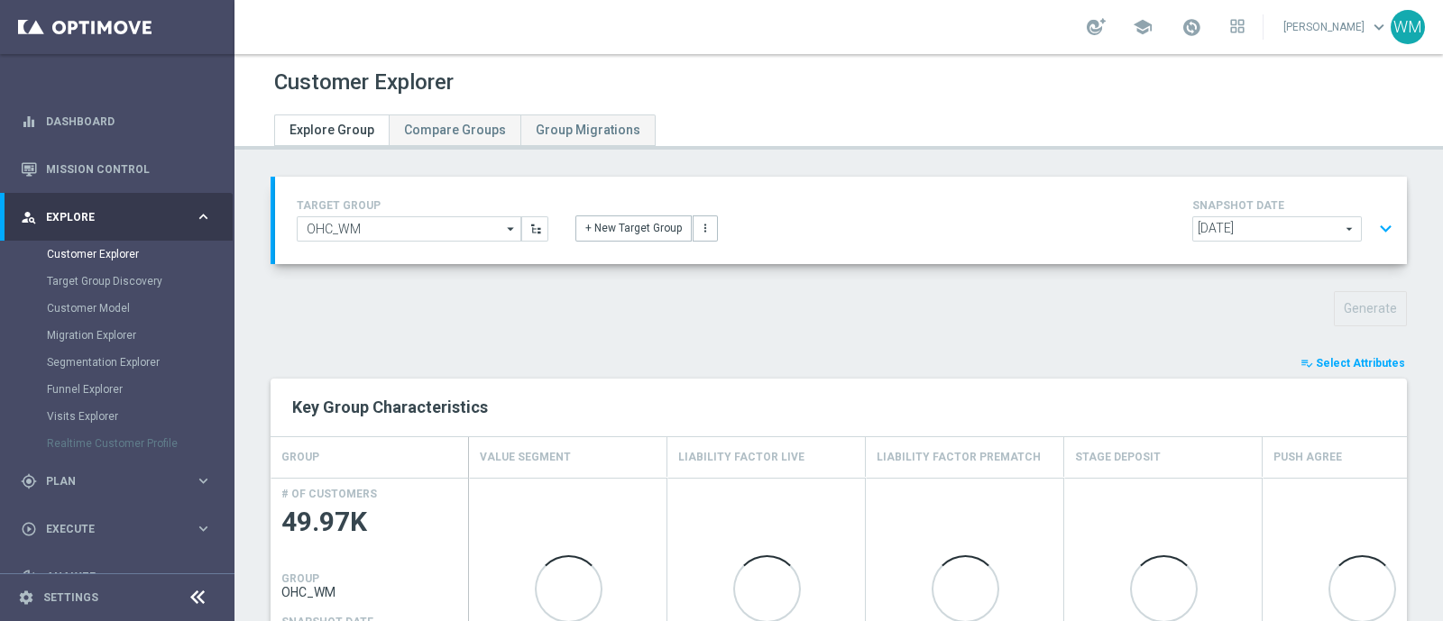
click at [1354, 362] on span "Select Attributes" at bounding box center [1360, 363] width 89 height 13
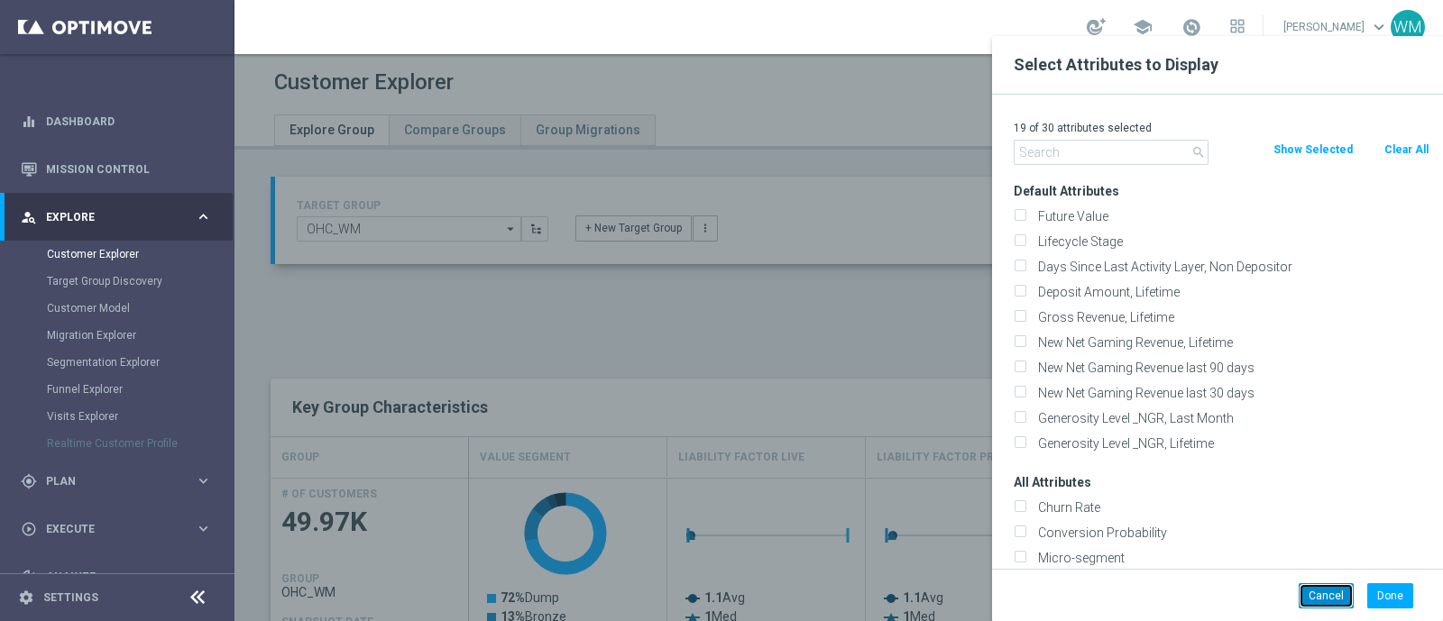
click at [1328, 602] on button "Cancel" at bounding box center [1326, 596] width 55 height 25
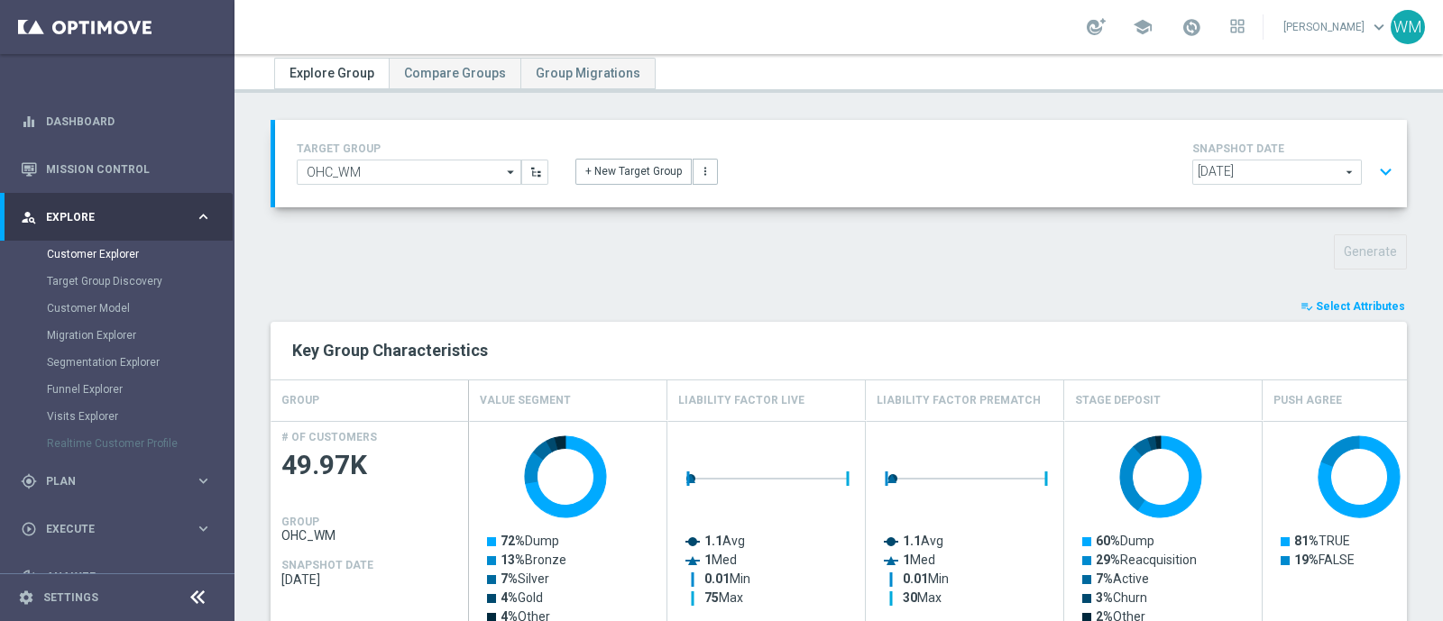
scroll to position [5, 0]
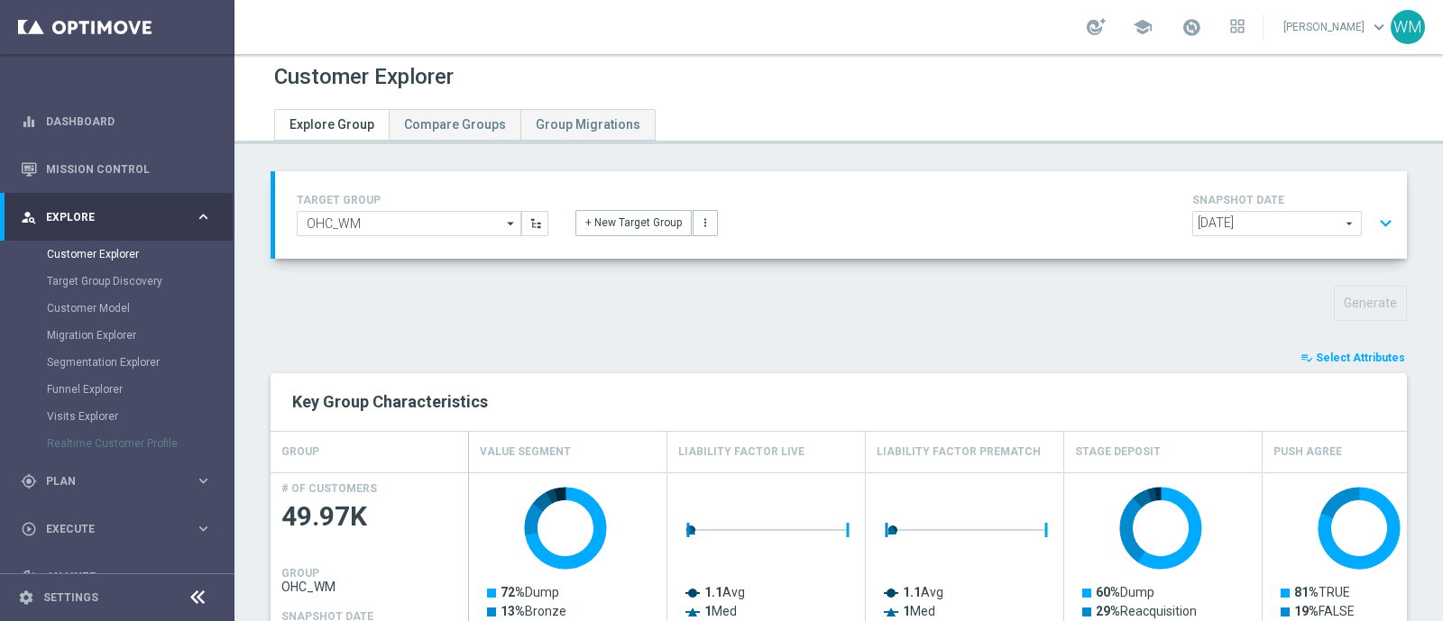
click at [1322, 356] on span "Select Attributes" at bounding box center [1360, 358] width 89 height 13
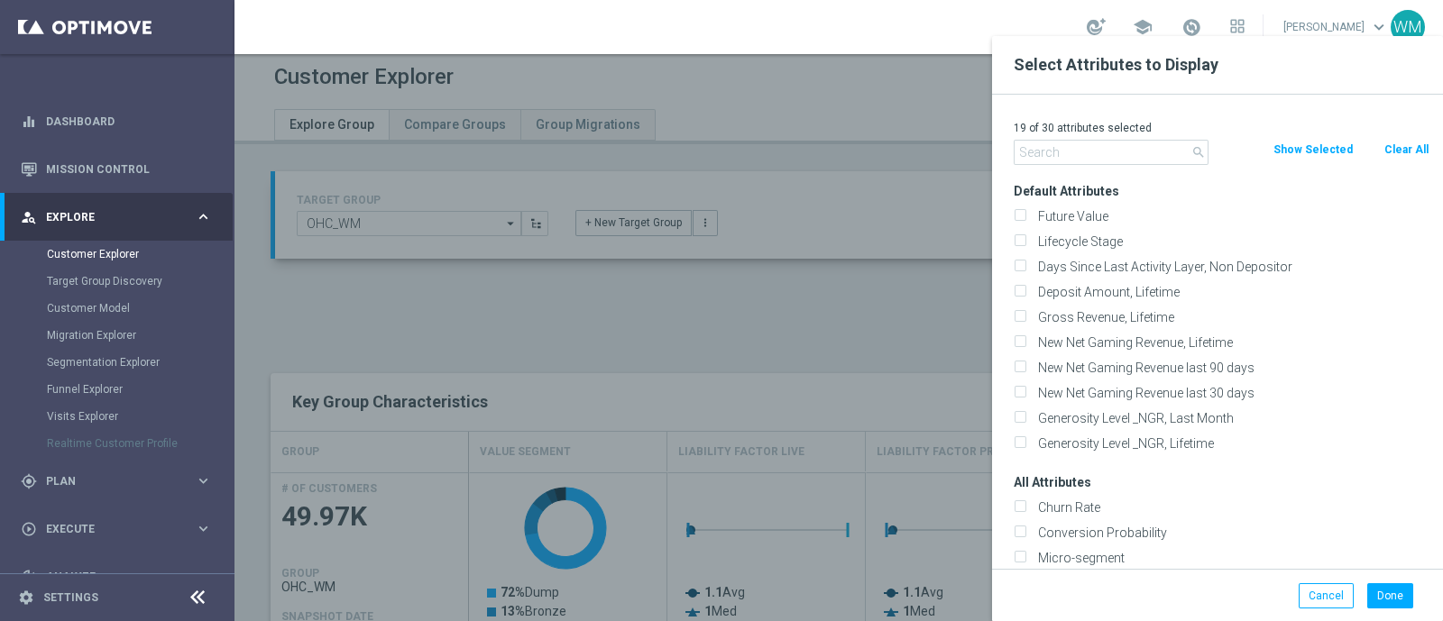
click at [1127, 156] on input "text" at bounding box center [1111, 152] width 195 height 25
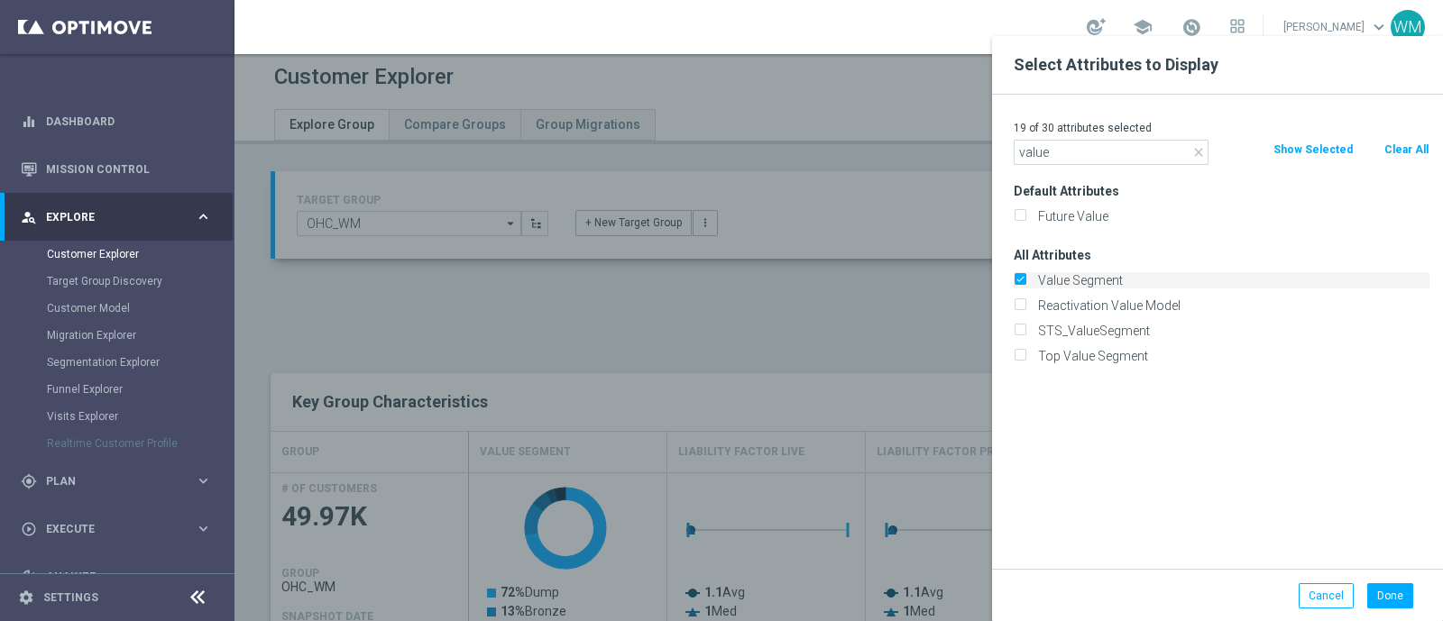
type input "value"
click at [1071, 274] on label "Value Segment" at bounding box center [1231, 280] width 398 height 16
click at [1025, 277] on input "Value Segment" at bounding box center [1020, 283] width 12 height 12
checkbox input "false"
click at [1071, 328] on label "STS_ValueSegment" at bounding box center [1231, 331] width 398 height 16
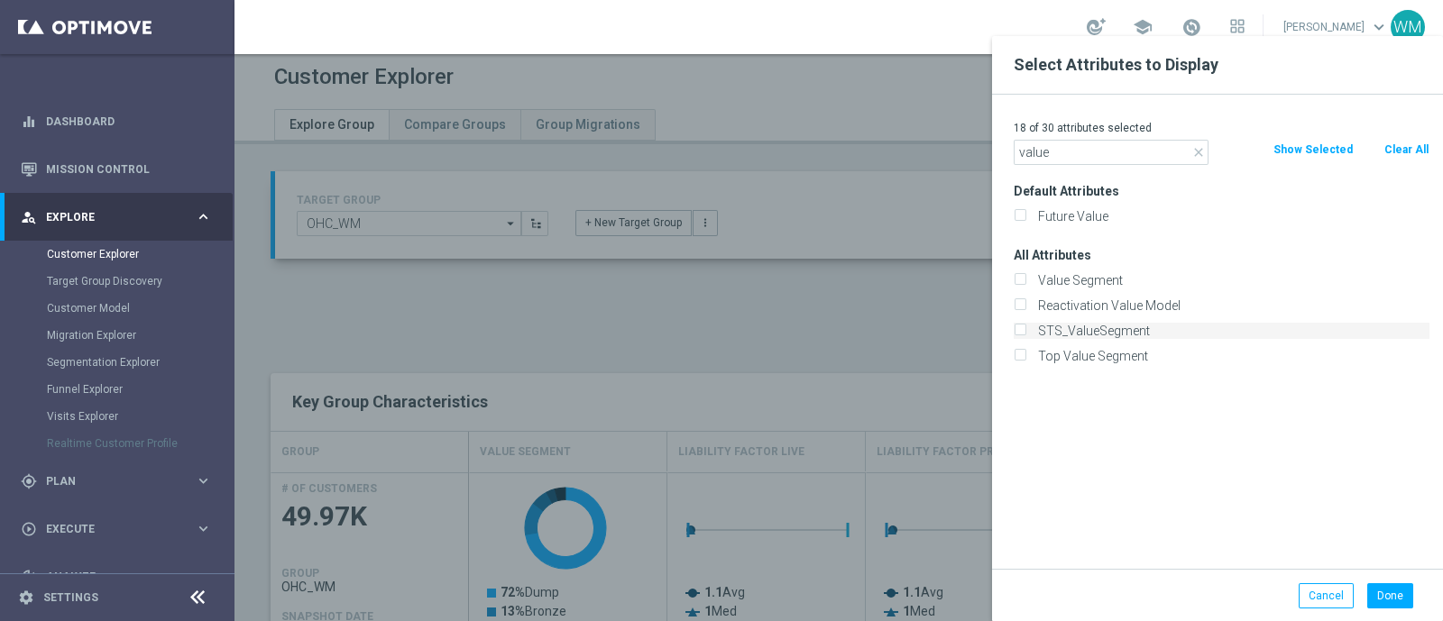
click at [1025, 328] on input "STS_ValueSegment" at bounding box center [1020, 333] width 12 height 12
checkbox input "true"
click at [1402, 591] on button "Done" at bounding box center [1390, 596] width 46 height 25
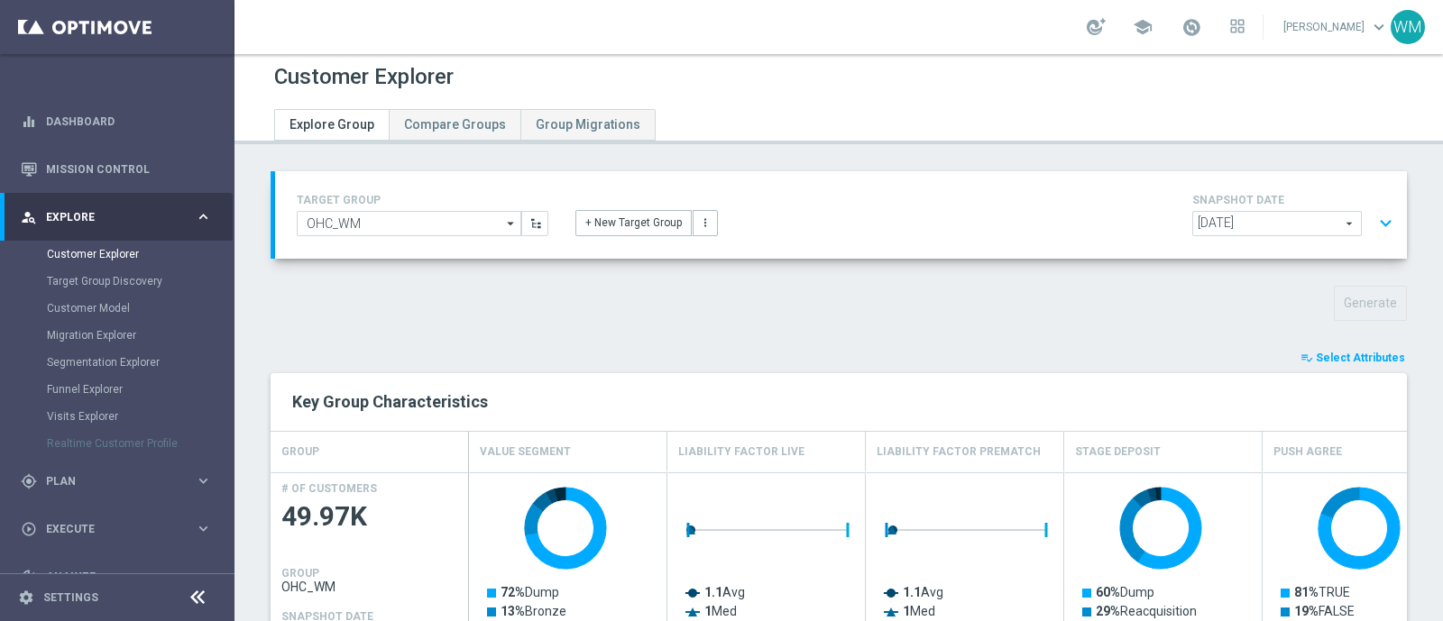
type input "Search"
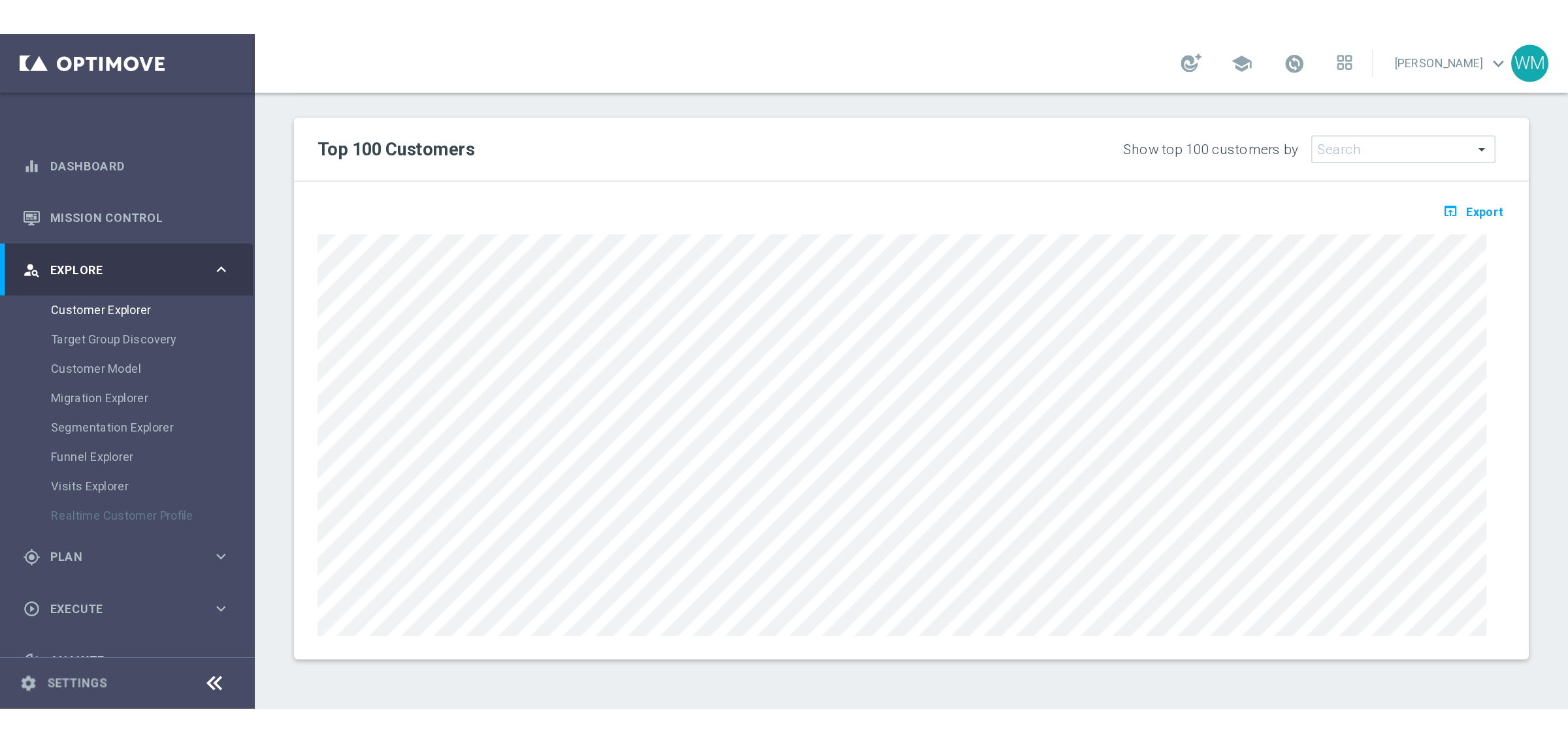
scroll to position [481, 0]
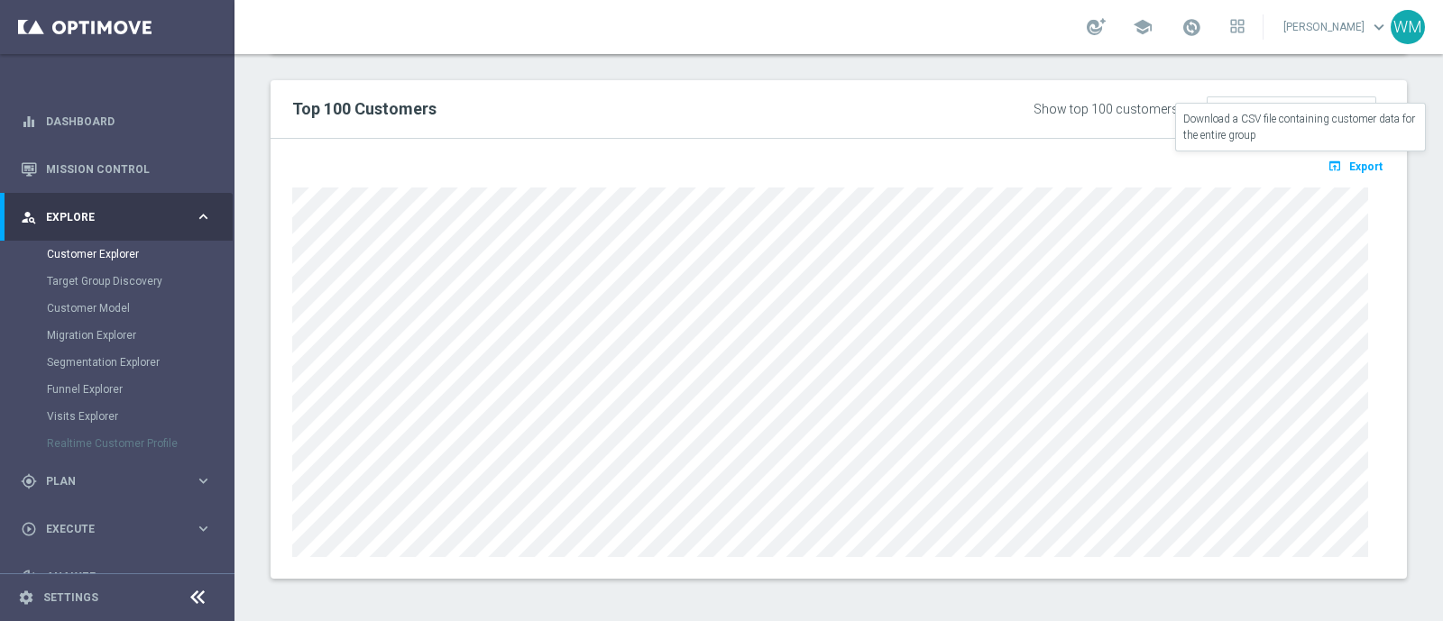
click at [1330, 169] on button "open_in_browser Export" at bounding box center [1355, 165] width 60 height 23
click at [940, 139] on div "open_in_browser Export Loading" at bounding box center [839, 359] width 1136 height 440
click at [1120, 102] on div "Show top 100 customers by" at bounding box center [1114, 109] width 161 height 15
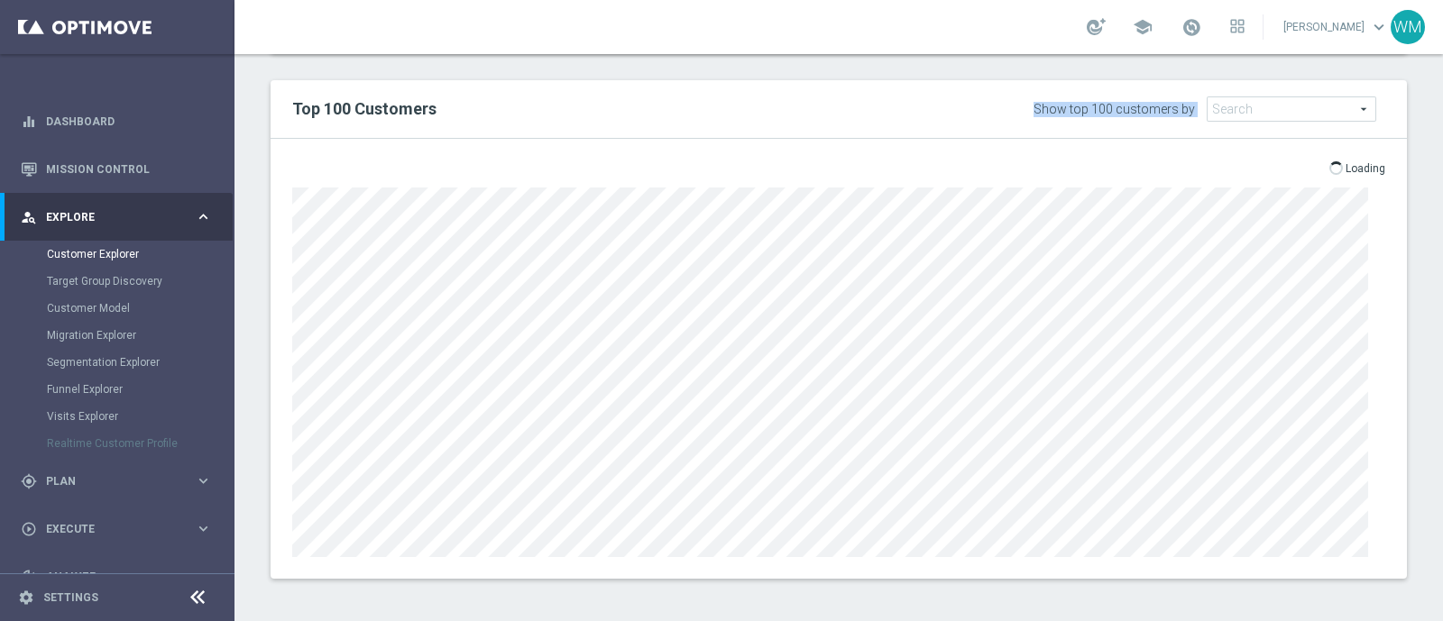
click at [1120, 102] on div "Show top 100 customers by" at bounding box center [1114, 109] width 161 height 15
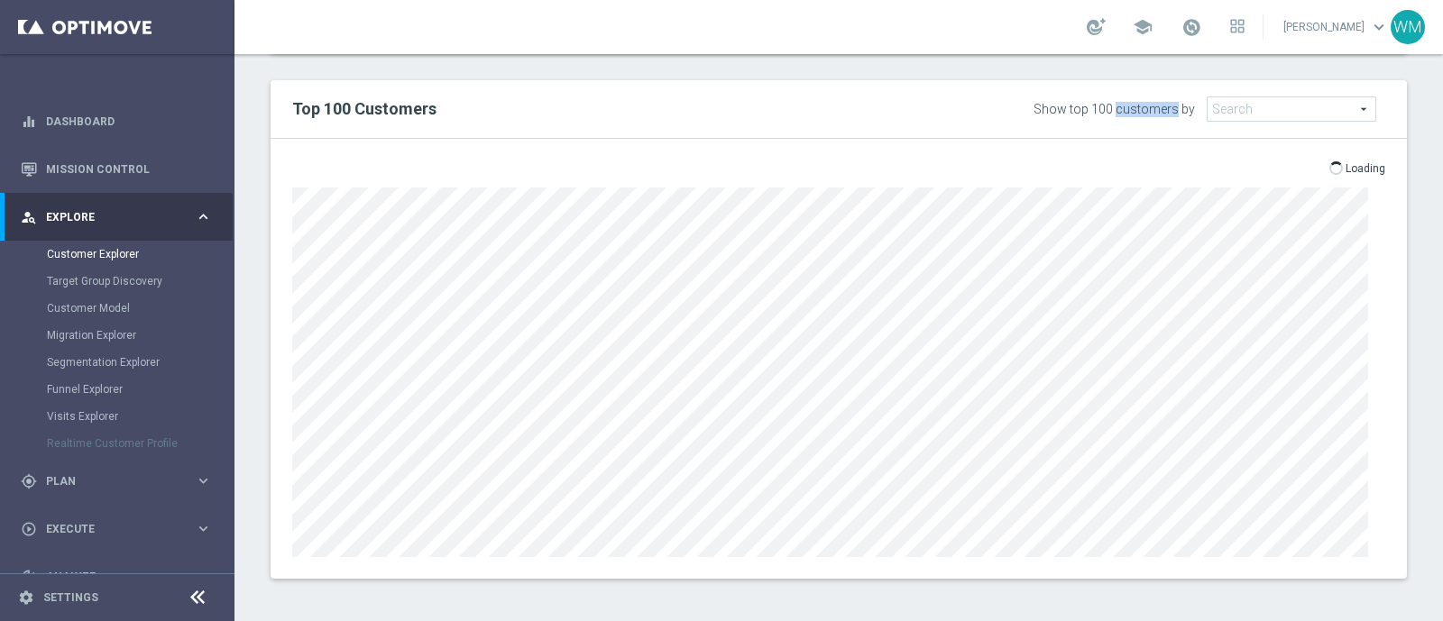
click at [1120, 102] on div "Show top 100 customers by" at bounding box center [1114, 109] width 161 height 15
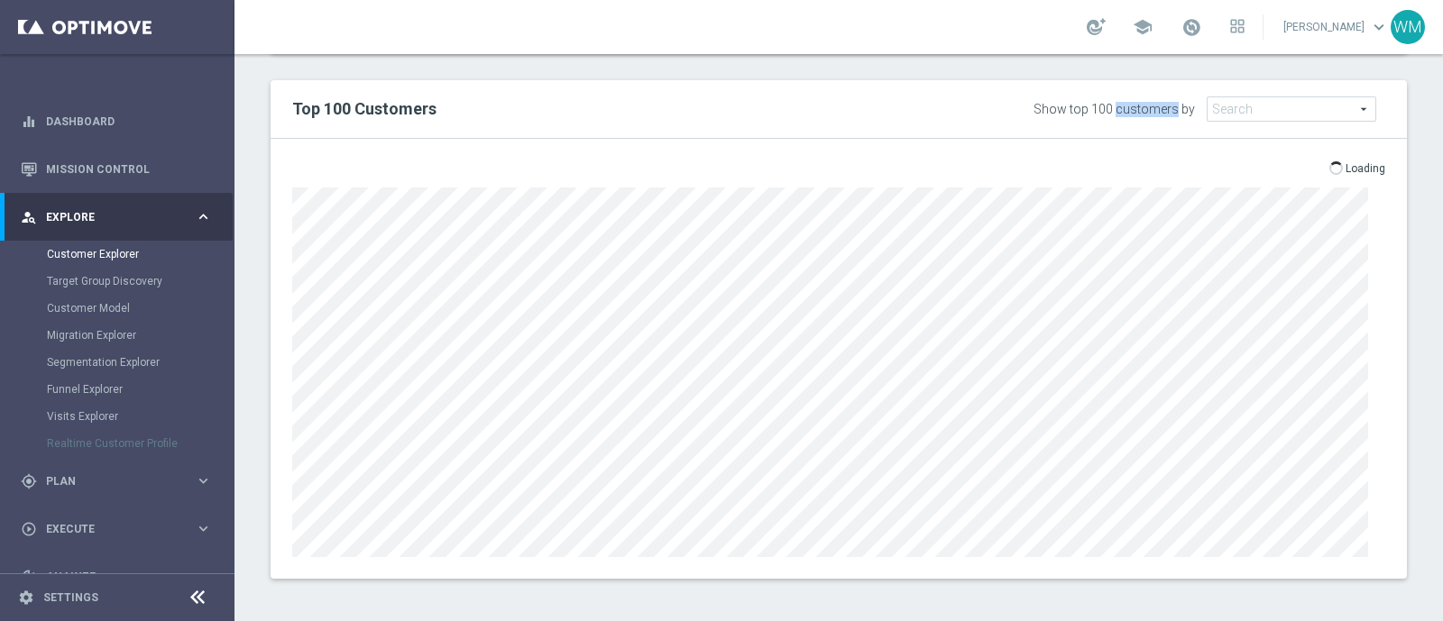
click at [1120, 102] on div "Show top 100 customers by" at bounding box center [1114, 109] width 161 height 15
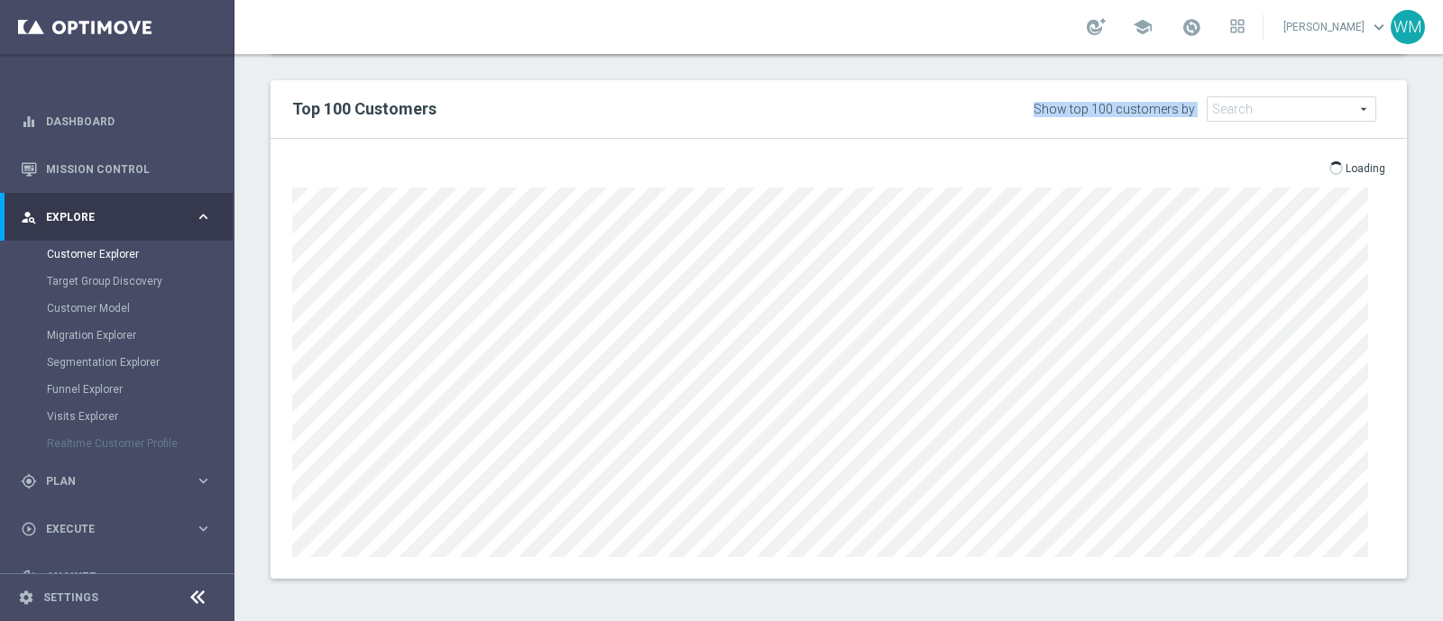
click at [1120, 102] on div "Show top 100 customers by" at bounding box center [1114, 109] width 161 height 15
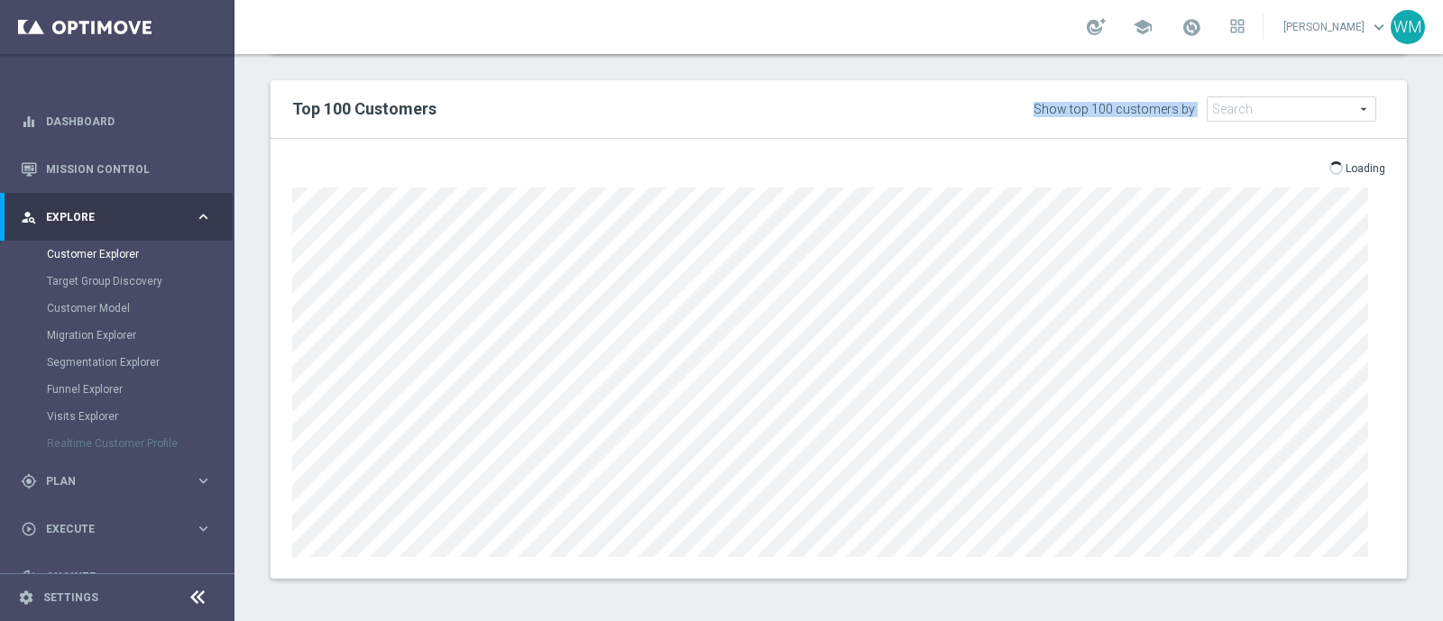
click at [1120, 102] on div "Show top 100 customers by" at bounding box center [1114, 109] width 161 height 15
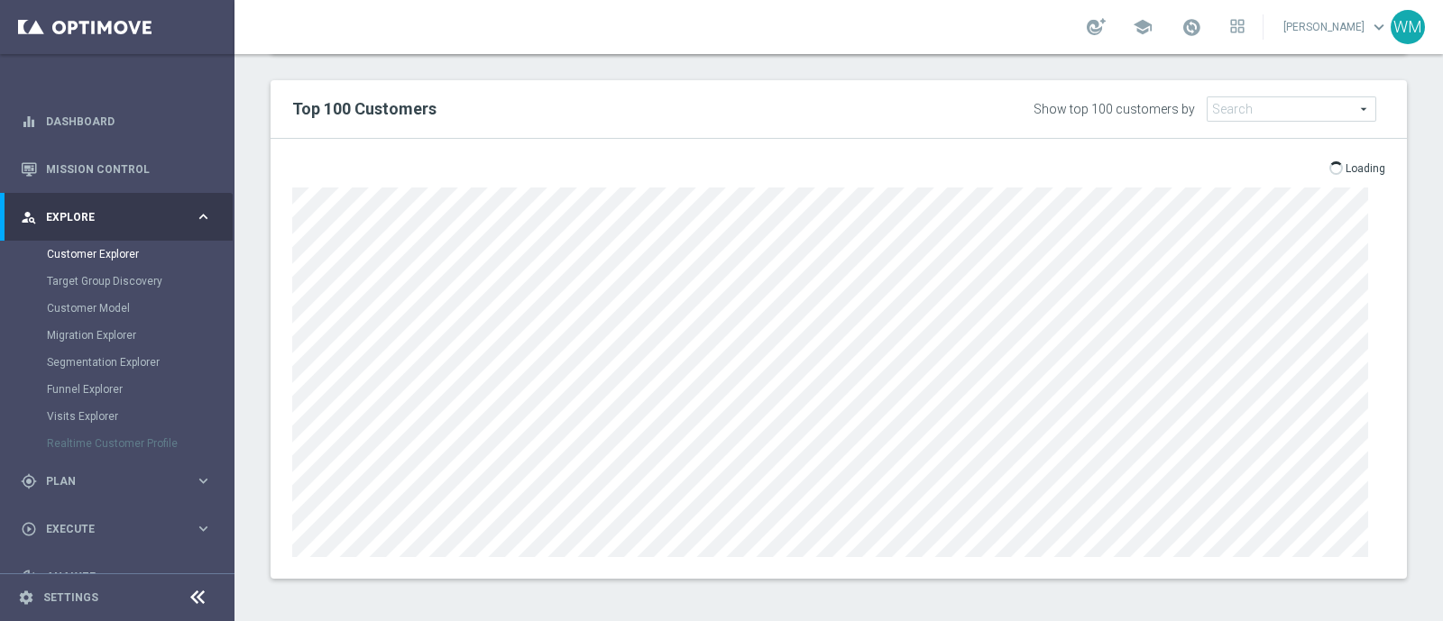
click at [1129, 105] on div "Show top 100 customers by" at bounding box center [1114, 109] width 161 height 15
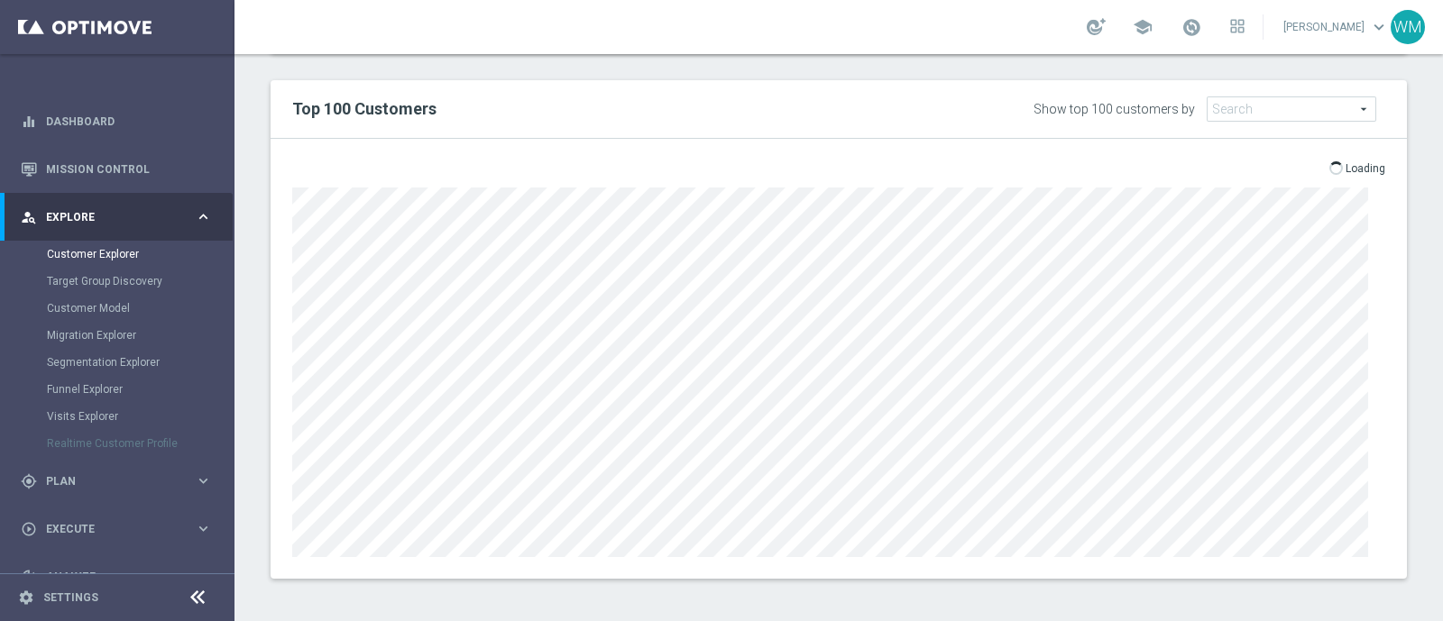
click at [1129, 105] on div "Show top 100 customers by" at bounding box center [1114, 109] width 161 height 15
click at [726, 82] on div "Top 100 Customers Show top 100 customers by Value Segment Search arrow_drop_dow…" at bounding box center [839, 109] width 1136 height 59
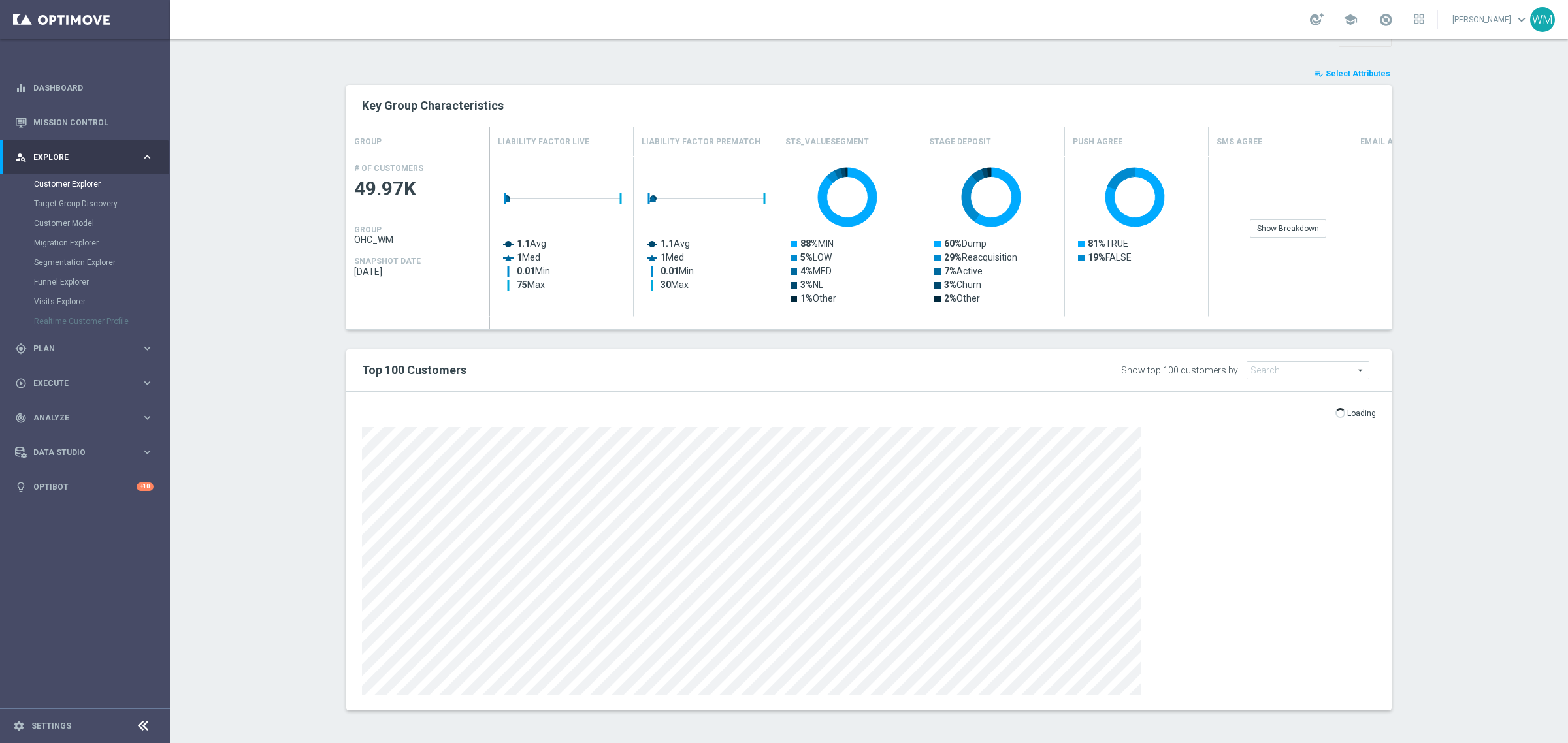
scroll to position [190, 0]
click at [1044, 410] on p "Loading" at bounding box center [1362, 414] width 29 height 10
click at [1044, 410] on div "open_in_browser Export Loading" at bounding box center [868, 416] width 1034 height 17
click at [1044, 414] on p "Loading" at bounding box center [1362, 414] width 29 height 10
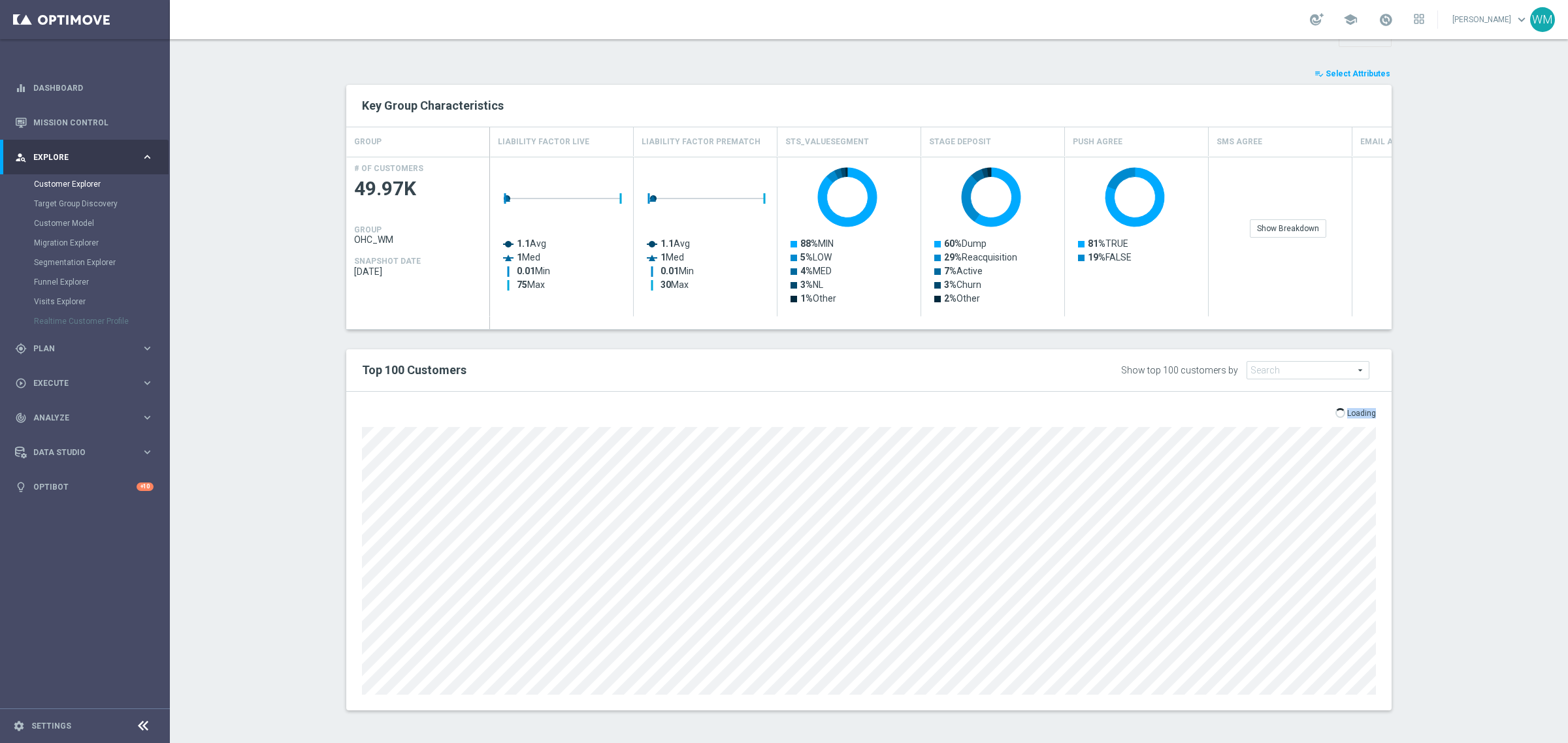
click at [1044, 414] on p "Loading" at bounding box center [1362, 414] width 29 height 10
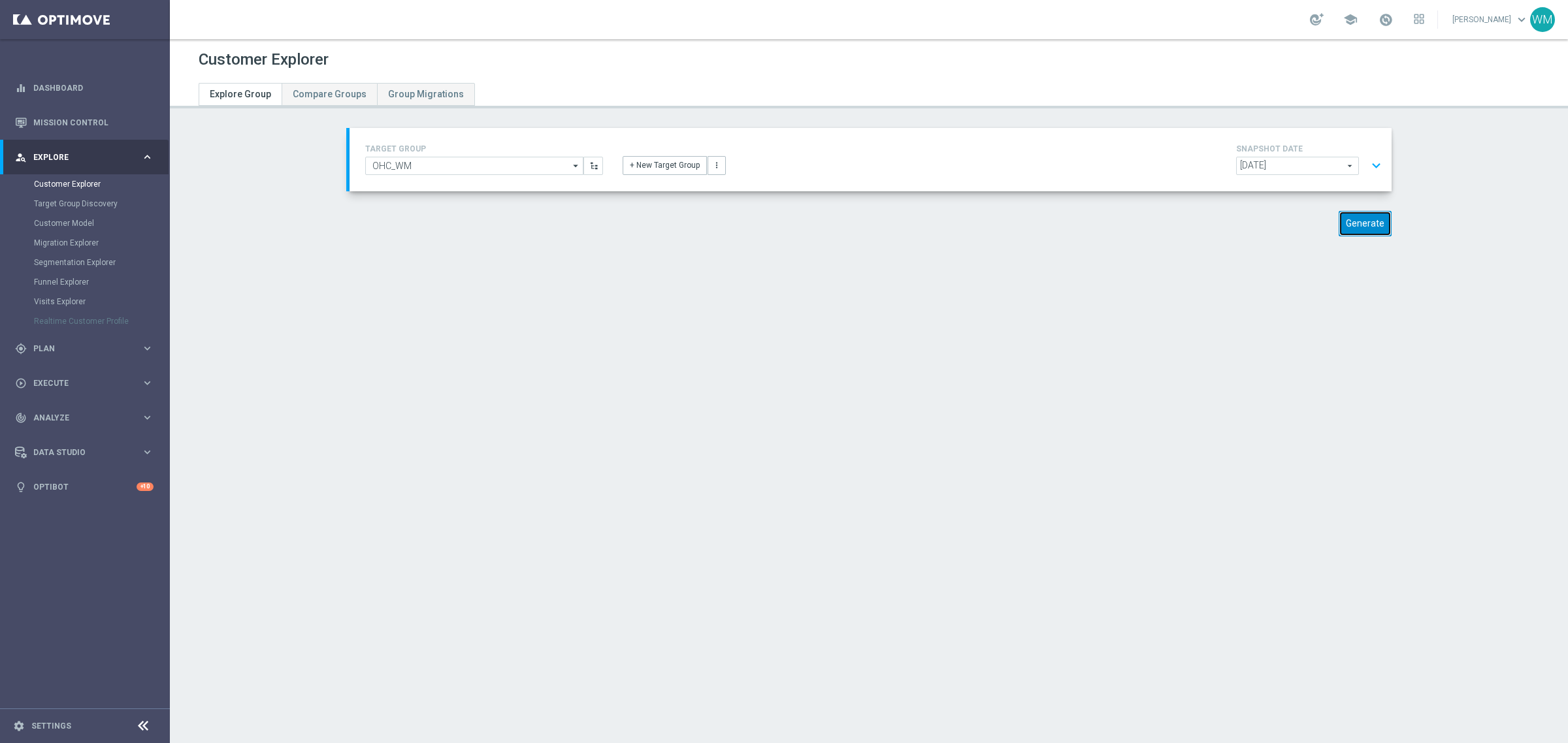
click at [1367, 223] on button "Generate" at bounding box center [1364, 223] width 53 height 25
click at [1523, 188] on section "TARGET GROUP OHC_WM OHC_WM arrow_drop_down Show Selected 0 of NaN - Campaign 1" at bounding box center [869, 191] width 1398 height 126
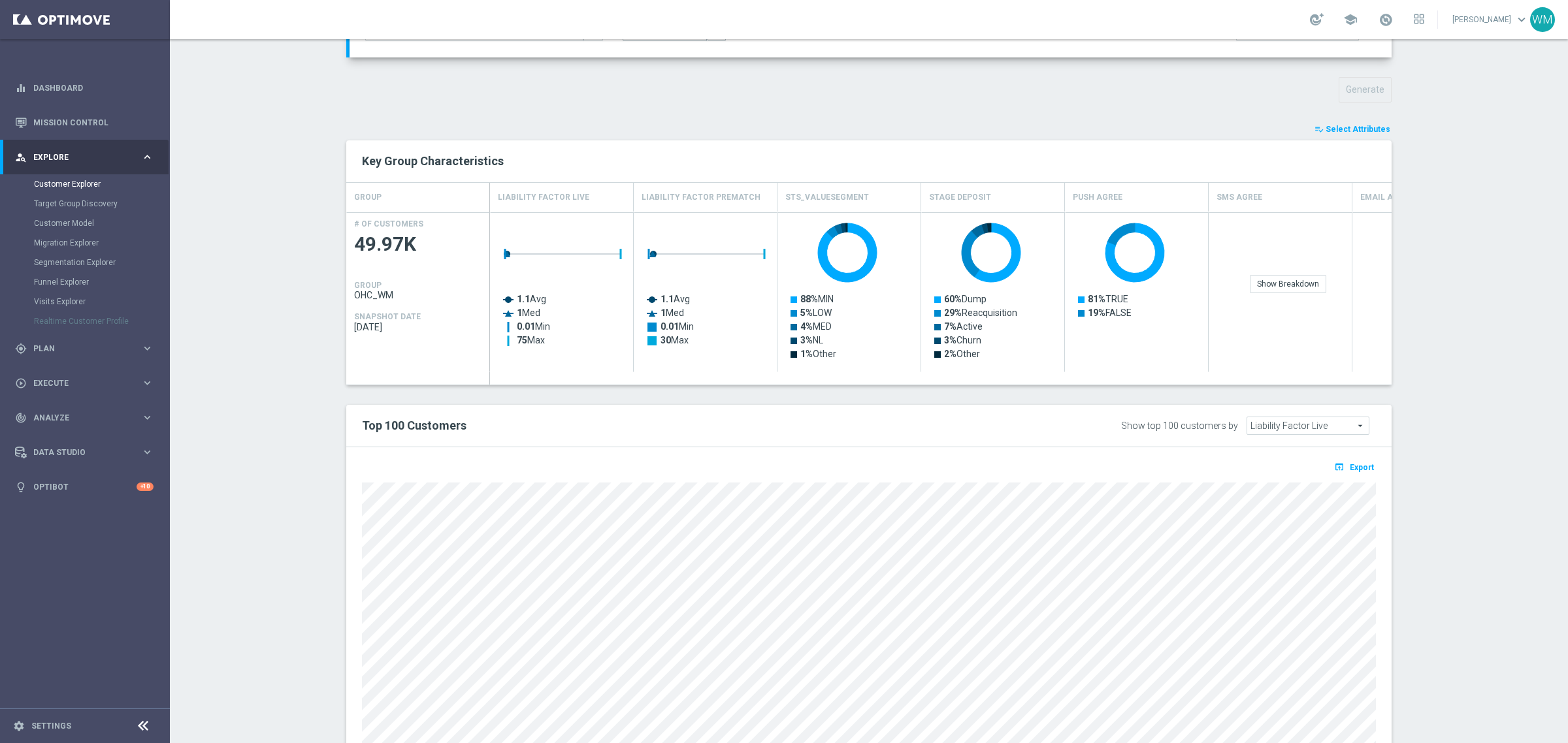
scroll to position [163, 0]
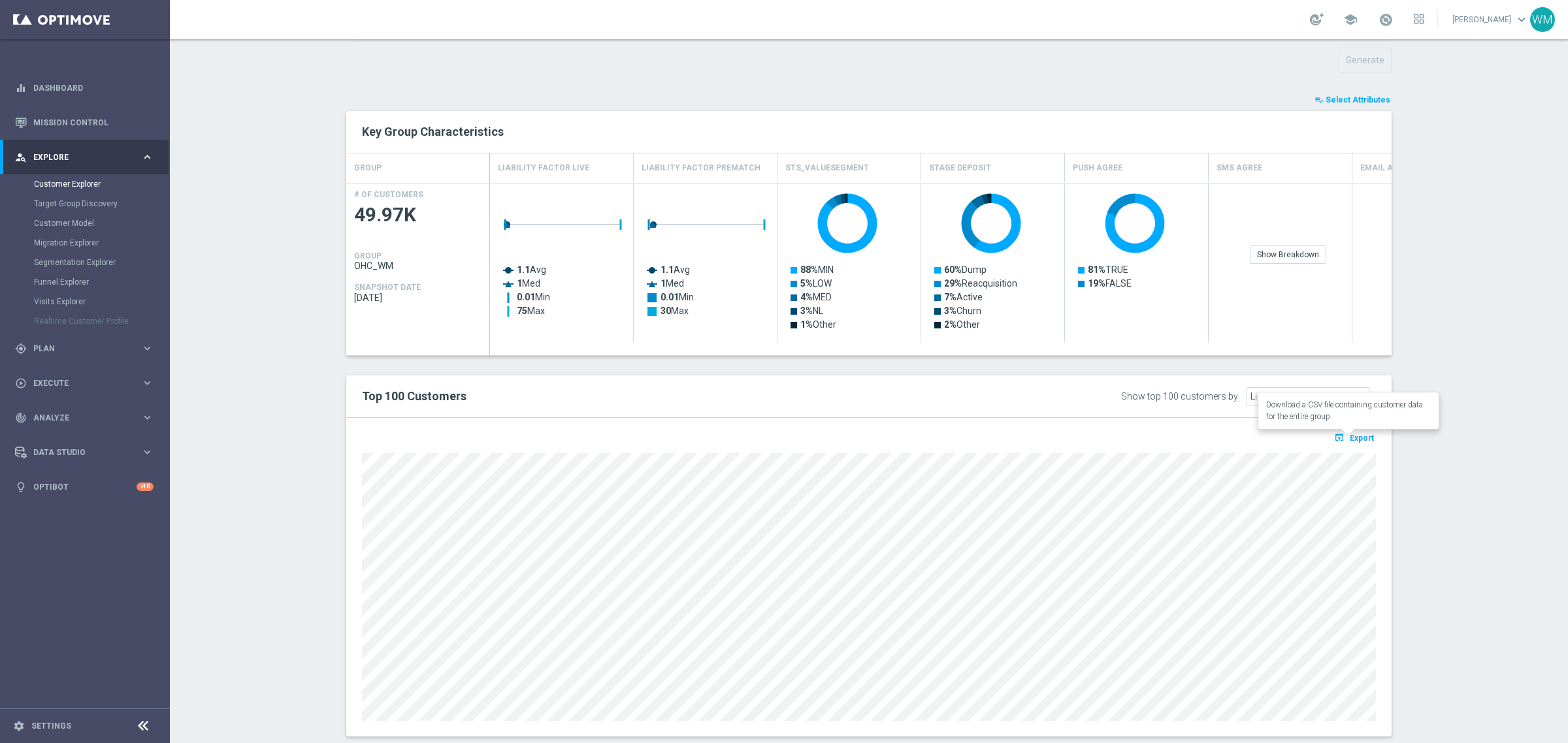
click at [1361, 444] on button "open_in_browser Export" at bounding box center [1354, 437] width 43 height 17
click at [852, 450] on div "open_in_browser Export Loading" at bounding box center [868, 442] width 1034 height 17
